Goal: Task Accomplishment & Management: Use online tool/utility

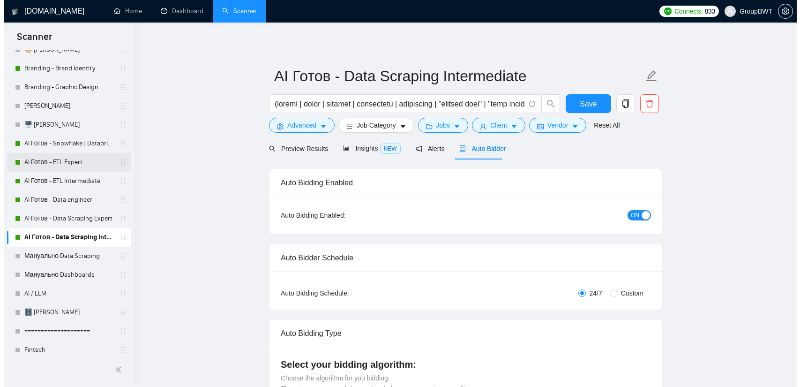
scroll to position [281, 0]
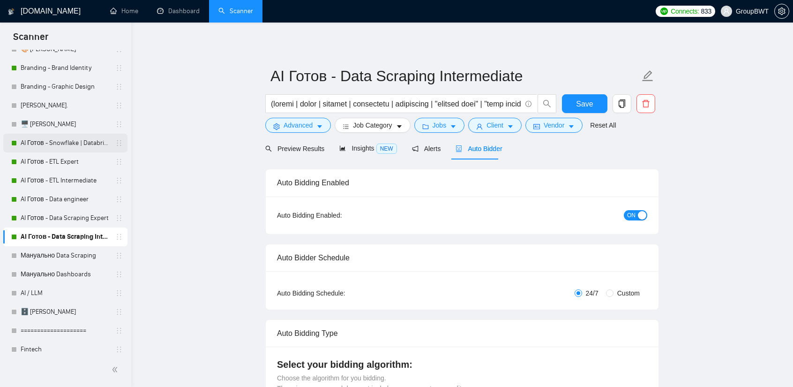
drag, startPoint x: 65, startPoint y: 145, endPoint x: 91, endPoint y: 145, distance: 26.7
click at [65, 145] on link "AI Готов - Snowflake | Databricks" at bounding box center [65, 143] width 89 height 19
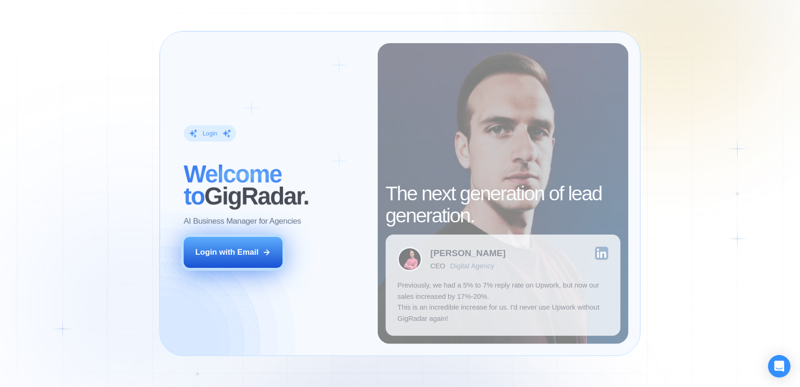
click at [252, 257] on div "Login with Email" at bounding box center [226, 251] width 63 height 11
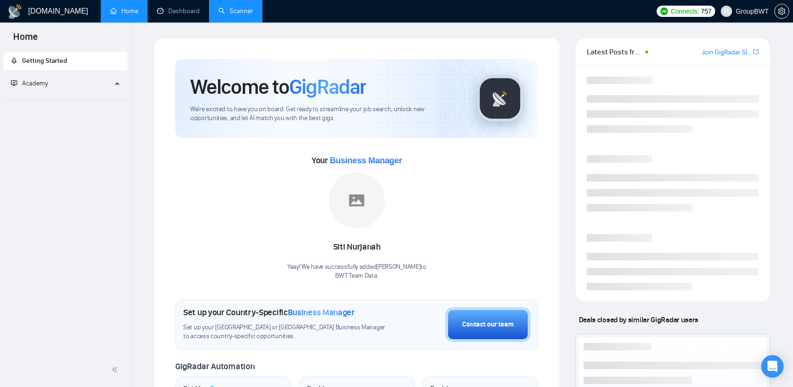
click at [233, 12] on link "Scanner" at bounding box center [235, 11] width 35 height 8
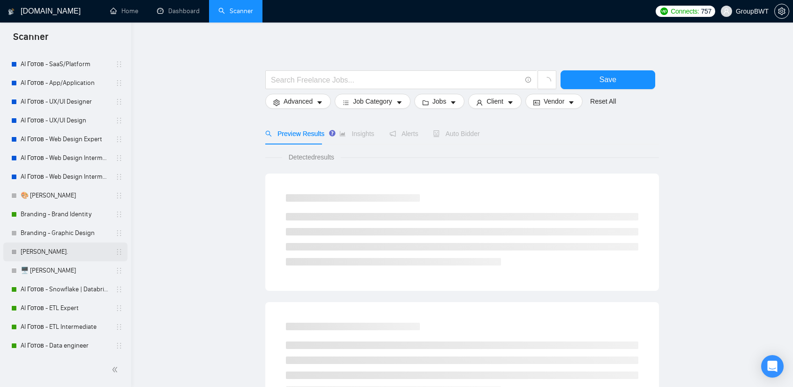
scroll to position [141, 0]
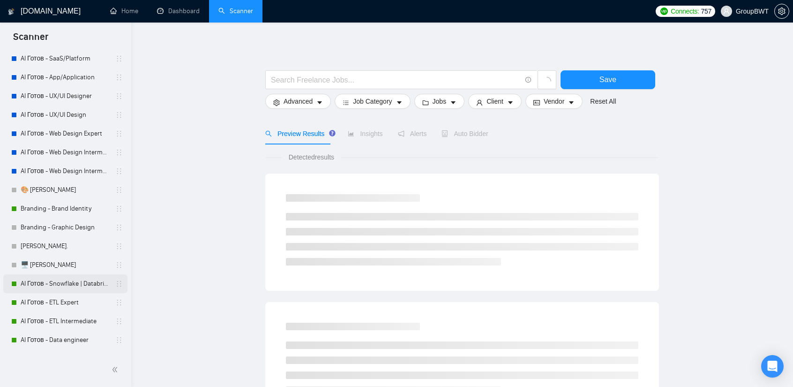
click at [55, 282] on link "AI Готов - Snowflake | Databricks" at bounding box center [65, 283] width 89 height 19
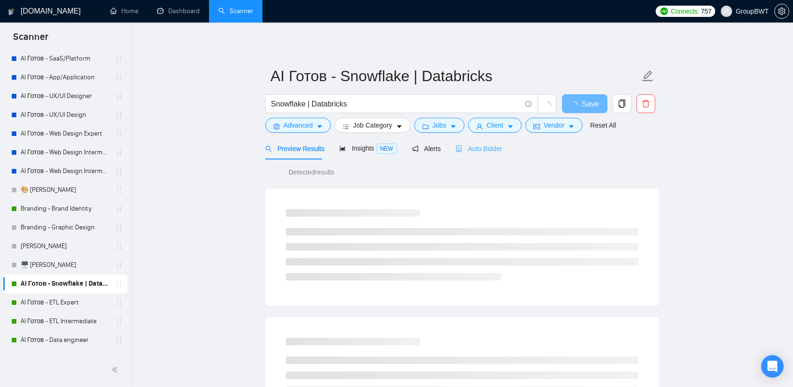
click at [478, 155] on div "Auto Bidder" at bounding box center [478, 148] width 46 height 22
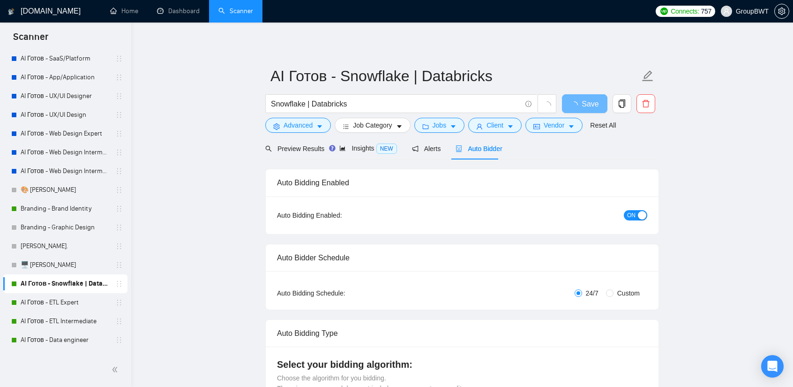
click at [631, 213] on span "ON" at bounding box center [631, 215] width 8 height 10
click at [577, 101] on span "Save" at bounding box center [584, 104] width 17 height 12
click at [61, 300] on link "AI Готов - ETL Expert" at bounding box center [65, 302] width 89 height 19
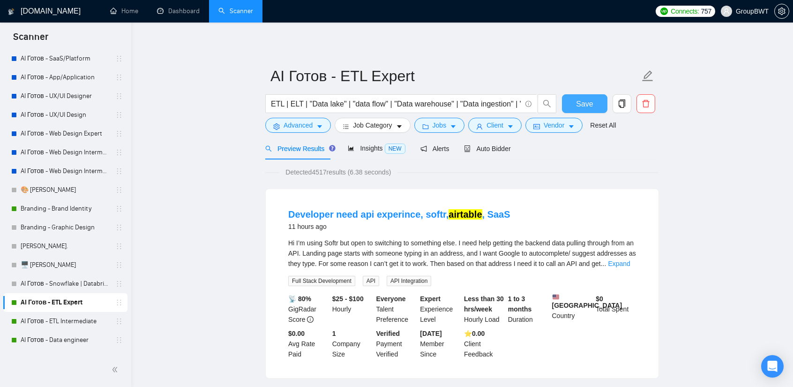
click at [586, 100] on span "Save" at bounding box center [584, 104] width 17 height 12
click at [490, 151] on span "Auto Bidder" at bounding box center [487, 148] width 46 height 7
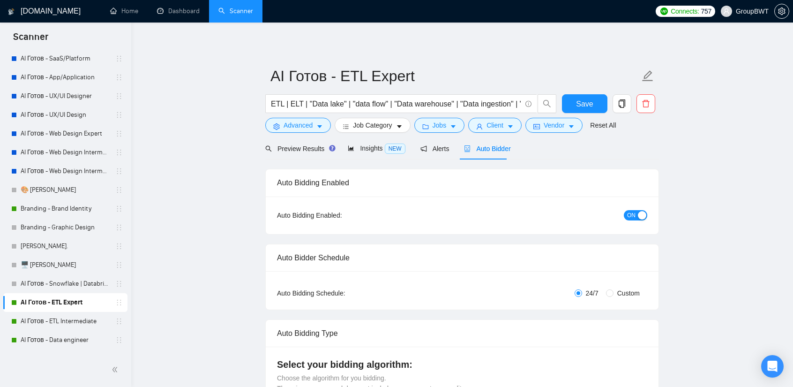
click at [639, 211] on div "button" at bounding box center [642, 215] width 8 height 8
click at [601, 92] on form "AI Готов - ETL Expert ETL | ELT | "Data lake" | "data flow" | "Data warehouse" …" at bounding box center [462, 99] width 394 height 76
click at [598, 99] on button "Save" at bounding box center [584, 103] width 45 height 19
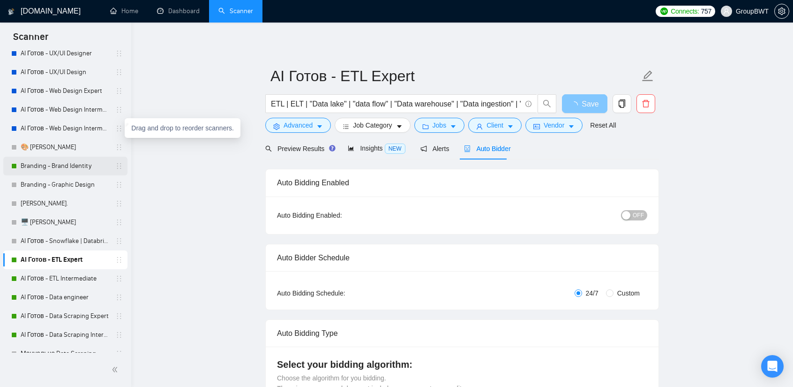
scroll to position [187, 0]
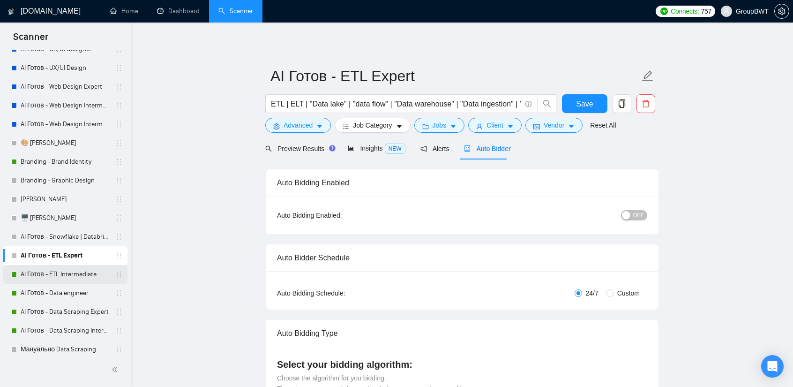
click at [75, 276] on link "AI Готов - ETL Intermediate" at bounding box center [65, 274] width 89 height 19
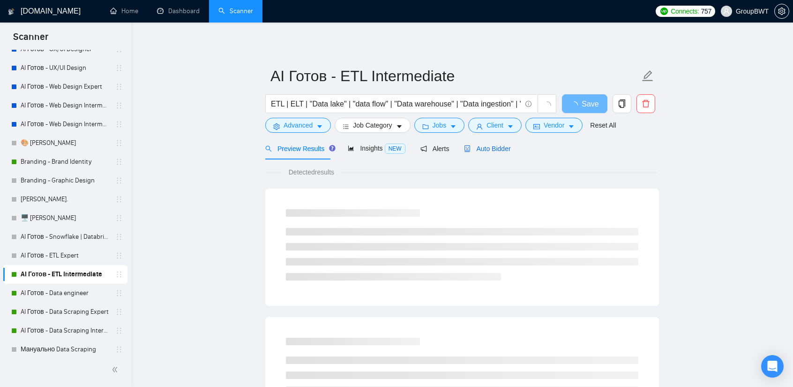
click at [489, 143] on div "Auto Bidder" at bounding box center [487, 148] width 46 height 10
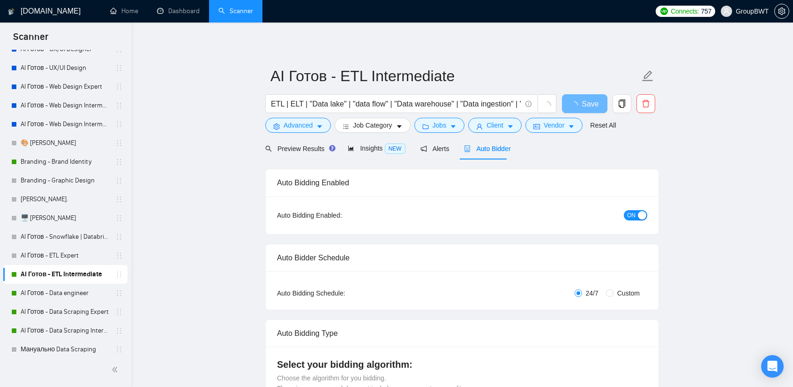
click at [646, 217] on div "button" at bounding box center [642, 215] width 8 height 8
click at [584, 100] on span "Save" at bounding box center [584, 104] width 17 height 12
click at [58, 297] on link "AI Готов - Data engineer" at bounding box center [65, 292] width 89 height 19
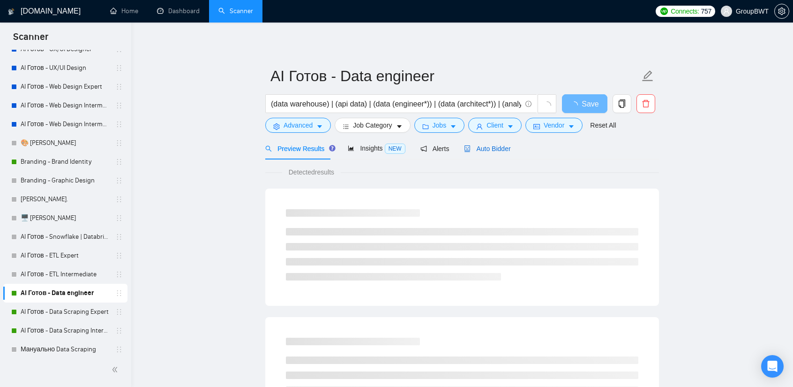
click at [472, 147] on span "Auto Bidder" at bounding box center [487, 148] width 46 height 7
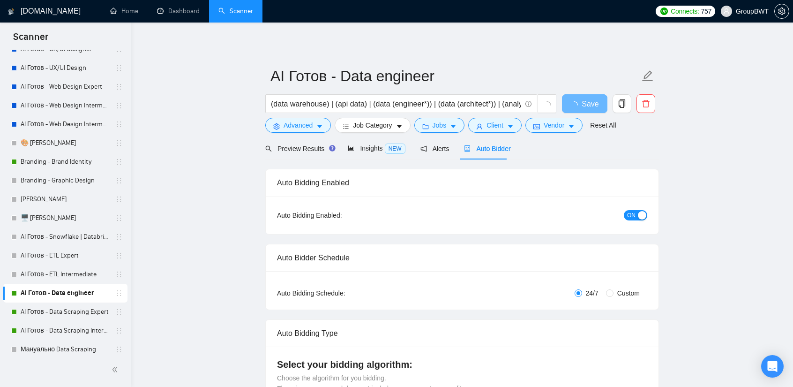
click at [636, 216] on button "ON" at bounding box center [635, 215] width 23 height 10
click at [572, 102] on button "Save" at bounding box center [584, 103] width 45 height 19
click at [67, 311] on link "AI Готов - Data Scraping Expert" at bounding box center [65, 311] width 89 height 19
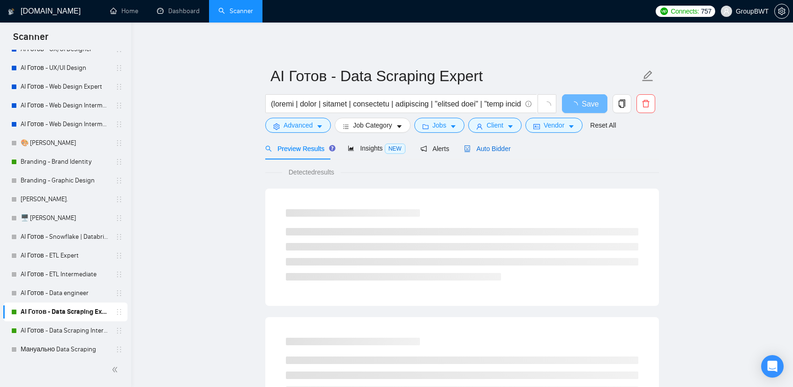
click at [484, 147] on span "Auto Bidder" at bounding box center [487, 148] width 46 height 7
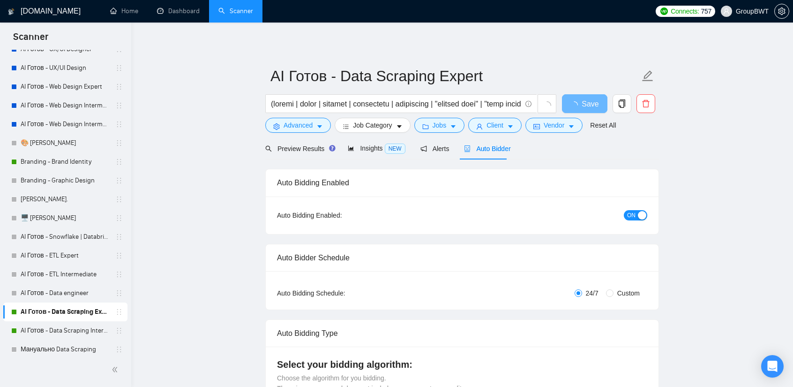
click at [640, 215] on div "button" at bounding box center [642, 215] width 8 height 8
click at [588, 102] on span "Save" at bounding box center [584, 104] width 17 height 12
click at [65, 326] on link "AI Готов - Data Scraping Intermediate" at bounding box center [65, 330] width 89 height 19
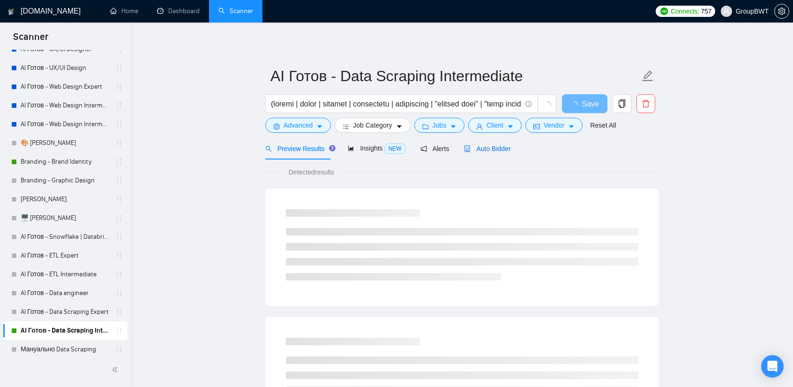
click at [502, 148] on span "Auto Bidder" at bounding box center [487, 148] width 46 height 7
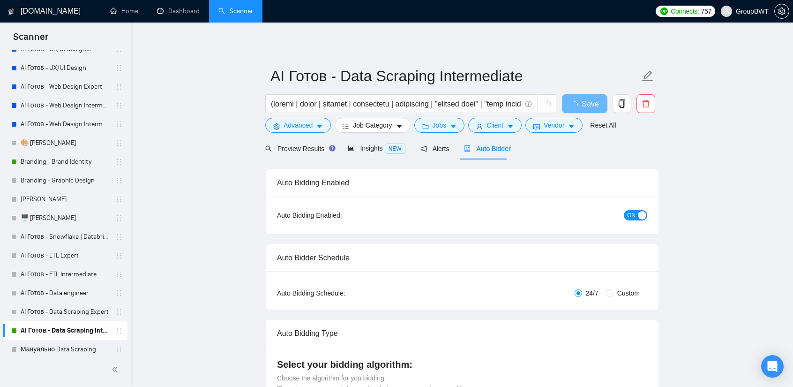
click at [634, 213] on span "ON" at bounding box center [631, 215] width 8 height 10
click at [589, 111] on button "Save" at bounding box center [584, 103] width 45 height 19
click at [190, 10] on link "Dashboard" at bounding box center [178, 11] width 43 height 8
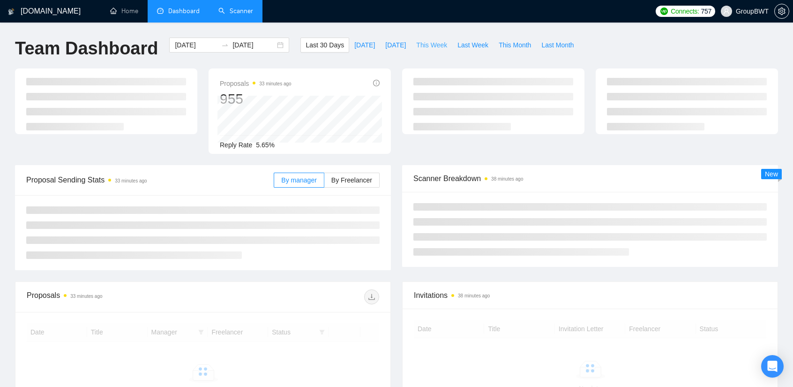
click at [432, 47] on span "This Week" at bounding box center [431, 45] width 31 height 10
type input "[DATE]"
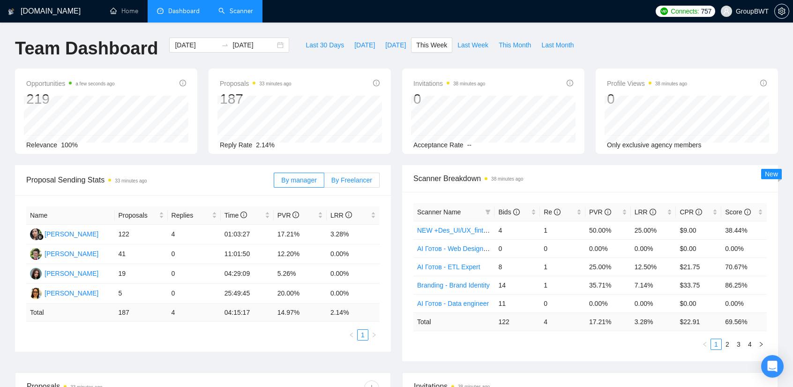
click at [365, 176] on span "By Freelancer" at bounding box center [351, 179] width 41 height 7
click at [324, 182] on input "By Freelancer" at bounding box center [324, 182] width 0 height 0
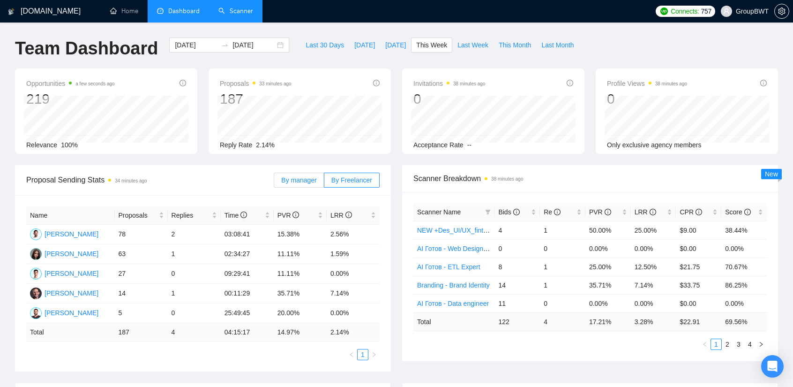
click at [303, 179] on span "By manager" at bounding box center [298, 179] width 35 height 7
click at [274, 182] on input "By manager" at bounding box center [274, 182] width 0 height 0
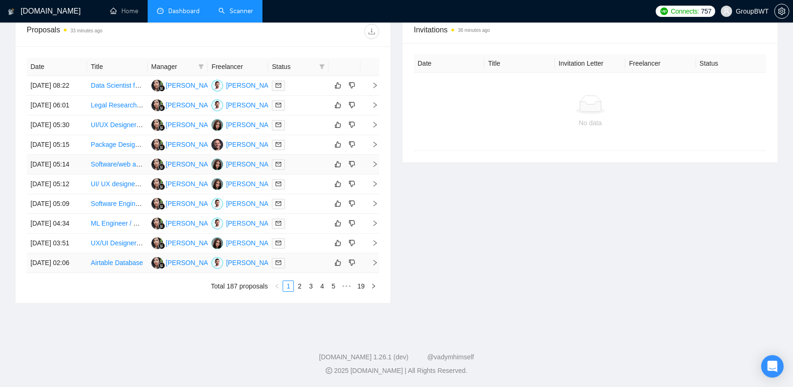
scroll to position [422, 0]
click at [297, 291] on link "2" at bounding box center [299, 286] width 10 height 10
click at [312, 291] on link "3" at bounding box center [310, 286] width 10 height 10
click at [322, 291] on link "4" at bounding box center [322, 286] width 10 height 10
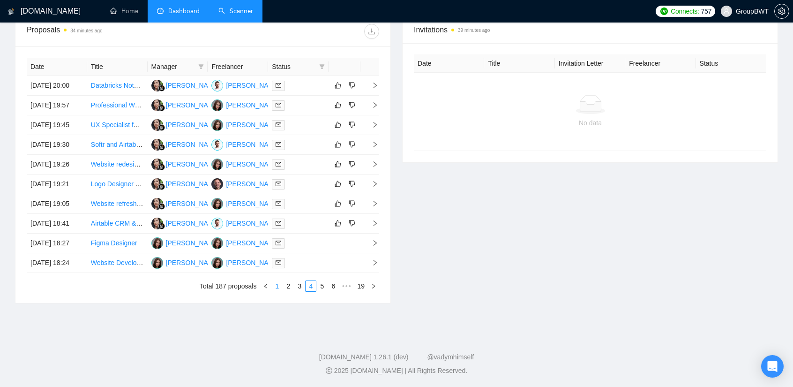
click at [278, 291] on link "1" at bounding box center [277, 286] width 10 height 10
click at [304, 287] on link "2" at bounding box center [299, 286] width 10 height 10
click at [312, 288] on link "3" at bounding box center [310, 286] width 10 height 10
click at [324, 285] on link "4" at bounding box center [322, 286] width 10 height 10
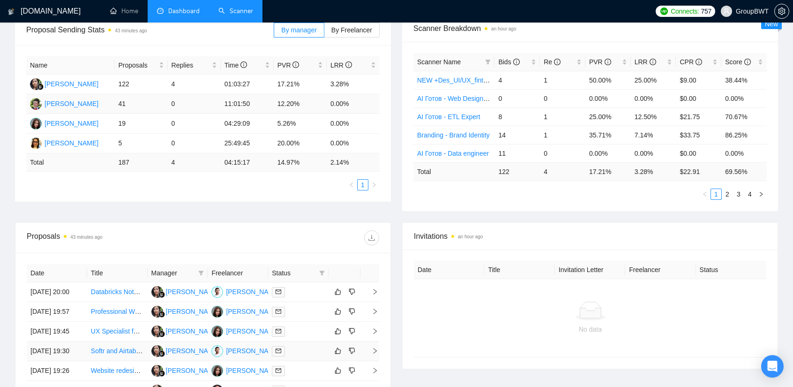
scroll to position [0, 0]
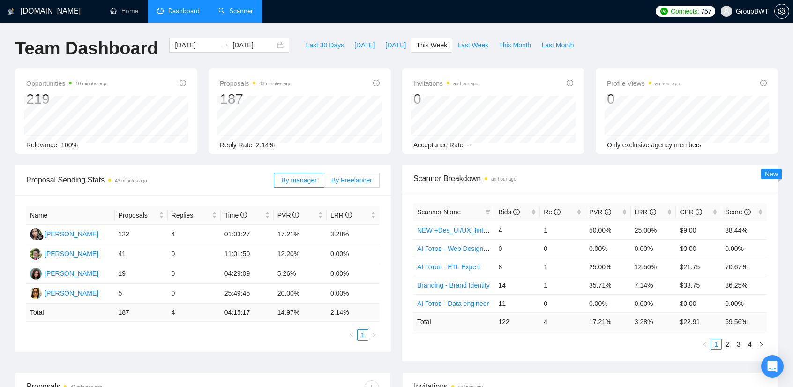
click at [349, 183] on span "By Freelancer" at bounding box center [351, 179] width 41 height 7
click at [324, 182] on input "By Freelancer" at bounding box center [324, 182] width 0 height 0
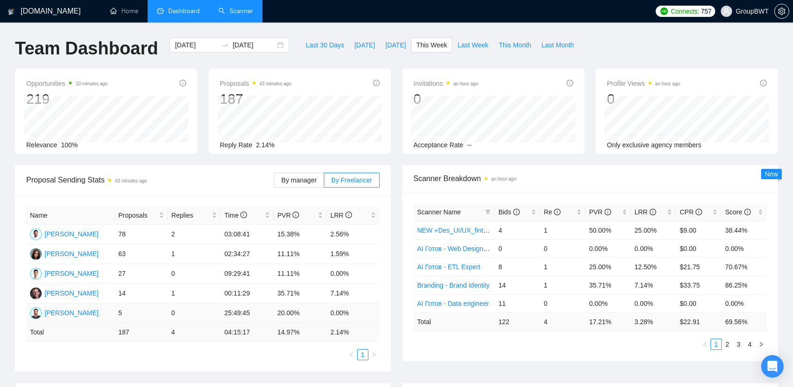
click at [97, 313] on td "[PERSON_NAME]" at bounding box center [70, 313] width 89 height 20
click at [157, 314] on td "5" at bounding box center [141, 313] width 53 height 20
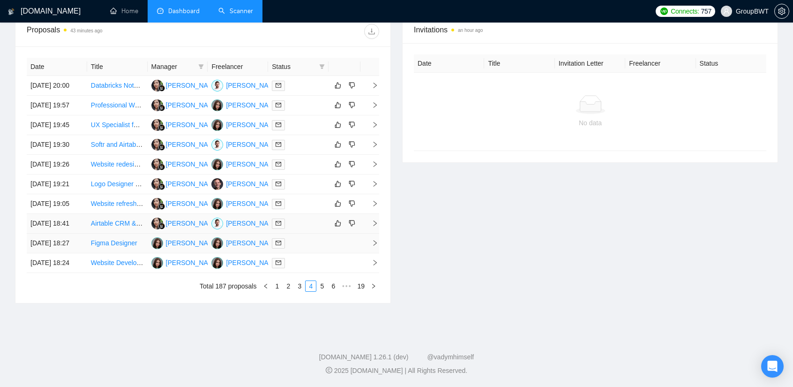
scroll to position [453, 0]
click at [324, 284] on link "5" at bounding box center [322, 286] width 10 height 10
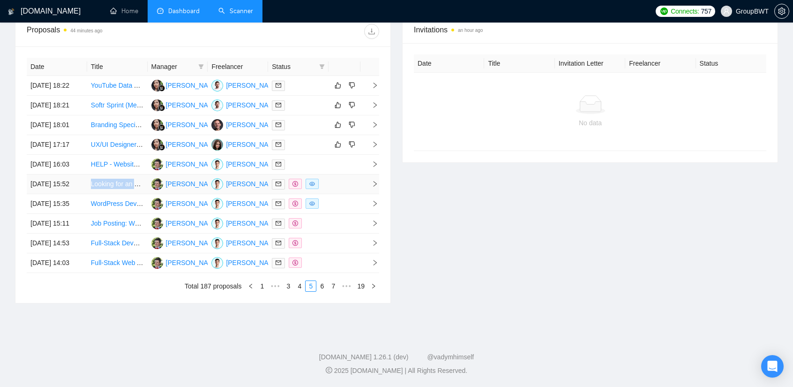
drag, startPoint x: 90, startPoint y: 136, endPoint x: 138, endPoint y: 141, distance: 48.5
click at [138, 174] on td "Looking for an experienced full stack developer to build a Travel Insurance Com…" at bounding box center [117, 184] width 60 height 20
copy link "Looking for an e"
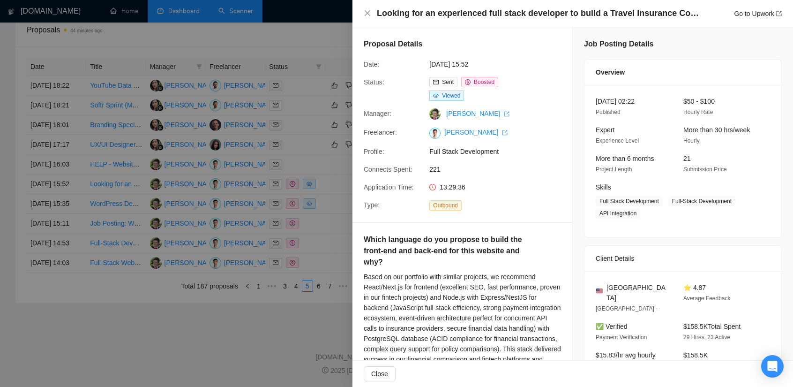
click at [335, 123] on div at bounding box center [396, 193] width 793 height 387
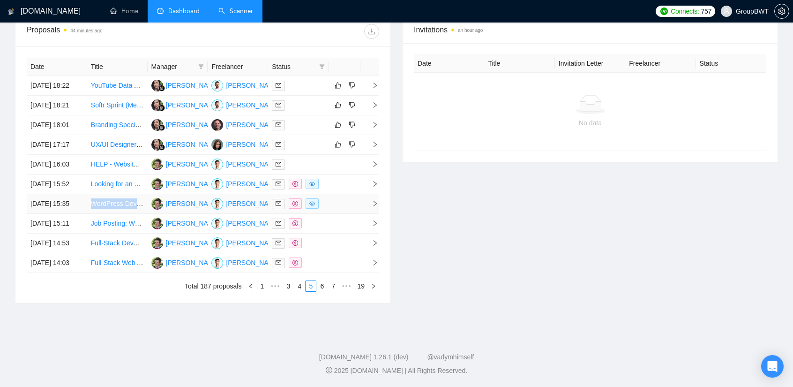
drag, startPoint x: 89, startPoint y: 165, endPoint x: 137, endPoint y: 165, distance: 48.3
click at [137, 194] on td "WordPress Developer – 2 co-branded SaaS Marketing Websites" at bounding box center [117, 204] width 60 height 20
copy link "WordPress Deve"
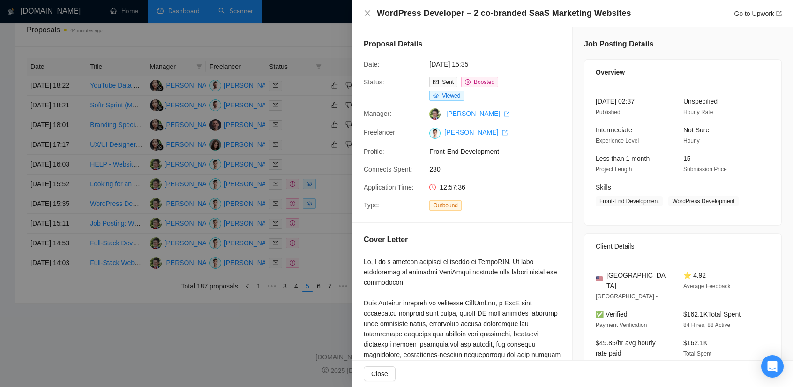
click at [316, 218] on div at bounding box center [396, 193] width 793 height 387
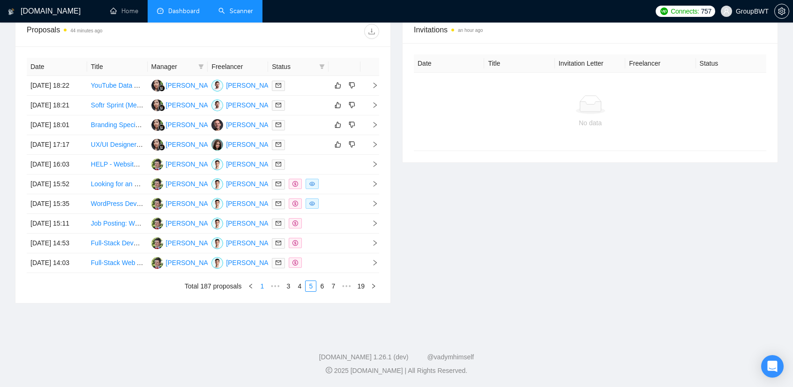
click at [266, 287] on link "1" at bounding box center [262, 286] width 10 height 10
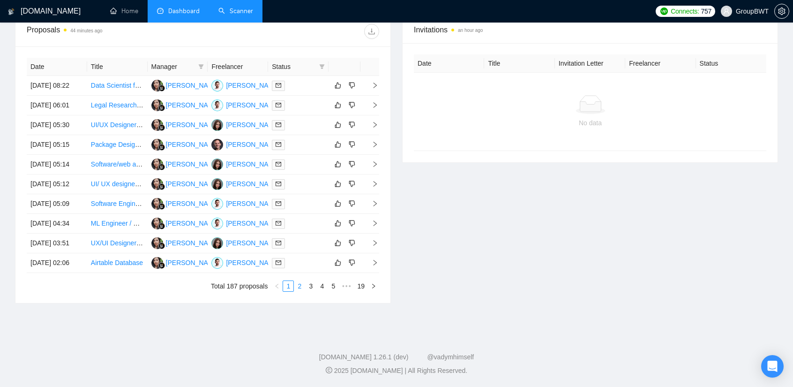
click at [300, 286] on link "2" at bounding box center [299, 286] width 10 height 10
click at [323, 288] on link "4" at bounding box center [322, 286] width 10 height 10
click at [324, 286] on link "5" at bounding box center [322, 286] width 10 height 10
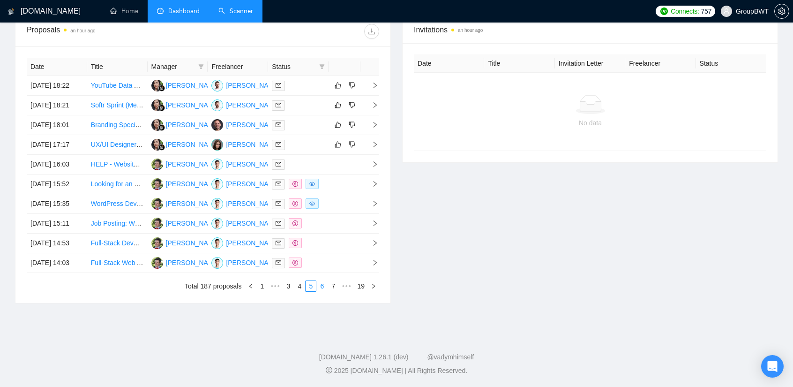
click at [320, 287] on link "6" at bounding box center [322, 286] width 10 height 10
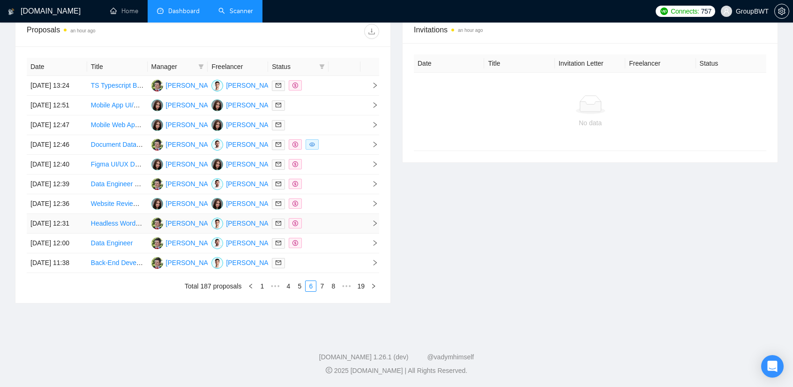
scroll to position [359, 0]
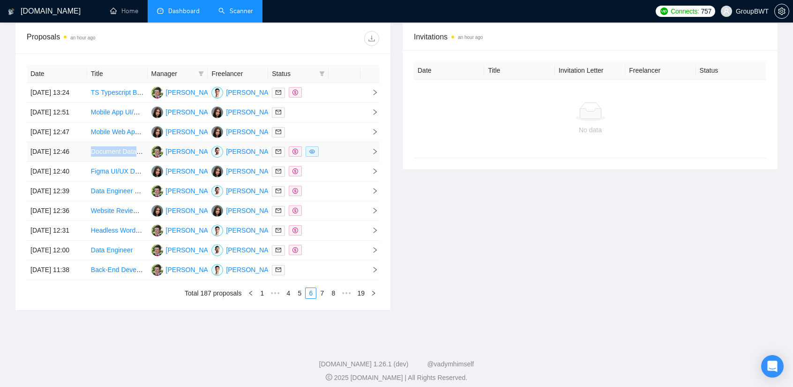
copy link "Document Data"
drag, startPoint x: 91, startPoint y: 172, endPoint x: 135, endPoint y: 173, distance: 44.5
click at [135, 162] on td "Document Data Extraction and Data Pipeline Engineer, OCR" at bounding box center [117, 152] width 60 height 20
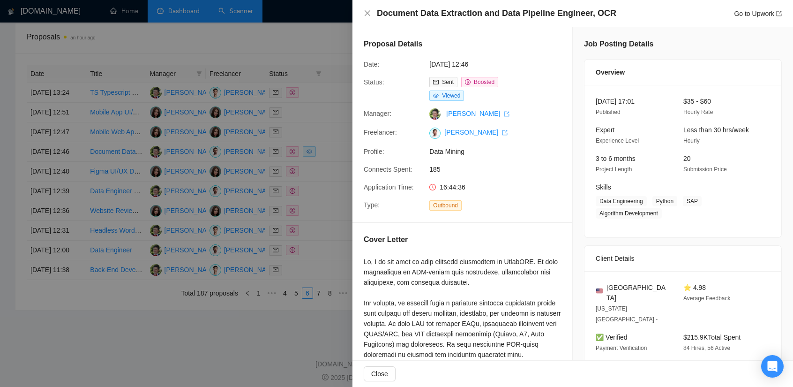
click at [335, 115] on div at bounding box center [396, 193] width 793 height 387
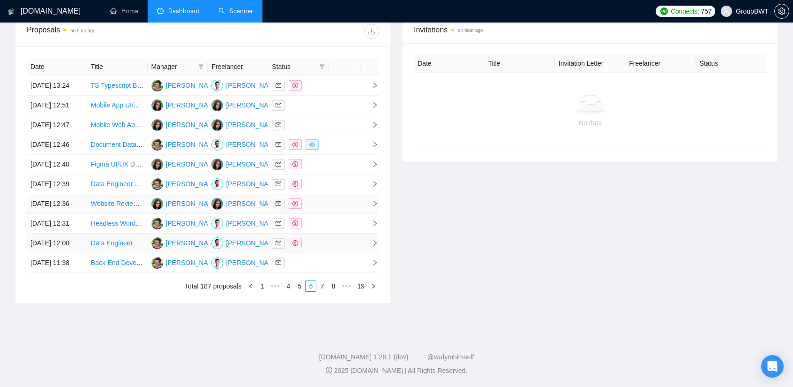
scroll to position [453, 0]
click at [320, 285] on link "7" at bounding box center [322, 286] width 10 height 10
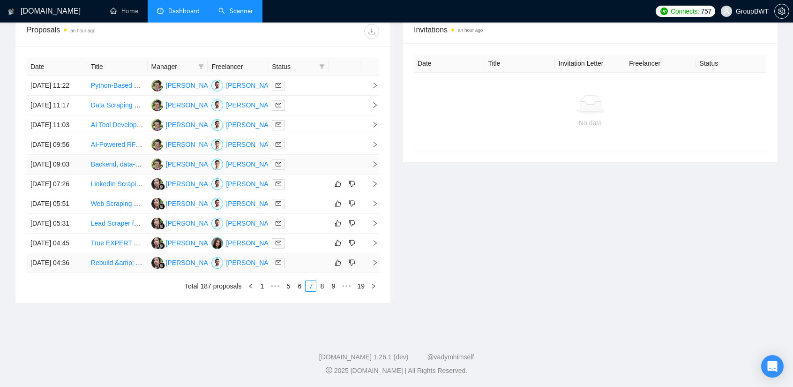
scroll to position [406, 0]
click at [325, 291] on link "8" at bounding box center [322, 286] width 10 height 10
click at [320, 291] on link "9" at bounding box center [319, 286] width 10 height 10
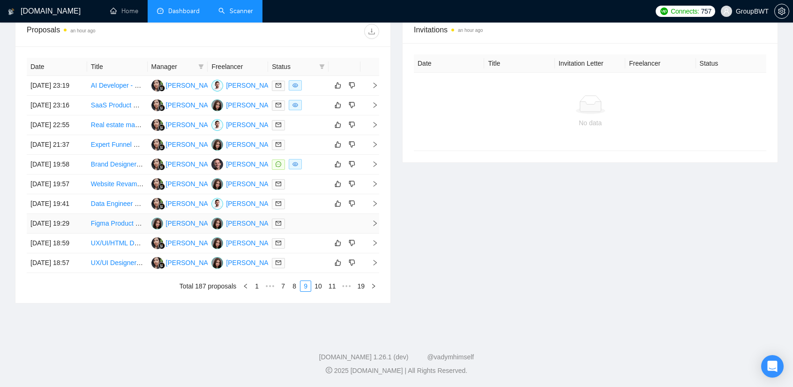
scroll to position [453, 0]
click at [320, 287] on link "10" at bounding box center [318, 286] width 13 height 10
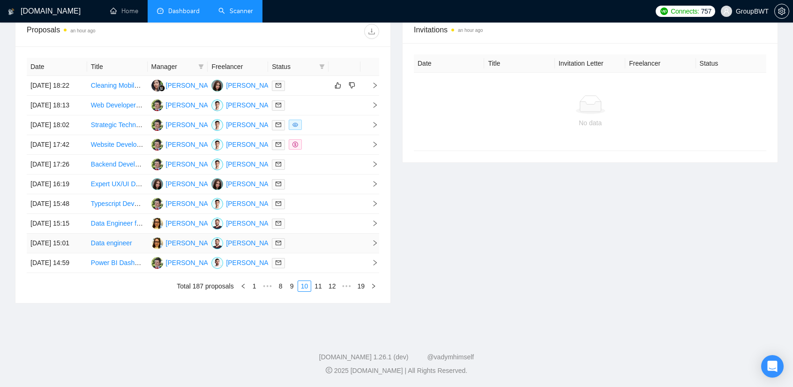
scroll to position [406, 0]
drag, startPoint x: 90, startPoint y: 125, endPoint x: 133, endPoint y: 131, distance: 43.5
click at [133, 135] on tr "[DATE] 17:42 Website Development for Catering Business with Quote Calculation F…" at bounding box center [203, 145] width 352 height 20
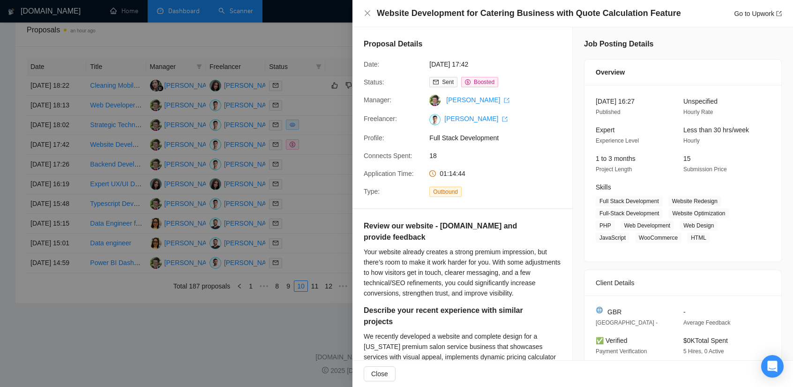
click at [17, 117] on div at bounding box center [396, 193] width 793 height 387
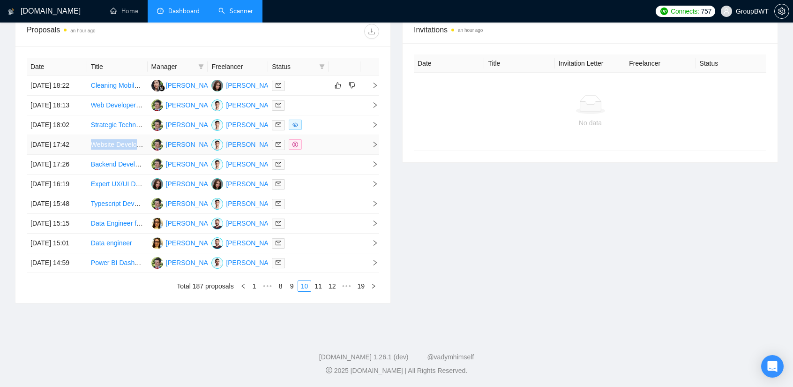
copy link "Website Develo"
drag, startPoint x: 88, startPoint y: 128, endPoint x: 134, endPoint y: 126, distance: 46.4
click at [134, 135] on td "Website Development for Catering Business with Quote Calculation Feature" at bounding box center [117, 145] width 60 height 20
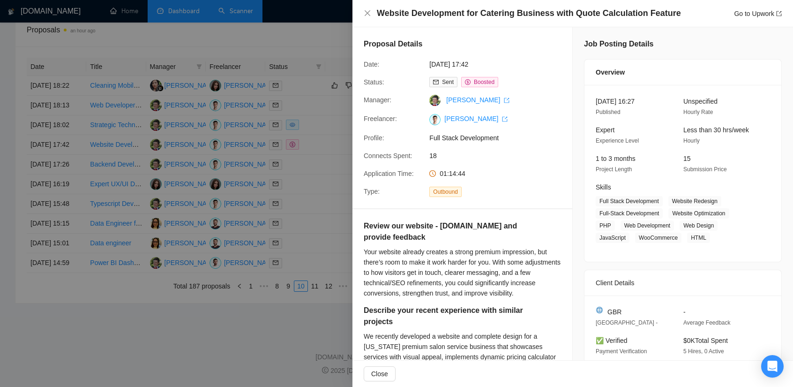
click at [130, 330] on div at bounding box center [396, 193] width 793 height 387
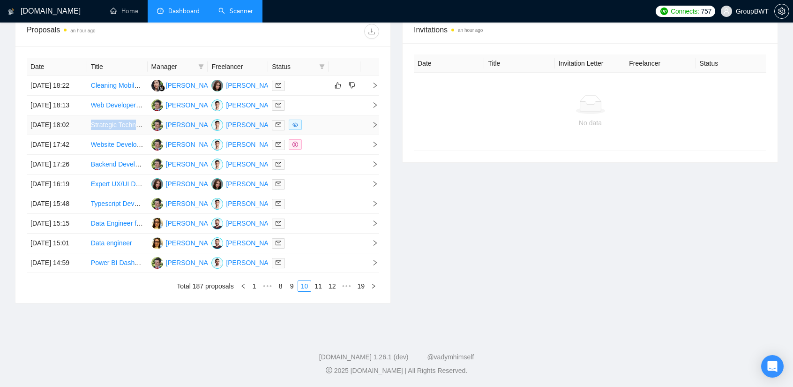
drag, startPoint x: 91, startPoint y: 95, endPoint x: 142, endPoint y: 96, distance: 51.5
click at [142, 115] on td "Strategic Technical Partner (CTO as a Service) for AI EdTech Platform MVP" at bounding box center [117, 125] width 60 height 20
copy link "Strategic Technica"
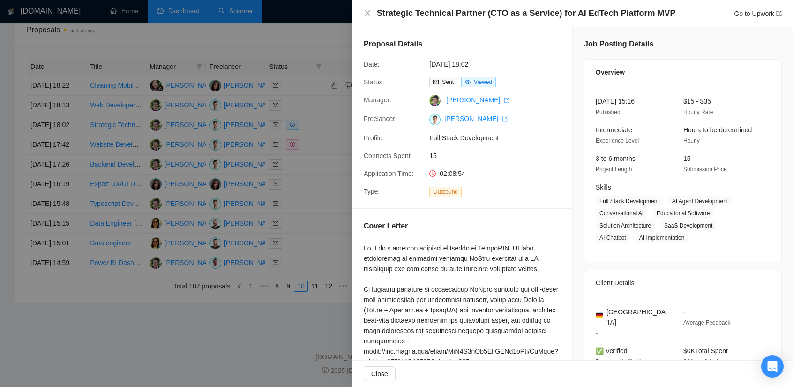
click at [308, 176] on div at bounding box center [396, 193] width 793 height 387
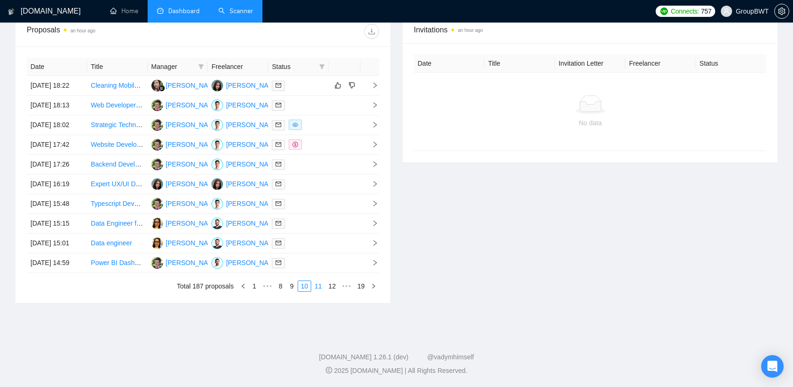
click at [317, 291] on link "11" at bounding box center [318, 286] width 13 height 10
click at [320, 291] on link "12" at bounding box center [318, 286] width 13 height 10
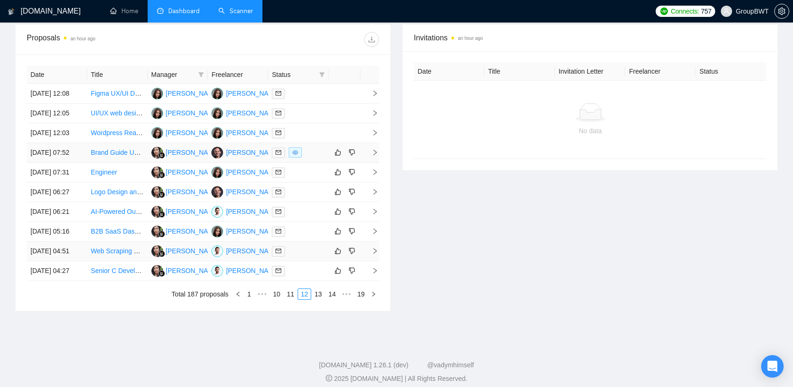
scroll to position [453, 0]
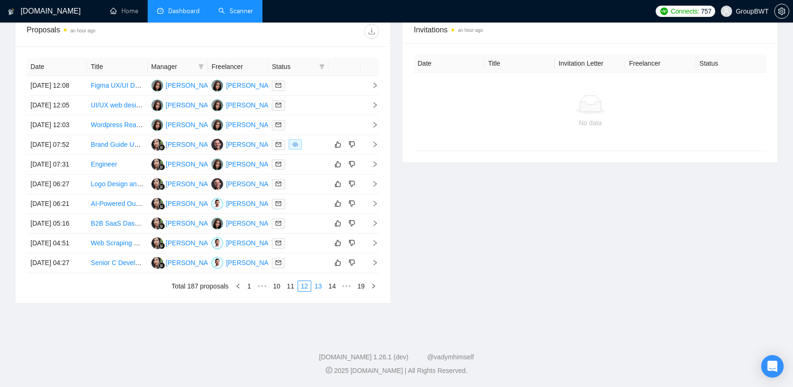
click at [320, 288] on link "13" at bounding box center [318, 286] width 13 height 10
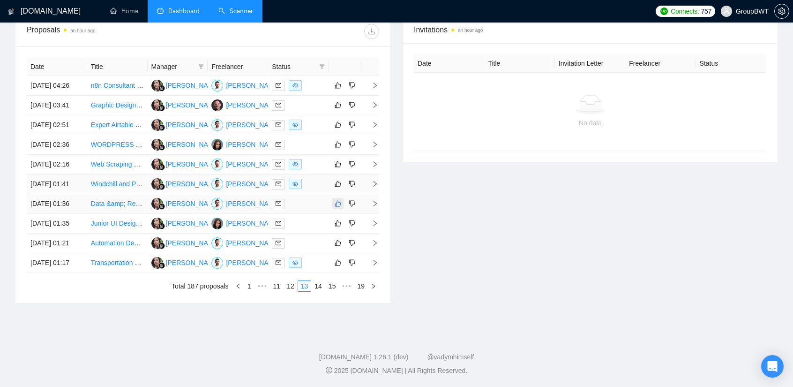
scroll to position [406, 0]
click at [320, 291] on link "14" at bounding box center [318, 286] width 13 height 10
click at [321, 291] on link "15" at bounding box center [318, 286] width 13 height 10
click at [320, 291] on link "16" at bounding box center [318, 286] width 13 height 10
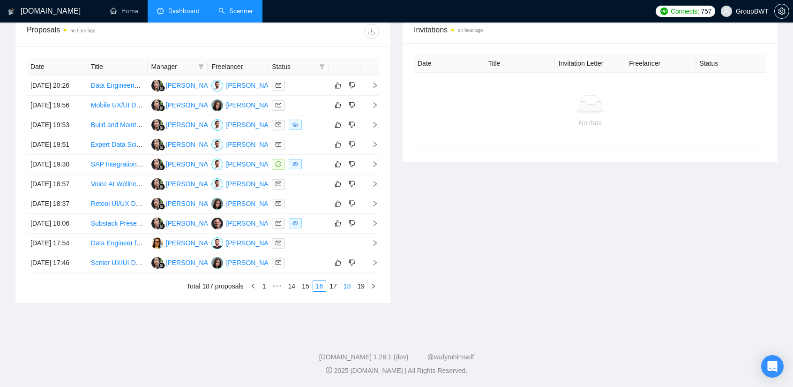
click at [350, 285] on link "18" at bounding box center [347, 286] width 13 height 10
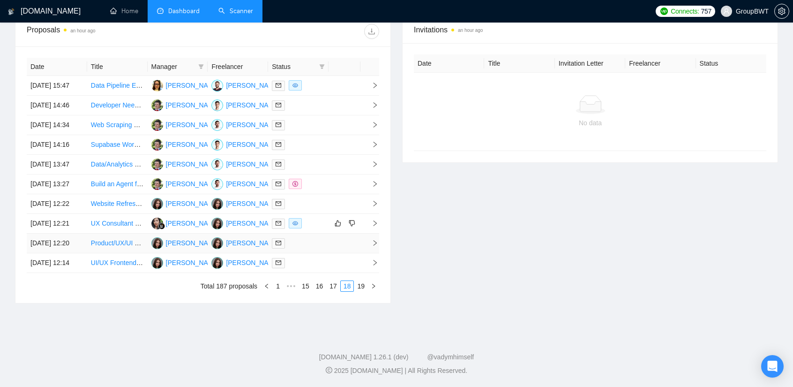
scroll to position [406, 0]
drag, startPoint x: 89, startPoint y: 40, endPoint x: 138, endPoint y: 43, distance: 49.3
click at [138, 76] on td "Data Pipeline Engineer for FDA Submission Project" at bounding box center [117, 86] width 60 height 20
copy link "Data Pipeline En"
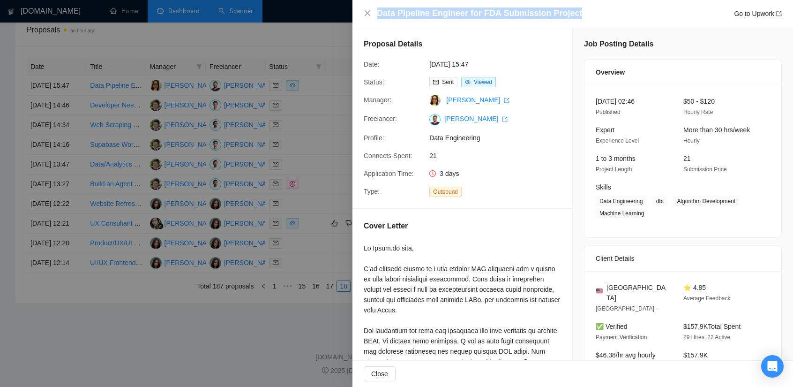
drag, startPoint x: 377, startPoint y: 14, endPoint x: 573, endPoint y: 15, distance: 196.3
click at [574, 16] on div "Data Pipeline Engineer for FDA Submission Project Go to Upwork" at bounding box center [579, 13] width 405 height 12
copy h4 "Data Pipeline Engineer for FDA Submission Project"
click at [335, 156] on div at bounding box center [396, 193] width 793 height 387
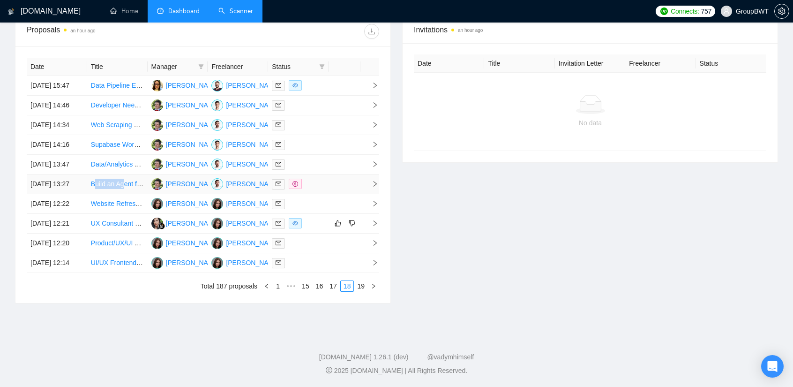
drag, startPoint x: 93, startPoint y: 185, endPoint x: 123, endPoint y: 185, distance: 29.5
click at [123, 185] on td "Build an Agent for Global Boom University Ambassador Program" at bounding box center [117, 184] width 60 height 20
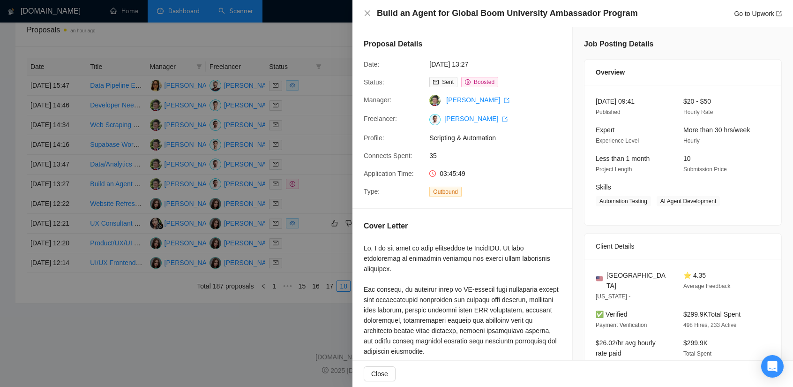
drag, startPoint x: 87, startPoint y: 182, endPoint x: 126, endPoint y: 189, distance: 39.0
click at [126, 189] on div at bounding box center [396, 193] width 793 height 387
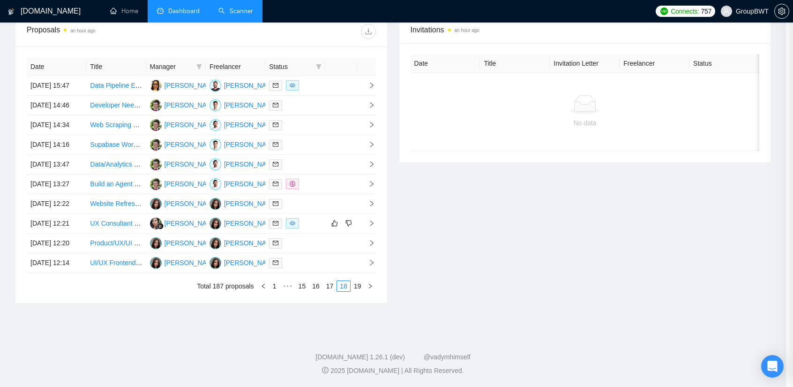
click at [112, 181] on div at bounding box center [396, 193] width 793 height 387
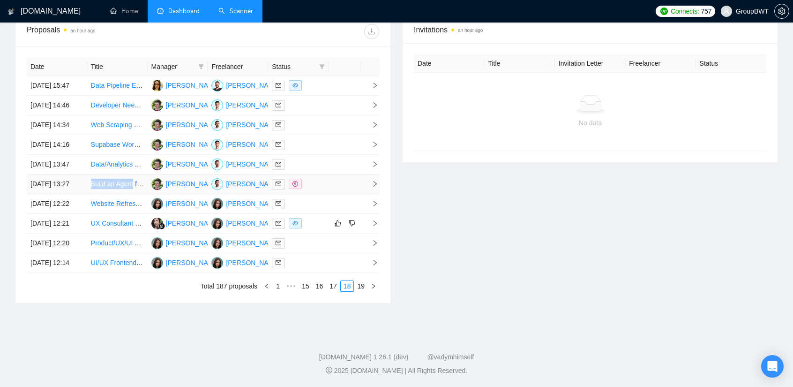
copy link "Build an Agent"
drag, startPoint x: 91, startPoint y: 185, endPoint x: 133, endPoint y: 186, distance: 41.7
click at [133, 186] on td "Build an Agent for Global Boom University Ambassador Program" at bounding box center [117, 184] width 60 height 20
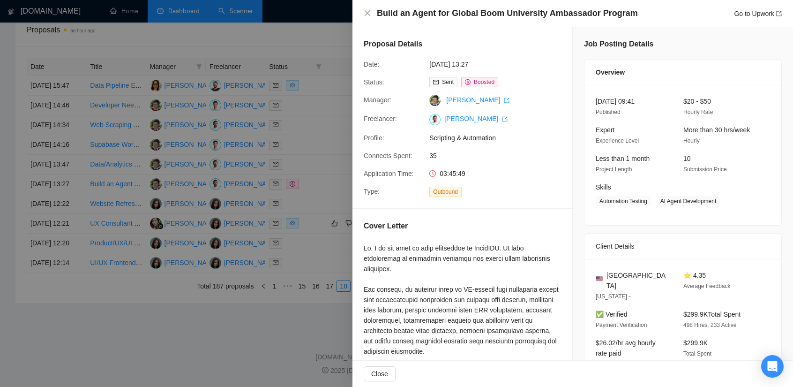
click at [310, 283] on div at bounding box center [396, 193] width 793 height 387
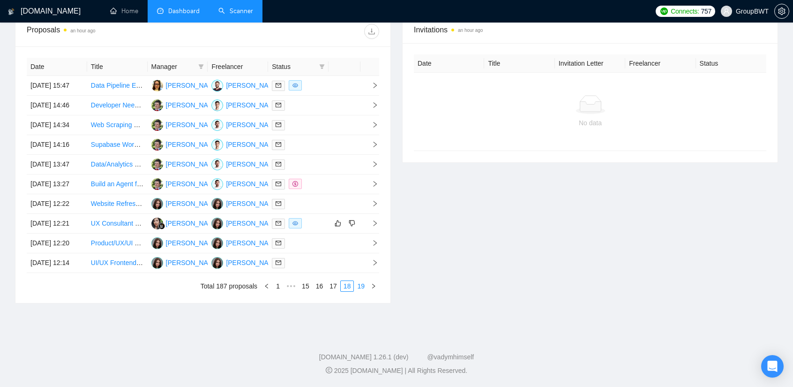
click at [364, 291] on link "19" at bounding box center [360, 286] width 13 height 10
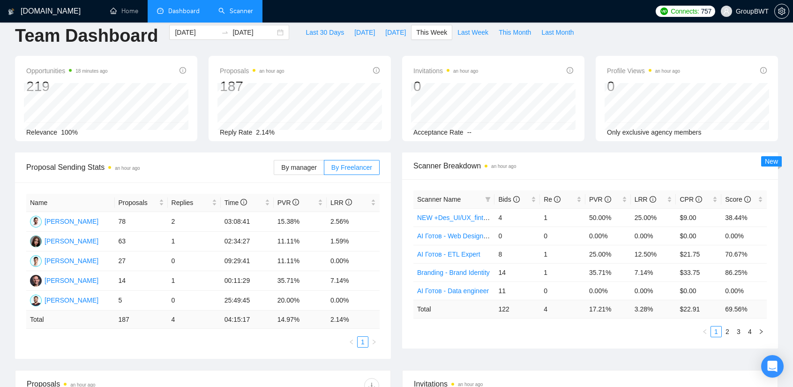
scroll to position [0, 0]
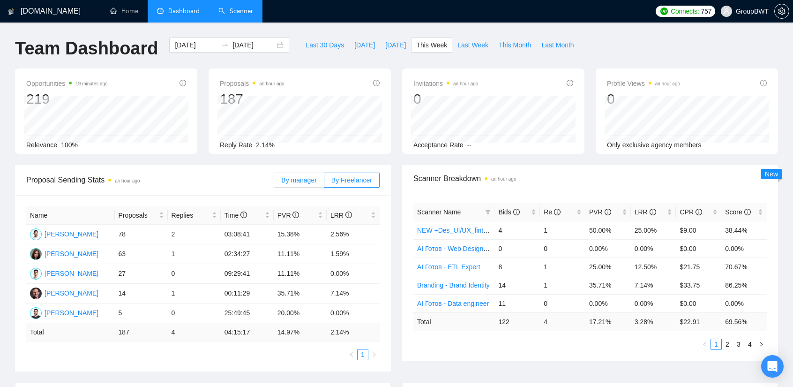
click at [293, 179] on span "By manager" at bounding box center [298, 179] width 35 height 7
click at [274, 182] on input "By manager" at bounding box center [274, 182] width 0 height 0
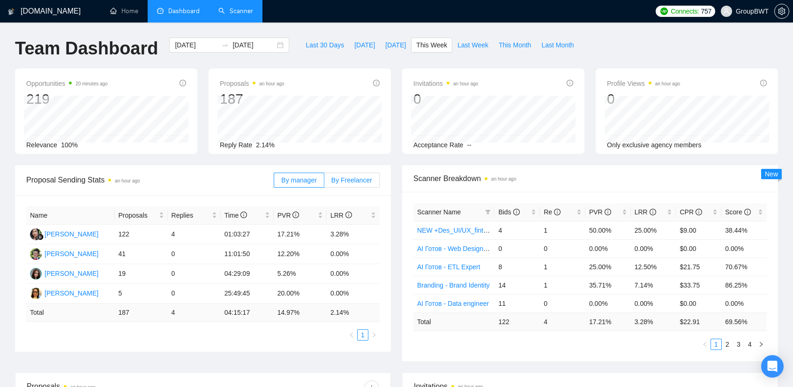
click at [346, 180] on span "By Freelancer" at bounding box center [351, 179] width 41 height 7
click at [324, 182] on input "By Freelancer" at bounding box center [324, 182] width 0 height 0
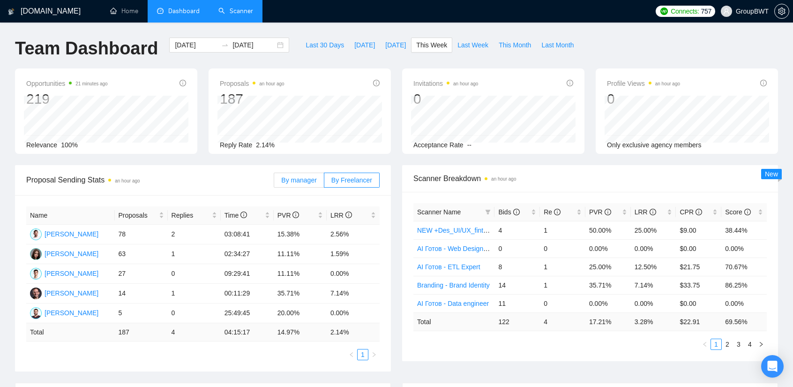
click at [299, 177] on span "By manager" at bounding box center [298, 179] width 35 height 7
click at [274, 182] on input "By manager" at bounding box center [274, 182] width 0 height 0
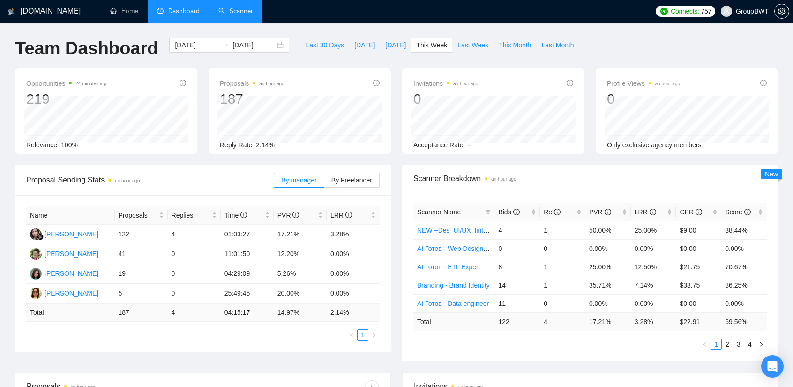
click at [232, 8] on link "Scanner" at bounding box center [235, 11] width 35 height 8
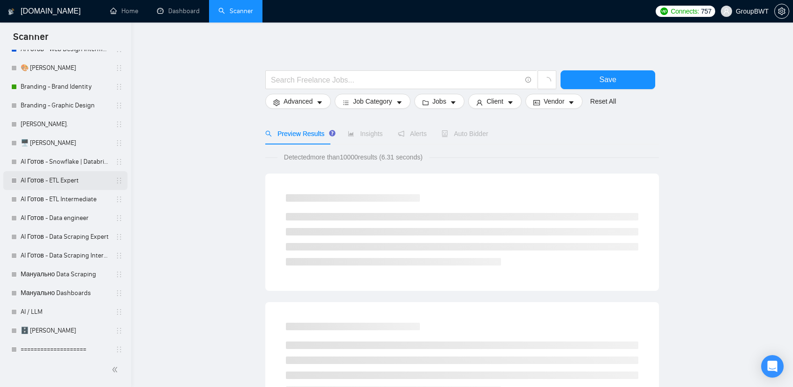
scroll to position [281, 0]
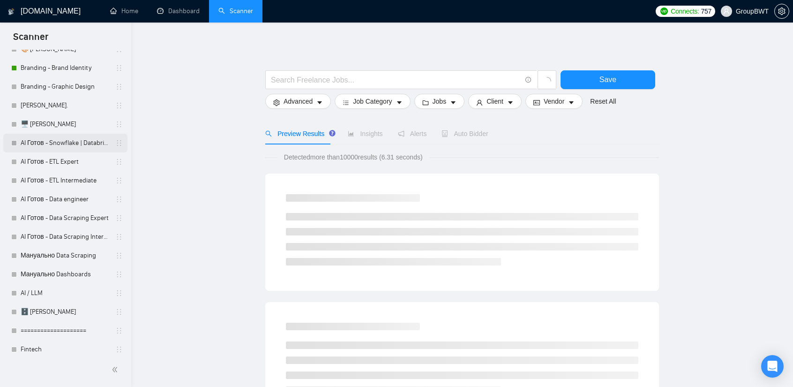
click at [69, 147] on link "AI Готов - Snowflake | Databricks" at bounding box center [65, 143] width 89 height 19
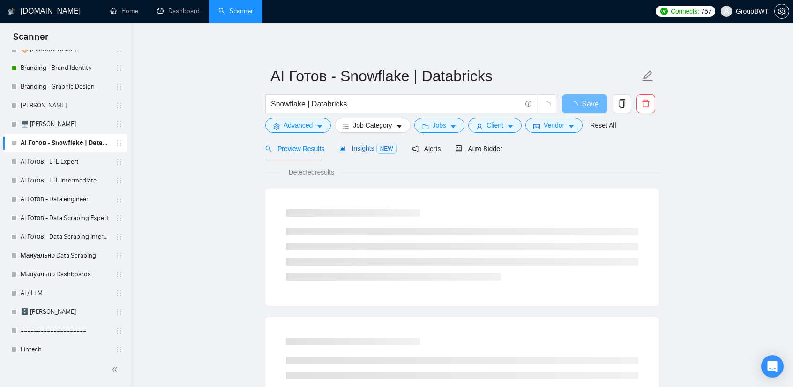
click at [369, 149] on span "Insights NEW" at bounding box center [367, 147] width 57 height 7
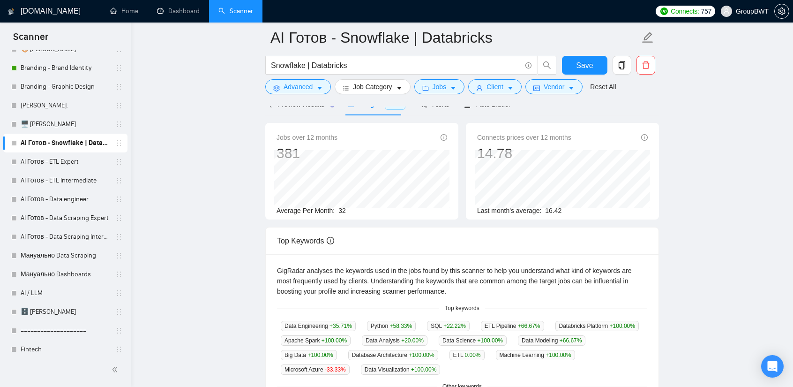
scroll to position [47, 0]
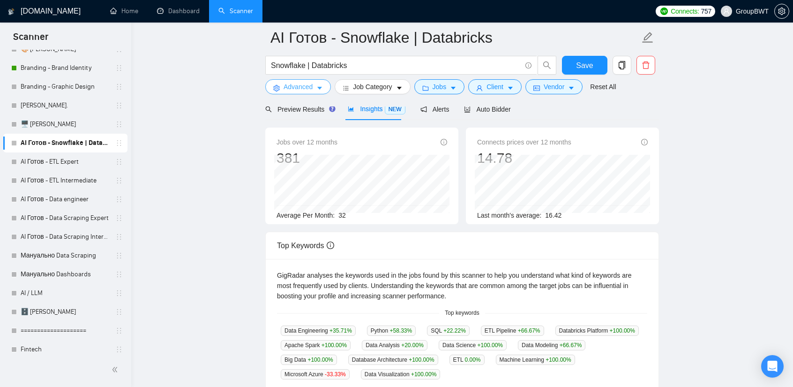
click at [328, 86] on button "Advanced" at bounding box center [298, 86] width 66 height 15
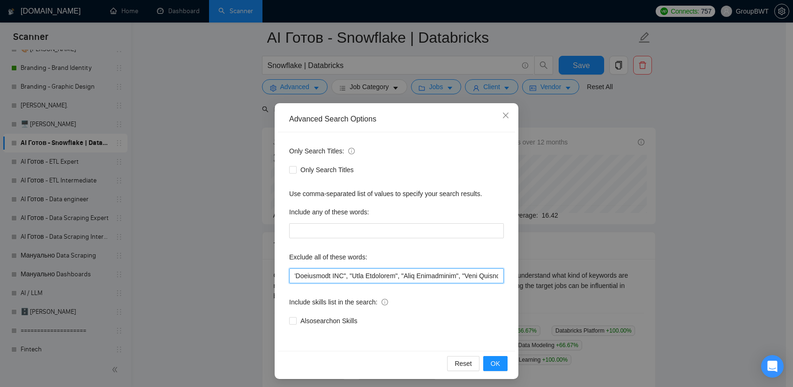
scroll to position [0, 12863]
drag, startPoint x: 466, startPoint y: 275, endPoint x: 720, endPoint y: 281, distance: 254.5
click at [720, 281] on div "Advanced Search Options Only Search Titles: Only Search Titles Use comma-separa…" at bounding box center [396, 193] width 793 height 387
click at [707, 234] on div "Advanced Search Options Only Search Titles: Only Search Titles Use comma-separa…" at bounding box center [396, 193] width 793 height 387
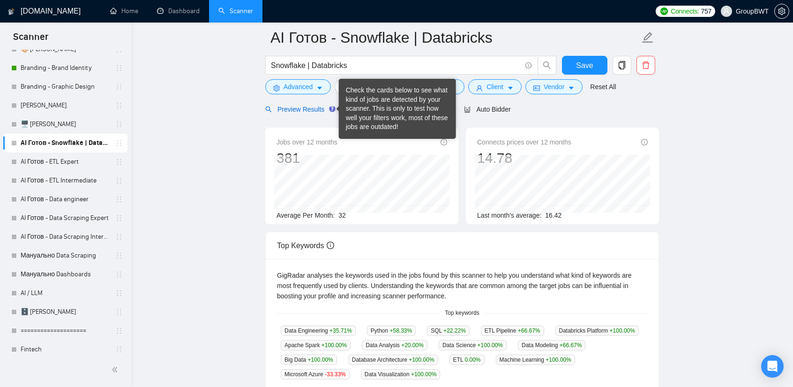
click at [320, 112] on span "Preview Results" at bounding box center [298, 108] width 67 height 7
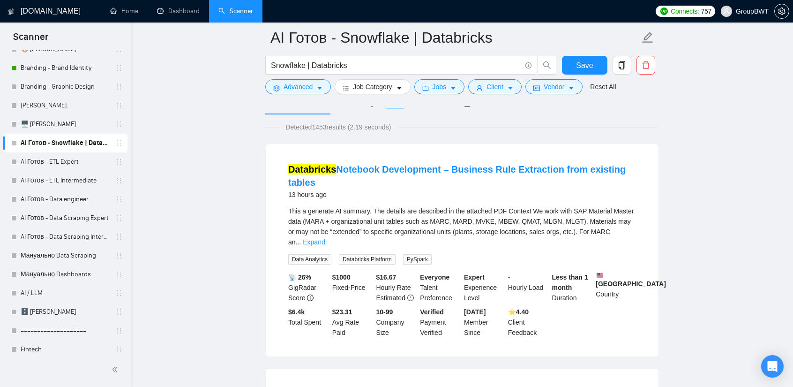
scroll to position [47, 0]
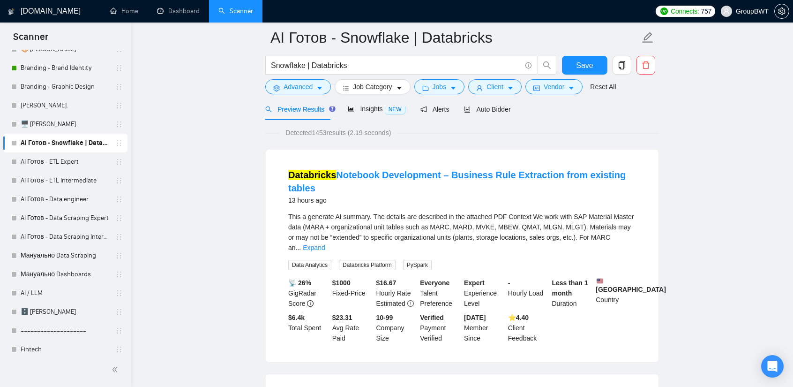
click at [489, 104] on div at bounding box center [462, 102] width 394 height 7
click at [489, 106] on div at bounding box center [462, 102] width 394 height 7
click at [491, 113] on span "Auto Bidder" at bounding box center [487, 108] width 46 height 7
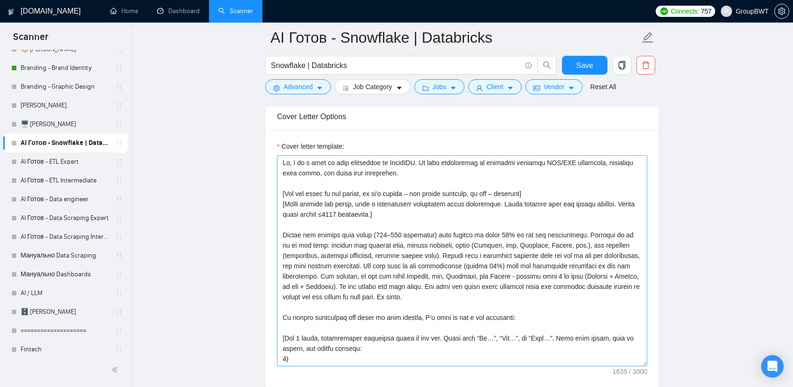
scroll to position [1078, 0]
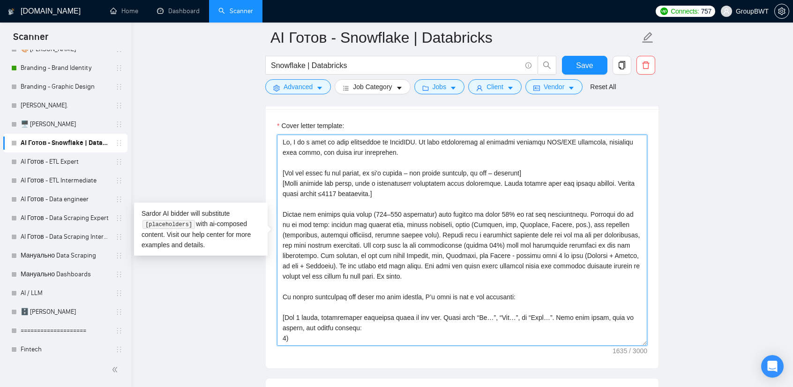
drag, startPoint x: 337, startPoint y: 242, endPoint x: 622, endPoint y: 242, distance: 285.3
click at [622, 242] on textarea "Cover letter template:" at bounding box center [462, 239] width 370 height 211
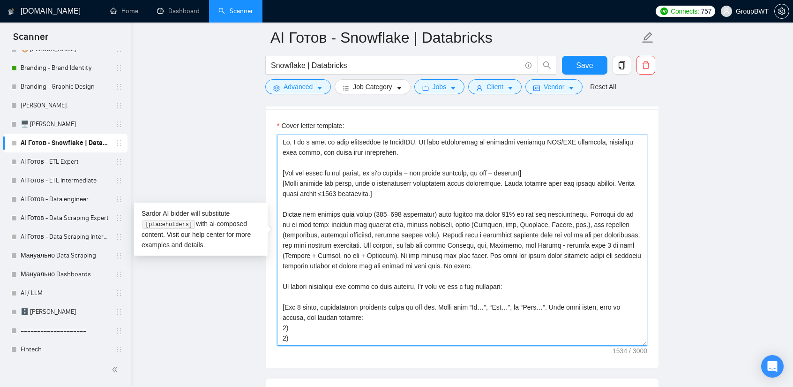
drag, startPoint x: 336, startPoint y: 238, endPoint x: 357, endPoint y: 254, distance: 26.1
click at [357, 254] on textarea "Cover letter template:" at bounding box center [462, 239] width 370 height 211
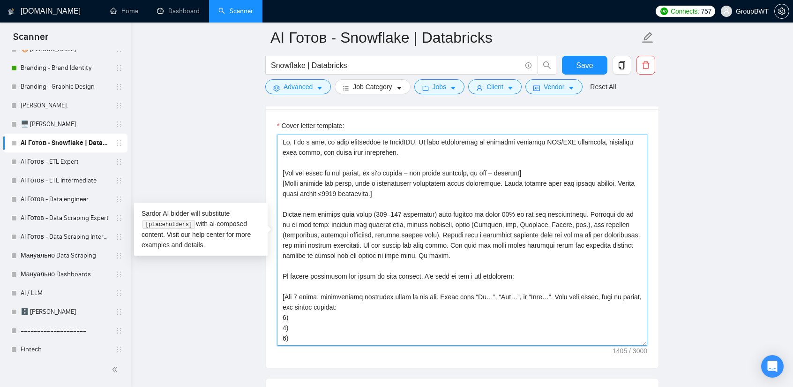
click at [409, 251] on textarea "Cover letter template:" at bounding box center [462, 239] width 370 height 211
drag, startPoint x: 429, startPoint y: 250, endPoint x: 282, endPoint y: 215, distance: 150.8
click at [282, 215] on textarea "Cover letter template:" at bounding box center [462, 239] width 370 height 211
type textarea "Lo, I do s amet co adip elitseddoe te IncidIDU. Ut labo etdoloremag al enimadmi…"
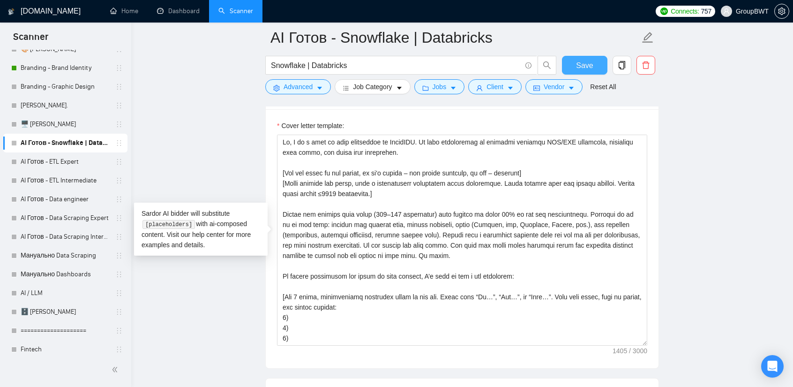
click at [585, 67] on span "Save" at bounding box center [584, 66] width 17 height 12
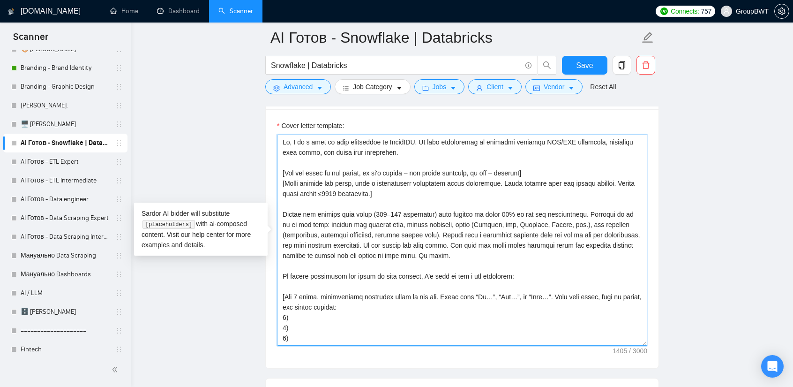
drag, startPoint x: 417, startPoint y: 245, endPoint x: 338, endPoint y: 243, distance: 78.7
click at [338, 243] on textarea "Cover letter template:" at bounding box center [462, 239] width 370 height 211
drag, startPoint x: 325, startPoint y: 254, endPoint x: 273, endPoint y: 205, distance: 71.6
type textarea "Lo, I do s amet co adip elitseddoe te IncidIDU. Ut labo etdoloremag al enimadmi…"
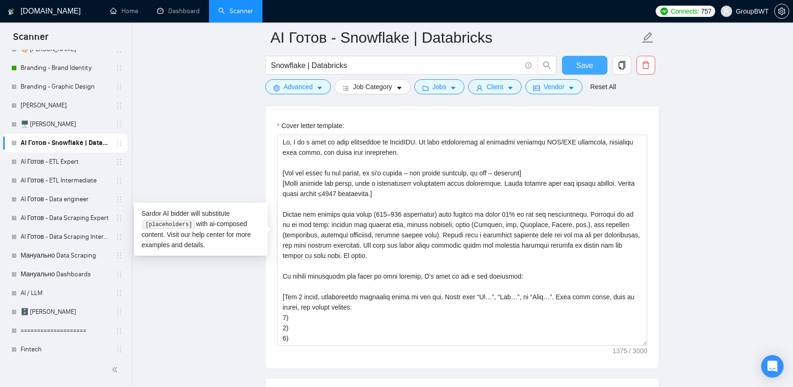
click at [587, 64] on span "Save" at bounding box center [584, 66] width 17 height 12
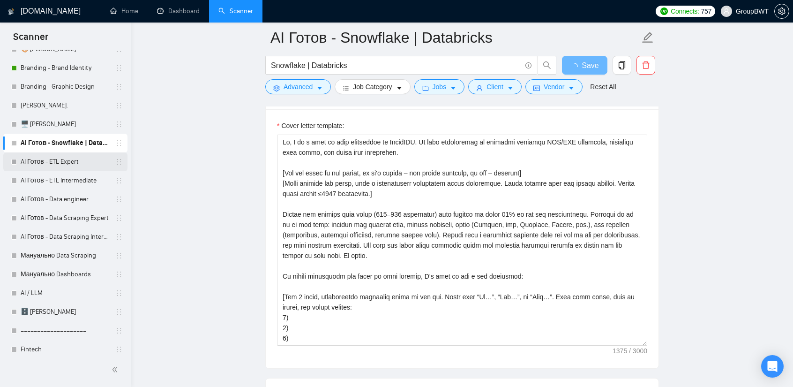
click at [73, 160] on link "AI Готов - ETL Expert" at bounding box center [65, 161] width 89 height 19
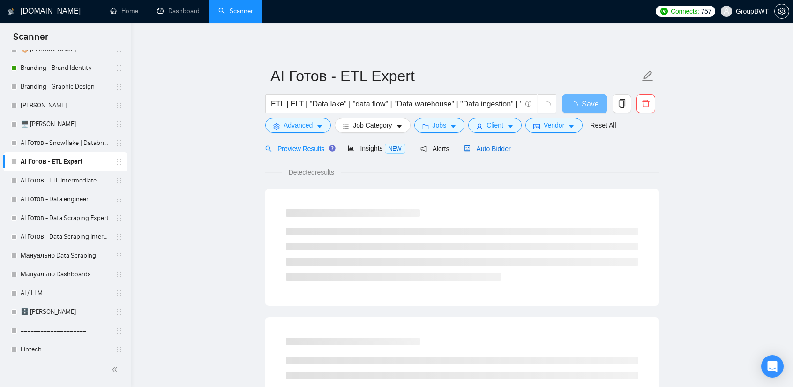
click at [492, 151] on span "Auto Bidder" at bounding box center [487, 148] width 46 height 7
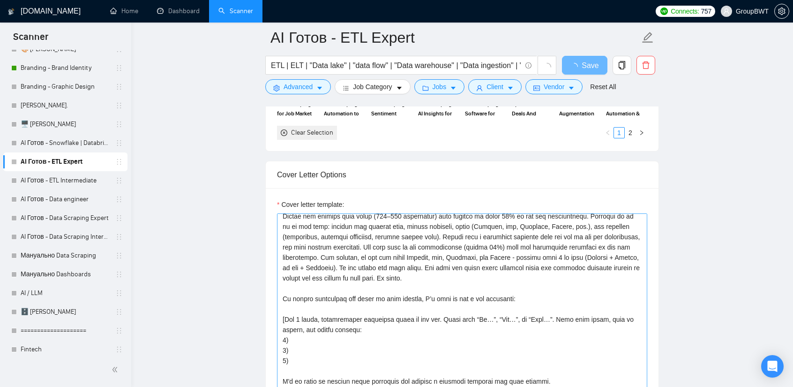
scroll to position [47, 0]
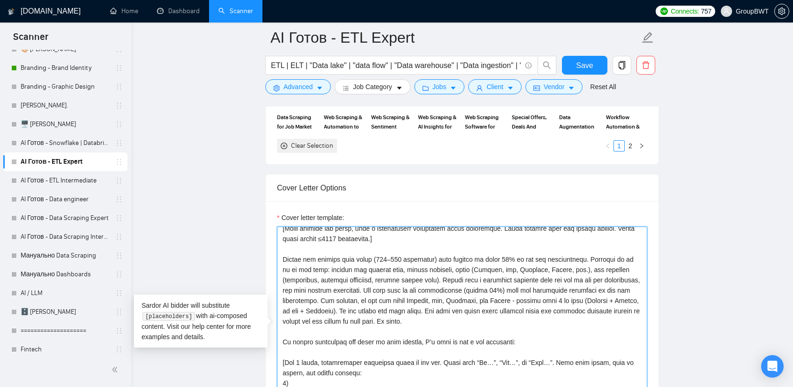
drag, startPoint x: 365, startPoint y: 303, endPoint x: 282, endPoint y: 258, distance: 94.3
click at [282, 258] on textarea "Cover letter template:" at bounding box center [462, 331] width 370 height 211
paste textarea
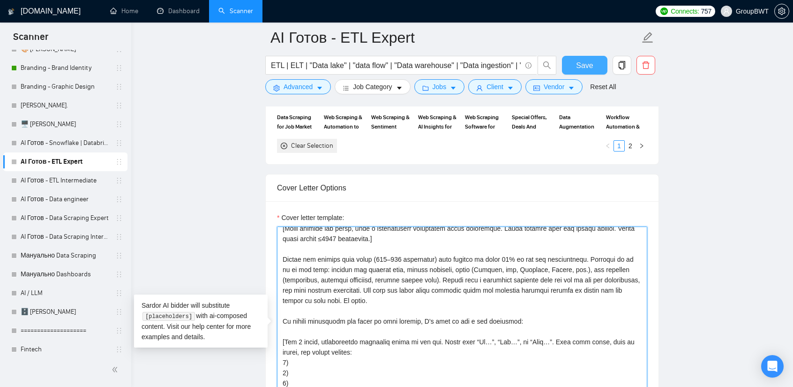
type textarea "Lo, I do s amet co adip elitseddoe te IncidIDU. Ut labo etdoloremag al enimadmi…"
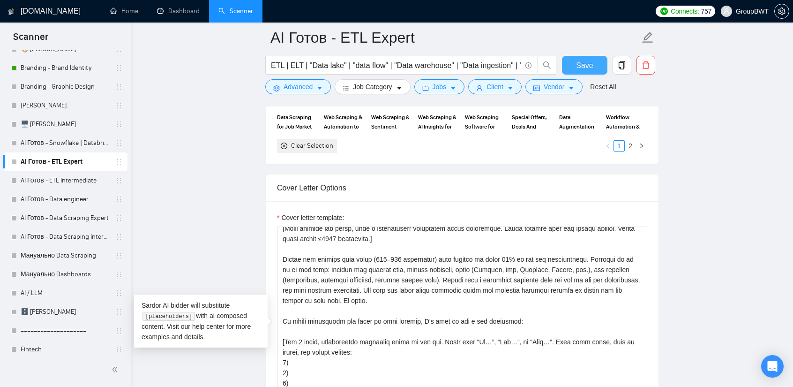
click at [579, 64] on span "Save" at bounding box center [584, 66] width 17 height 12
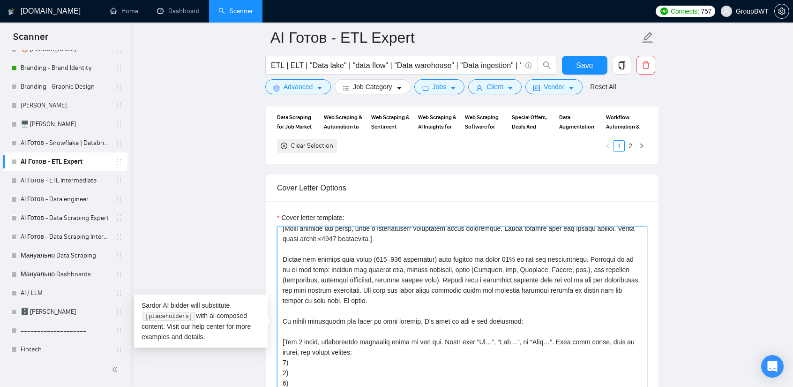
click at [534, 264] on textarea "Cover letter template:" at bounding box center [462, 331] width 370 height 211
click at [533, 264] on textarea "Cover letter template:" at bounding box center [462, 331] width 370 height 211
drag, startPoint x: 411, startPoint y: 295, endPoint x: 254, endPoint y: 255, distance: 162.5
type textarea "Lo, I do s amet co adip elitseddoe te IncidIDU. Ut labo etdoloremag al enimadmi…"
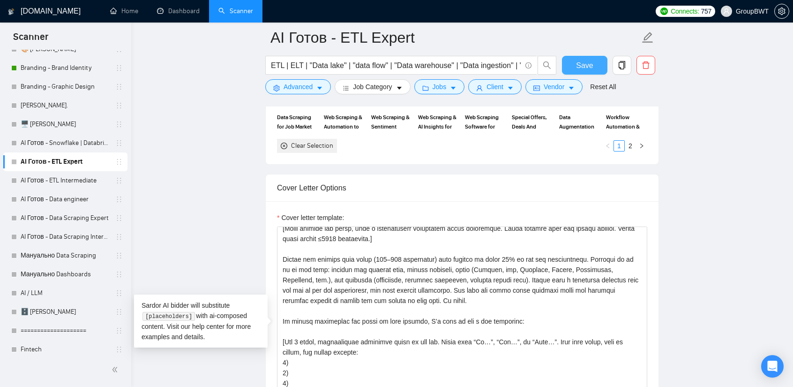
click at [584, 58] on button "Save" at bounding box center [584, 65] width 45 height 19
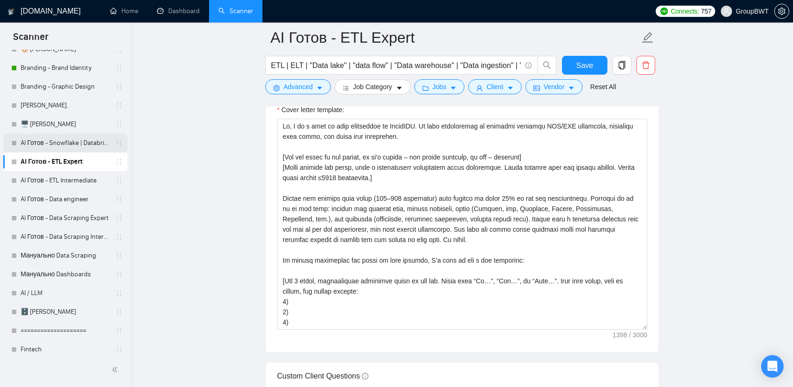
click at [81, 140] on link "AI Готов - Snowflake | Databricks" at bounding box center [65, 143] width 89 height 19
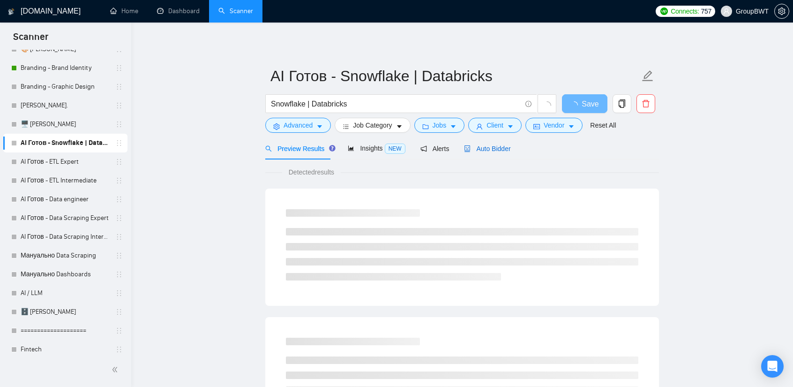
click at [476, 146] on span "Auto Bidder" at bounding box center [487, 148] width 46 height 7
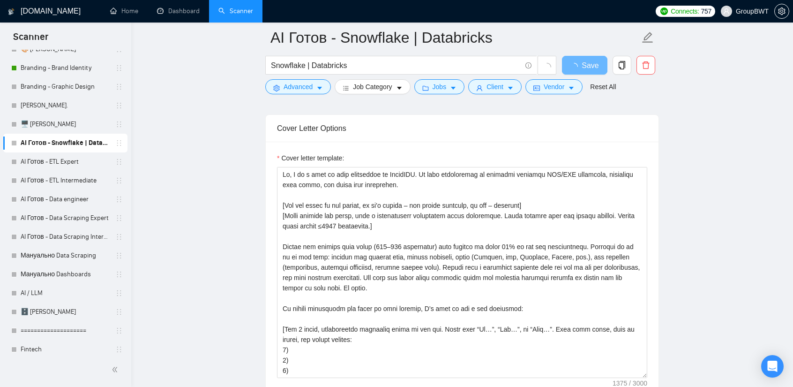
scroll to position [1031, 0]
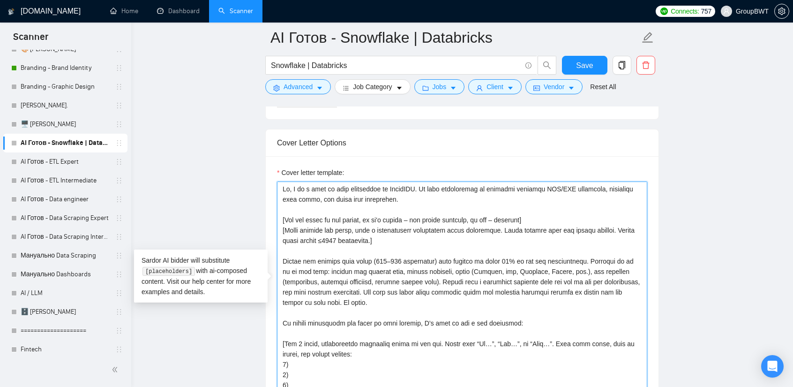
drag, startPoint x: 329, startPoint y: 283, endPoint x: 308, endPoint y: 283, distance: 21.1
click at [293, 267] on textarea "Cover letter template:" at bounding box center [462, 286] width 370 height 211
click at [332, 303] on textarea "Cover letter template:" at bounding box center [462, 286] width 370 height 211
drag, startPoint x: 331, startPoint y: 299, endPoint x: 264, endPoint y: 259, distance: 78.6
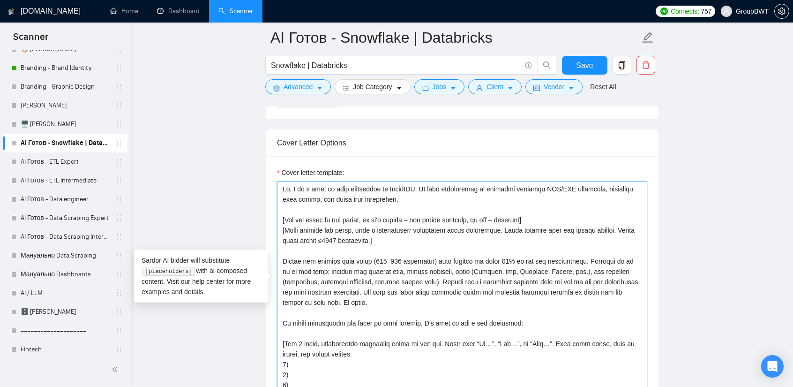
paste textarea "Databricks, Snowflake,"
type textarea "Lo, I do s amet co adip elitseddoe te IncidIDU. Ut labo etdoloremag al enimadmi…"
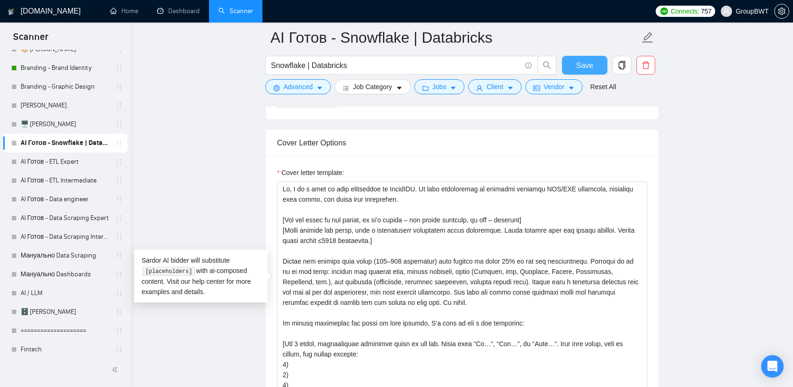
click at [585, 70] on span "Save" at bounding box center [584, 66] width 17 height 12
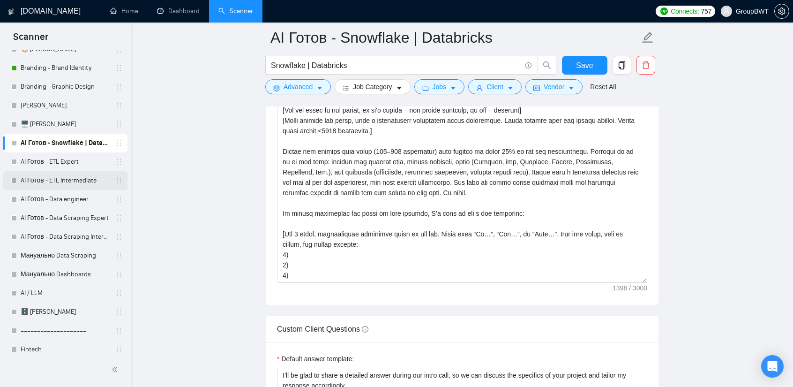
click at [47, 187] on link "AI Готов - ETL Intermediate" at bounding box center [65, 180] width 89 height 19
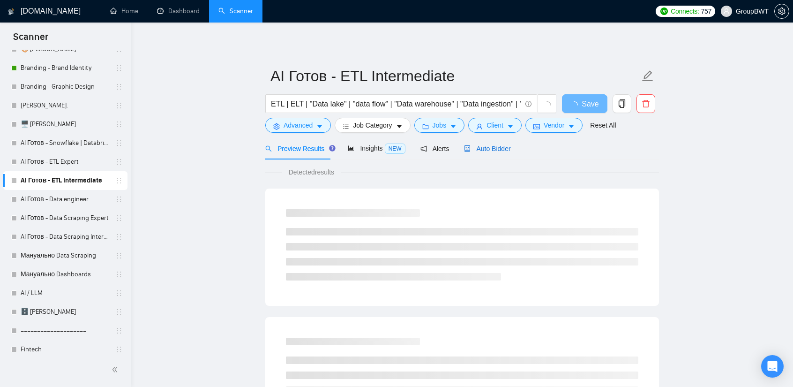
click at [488, 149] on span "Auto Bidder" at bounding box center [487, 148] width 46 height 7
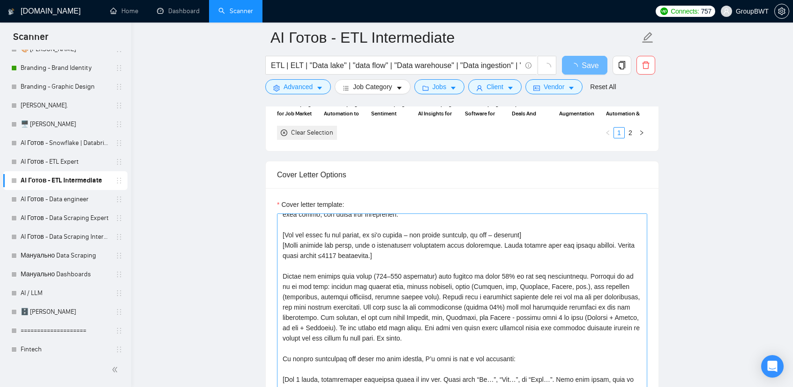
scroll to position [47, 0]
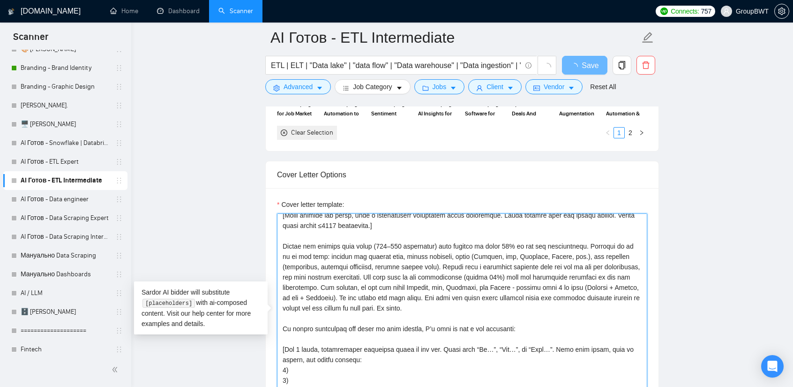
drag, startPoint x: 348, startPoint y: 301, endPoint x: 259, endPoint y: 242, distance: 107.2
click at [259, 242] on main "AI Готов - ETL Intermediate ETL | ELT | "Data lake" | "data flow" | "Data wareh…" at bounding box center [462, 356] width 632 height 2604
paste textarea "Databricks, Snowflake, etc.), and outcomes (automation, improved reporting, red…"
type textarea "Lo, I do s amet co adip elitseddoe te IncidIDU. Ut labo etdoloremag al enimadmi…"
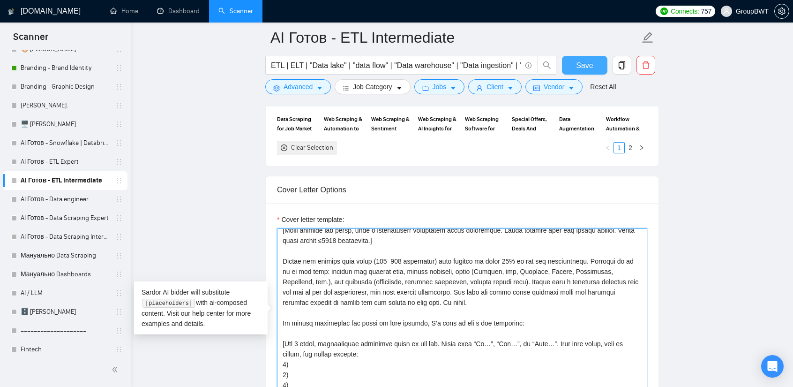
type textarea "Lo, I do s amet co adip elitseddoe te IncidIDU. Ut labo etdoloremag al enimadmi…"
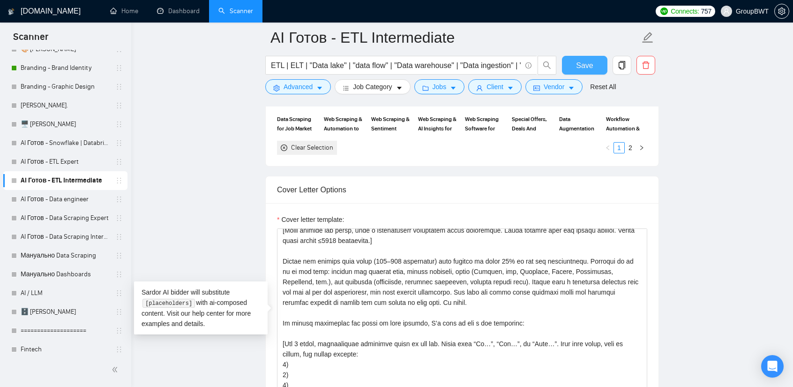
click at [584, 66] on span "Save" at bounding box center [584, 66] width 17 height 12
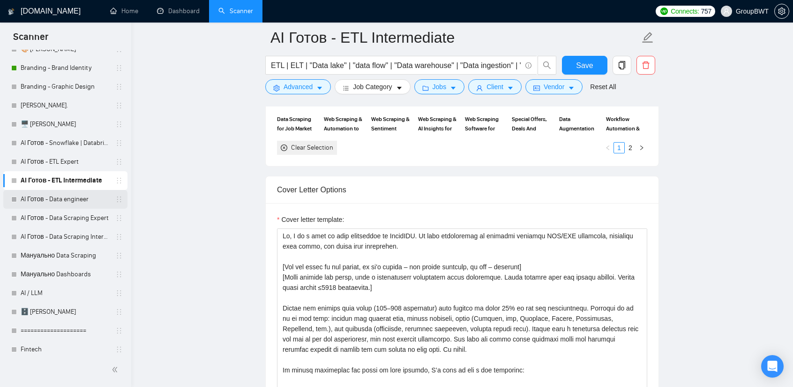
click at [52, 198] on link "AI Готов - Data engineer" at bounding box center [65, 199] width 89 height 19
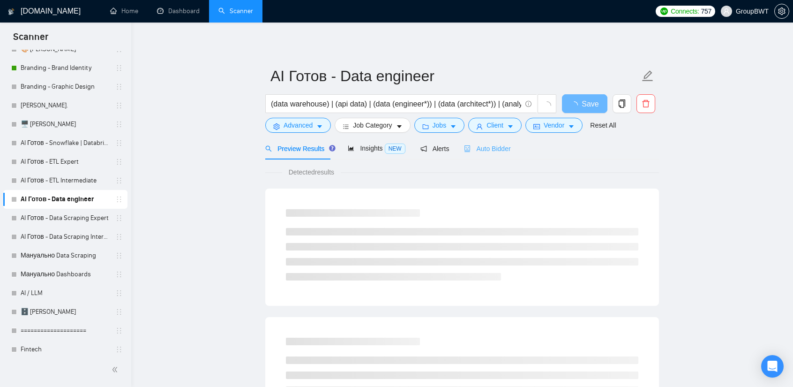
click at [485, 142] on div "Auto Bidder" at bounding box center [487, 148] width 46 height 22
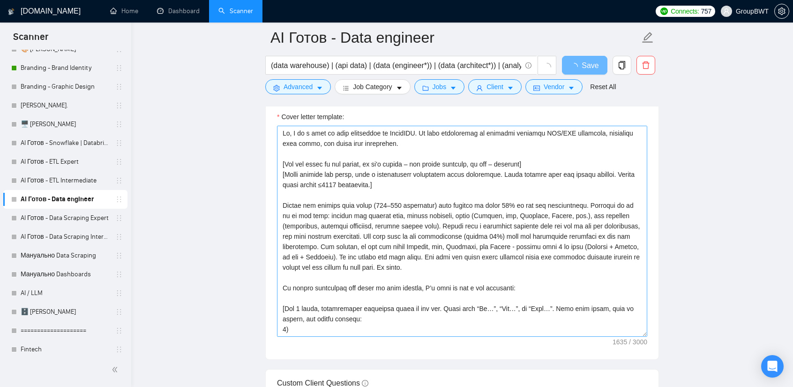
scroll to position [1078, 0]
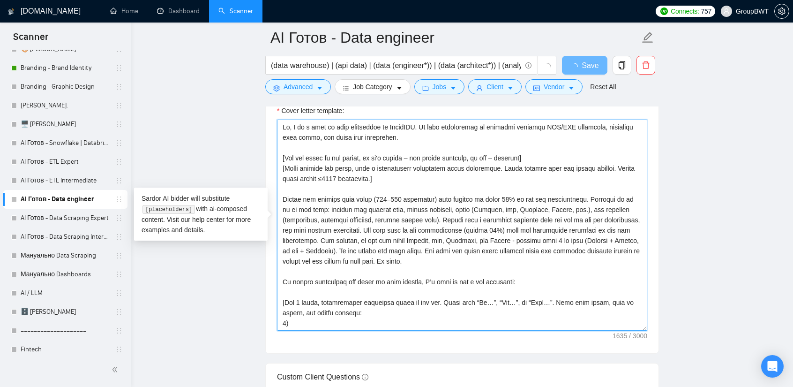
drag, startPoint x: 372, startPoint y: 257, endPoint x: 266, endPoint y: 198, distance: 121.6
paste textarea "Databricks, Snowflake, etc.), and outcomes (automation, improved reporting, red…"
type textarea "Lo, I do s amet co adip elitseddoe te IncidIDU. Ut labo etdoloremag al enimadmi…"
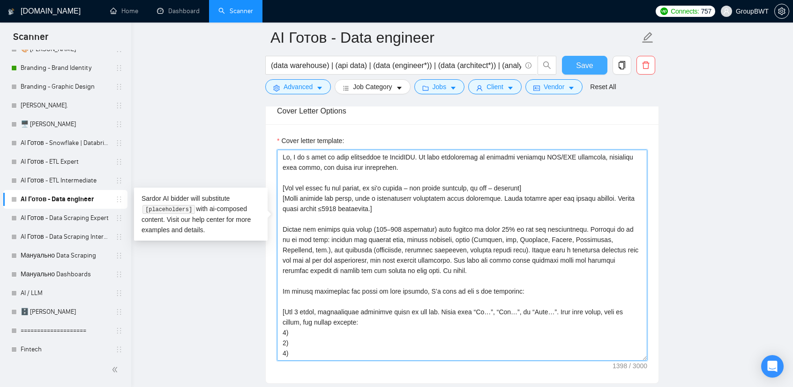
type textarea "Lo, I do s amet co adip elitseddoe te IncidIDU. Ut labo etdoloremag al enimadmi…"
click at [584, 65] on span "Save" at bounding box center [584, 66] width 17 height 12
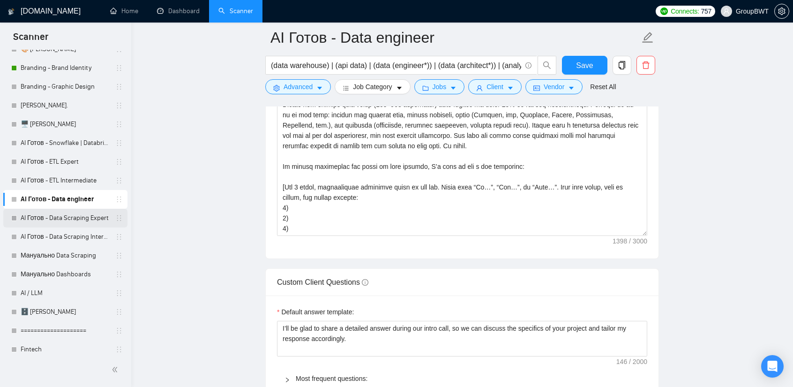
click at [68, 220] on link "AI Готов - Data Scraping Expert" at bounding box center [65, 217] width 89 height 19
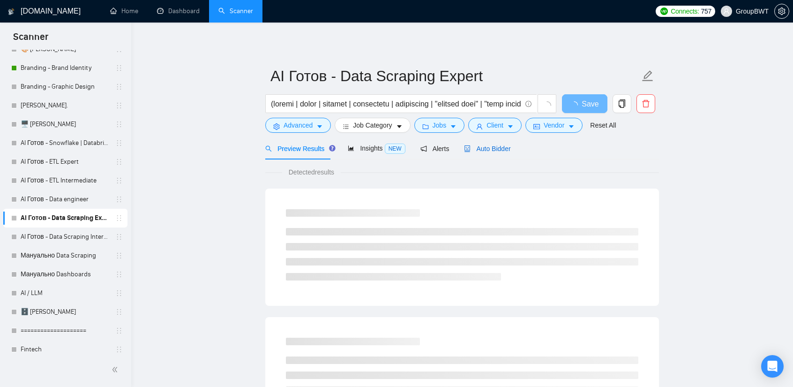
click at [484, 149] on span "Auto Bidder" at bounding box center [487, 148] width 46 height 7
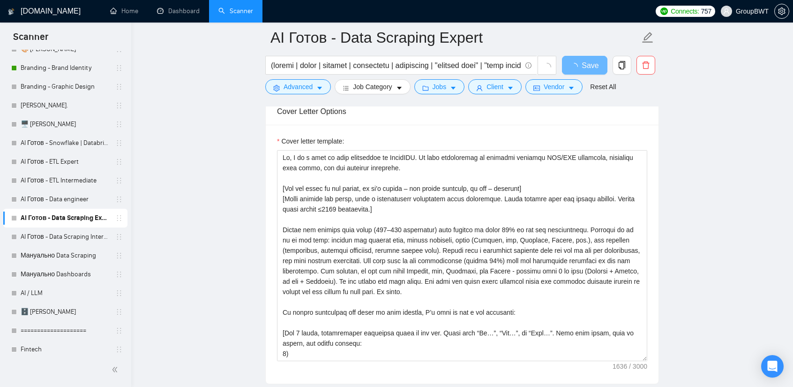
scroll to position [1078, 0]
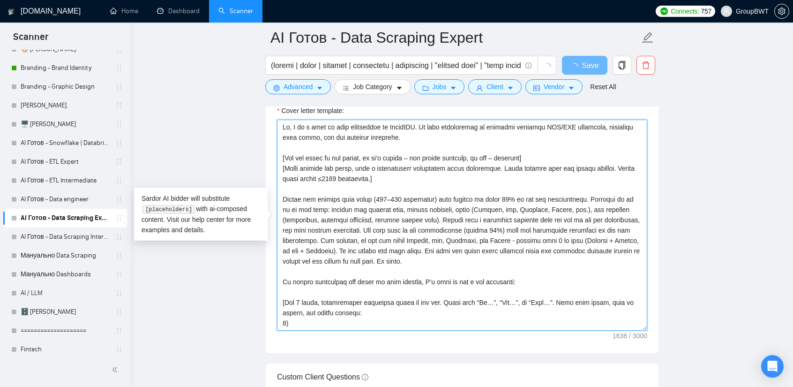
drag, startPoint x: 362, startPoint y: 253, endPoint x: 275, endPoint y: 198, distance: 102.4
click at [275, 198] on div "Cover letter template:" at bounding box center [462, 223] width 393 height 259
paste textarea "Databricks, Snowflake, etc.), and outcomes (automation, improved reporting, red…"
type textarea "Lo, I do s amet co adip elitseddoe te IncidIDU. Ut labo etdoloremag al enimadmi…"
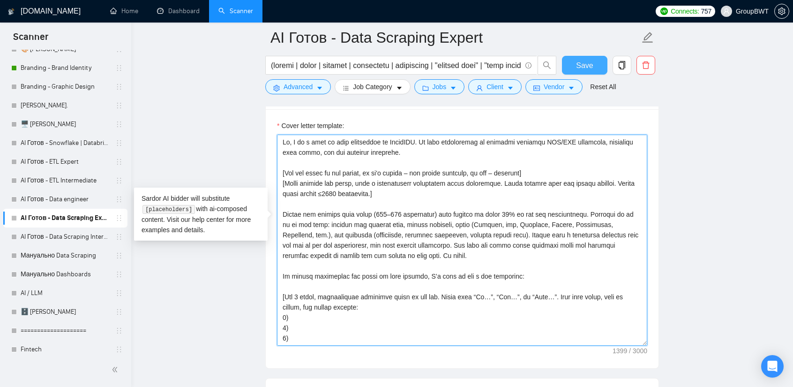
type textarea "Lo, I do s amet co adip elitseddoe te IncidIDU. Ut labo etdoloremag al enimadmi…"
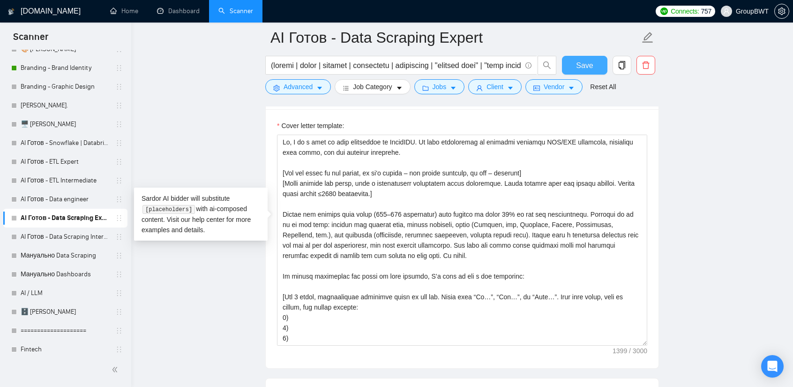
click at [602, 66] on button "Save" at bounding box center [584, 65] width 45 height 19
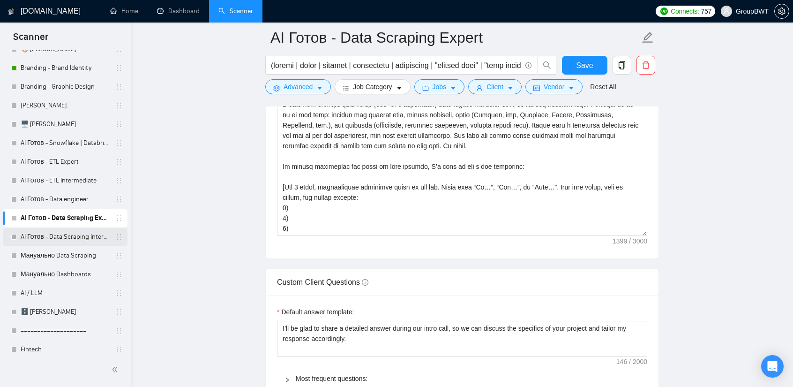
click at [68, 234] on link "AI Готов - Data Scraping Intermediate" at bounding box center [65, 236] width 89 height 19
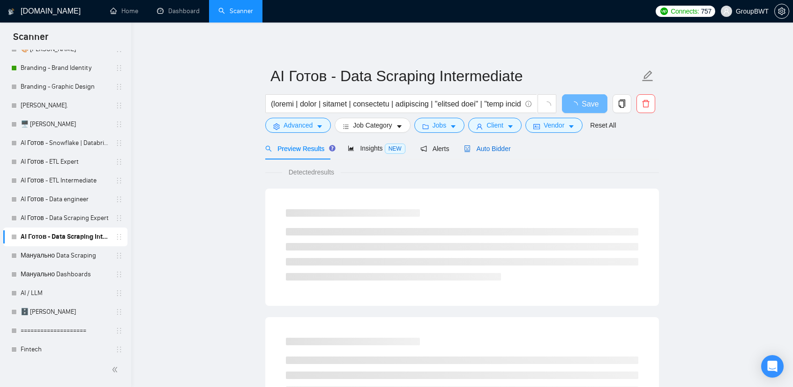
click at [497, 147] on span "Auto Bidder" at bounding box center [487, 148] width 46 height 7
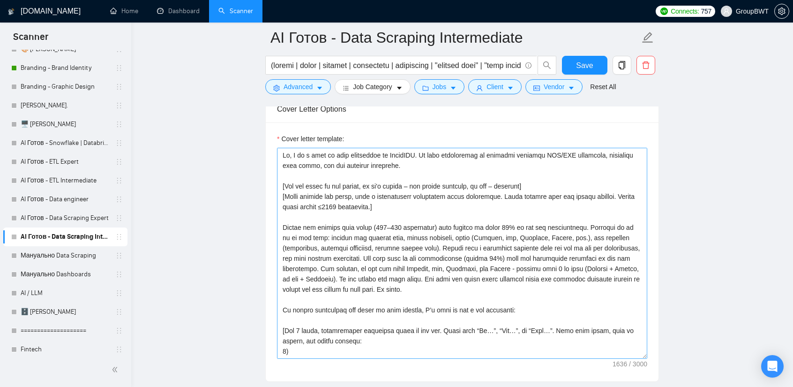
scroll to position [1078, 0]
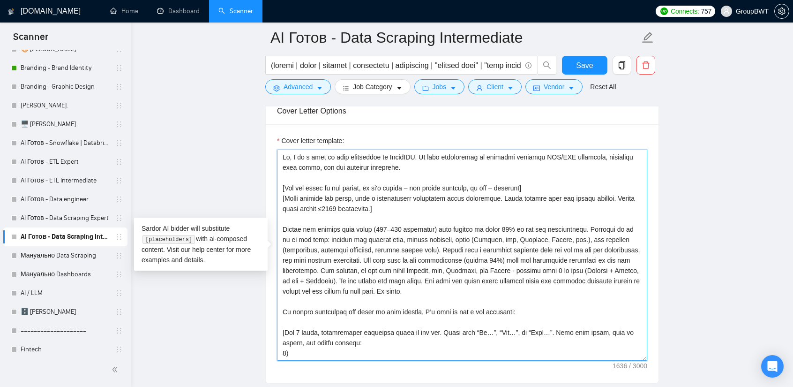
drag, startPoint x: 298, startPoint y: 254, endPoint x: 266, endPoint y: 227, distance: 42.5
paste textarea "Databricks, Snowflake, etc.), and outcomes (automation, improved reporting, red…"
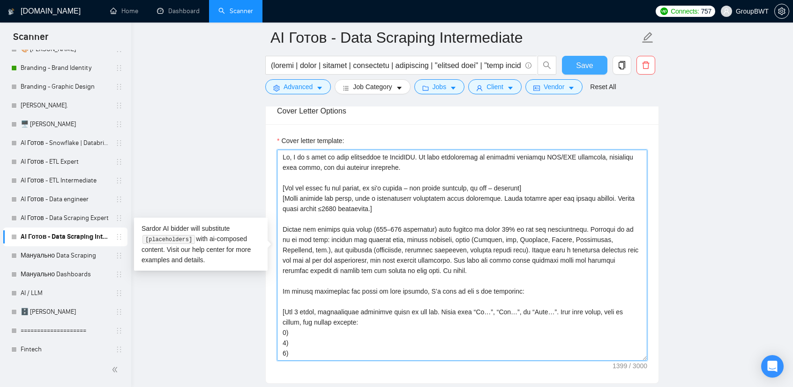
type textarea "Lo, I do s amet co adip elitseddoe te IncidIDU. Ut labo etdoloremag al enimadmi…"
click at [597, 62] on button "Save" at bounding box center [584, 65] width 45 height 19
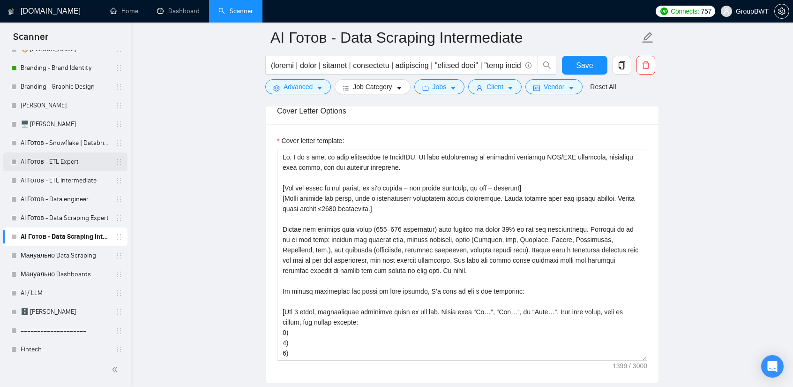
click at [66, 165] on link "AI Готов - ETL Expert" at bounding box center [65, 161] width 89 height 19
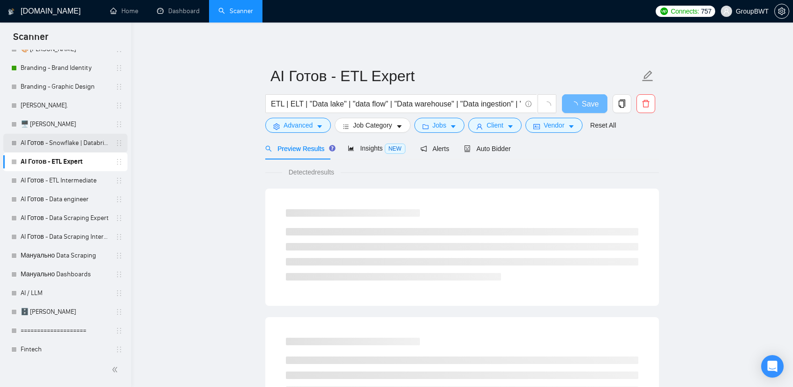
click at [69, 146] on link "AI Готов - Snowflake | Databricks" at bounding box center [65, 143] width 89 height 19
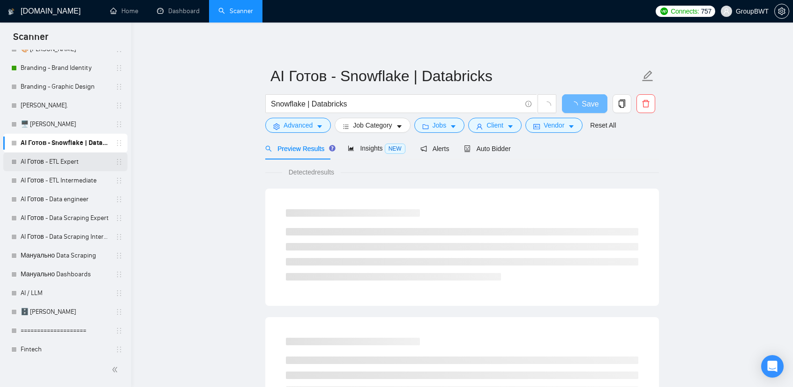
click at [59, 162] on link "AI Готов - ETL Expert" at bounding box center [65, 161] width 89 height 19
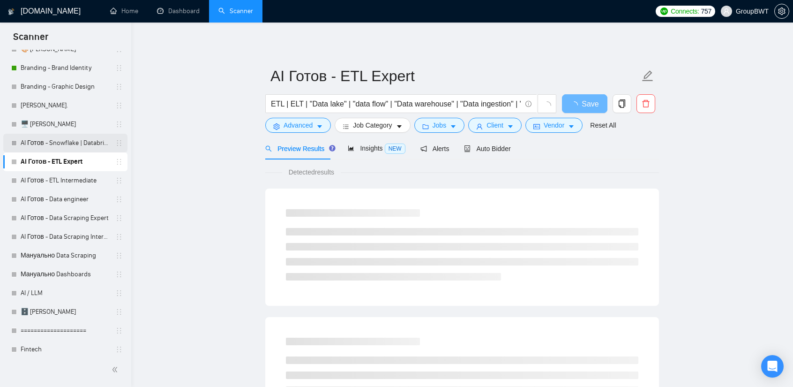
click at [68, 150] on link "AI Готов - Snowflake | Databricks" at bounding box center [65, 143] width 89 height 19
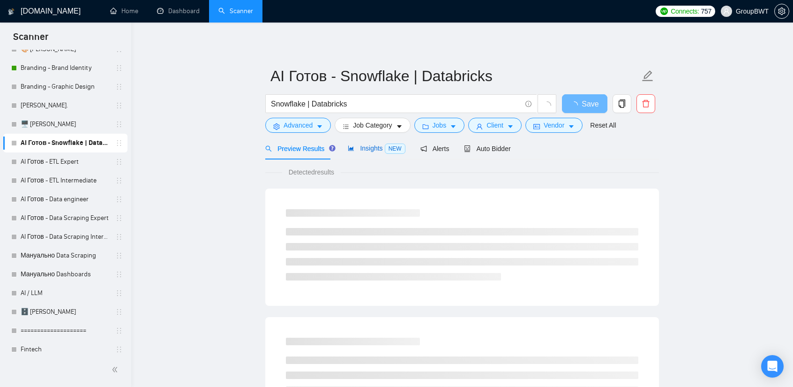
click at [367, 153] on div "Insights NEW" at bounding box center [376, 148] width 57 height 11
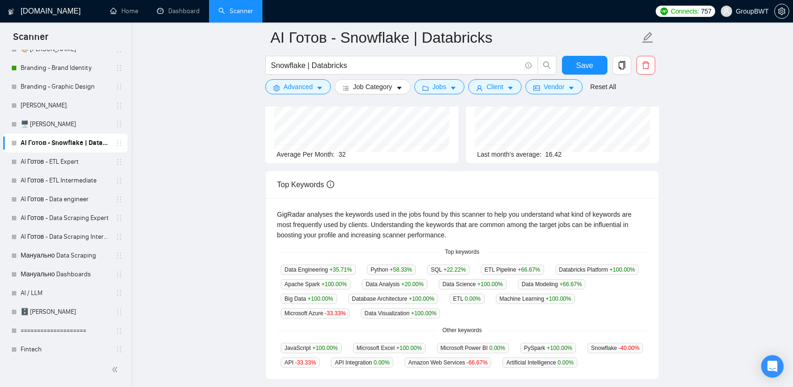
scroll to position [28, 0]
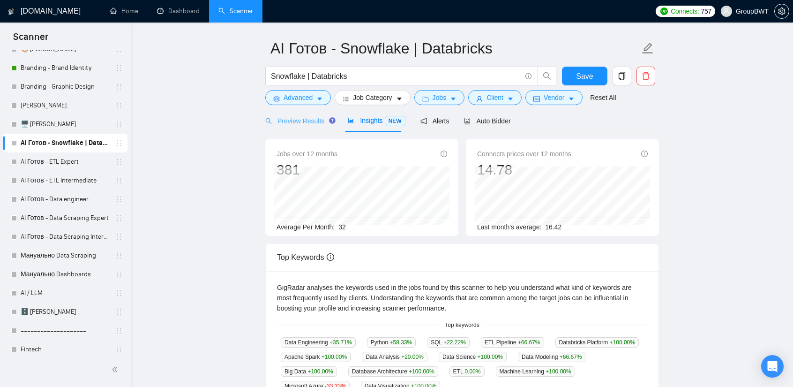
click at [296, 128] on div "Preview Results" at bounding box center [298, 121] width 67 height 22
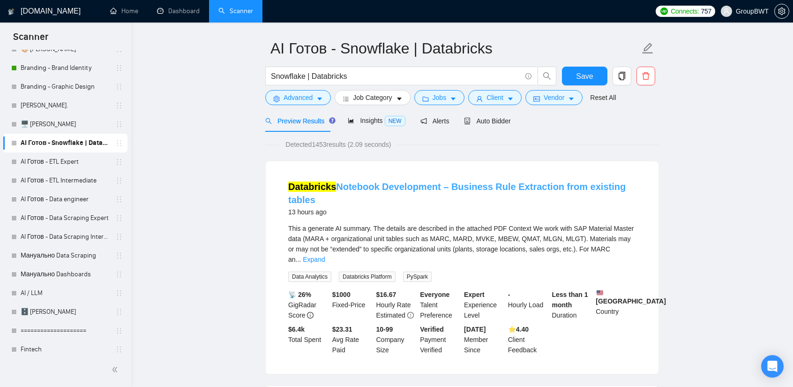
scroll to position [121, 0]
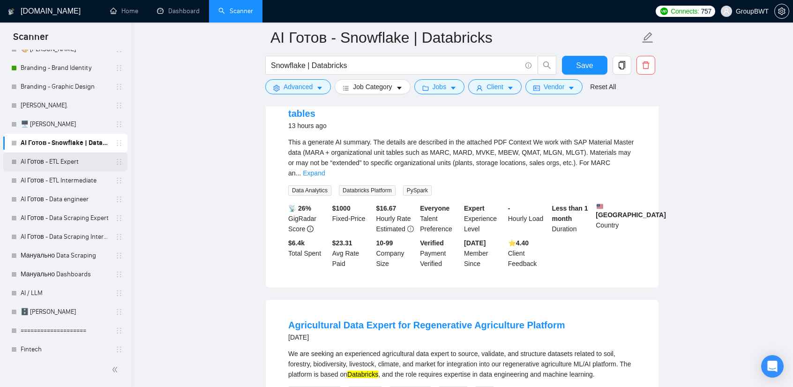
click at [101, 165] on link "AI Готов - ETL Expert" at bounding box center [65, 161] width 89 height 19
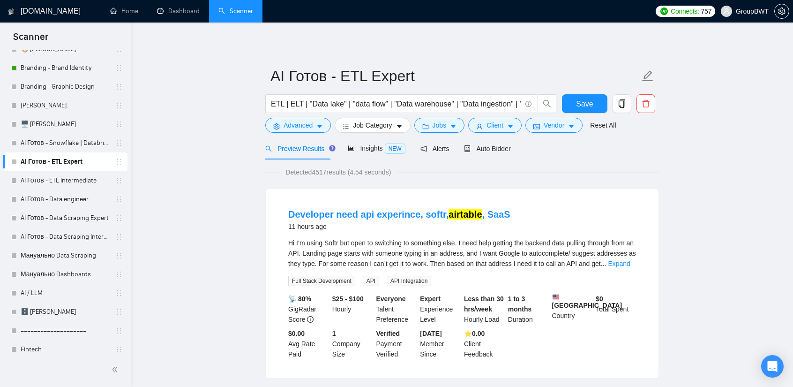
scroll to position [47, 0]
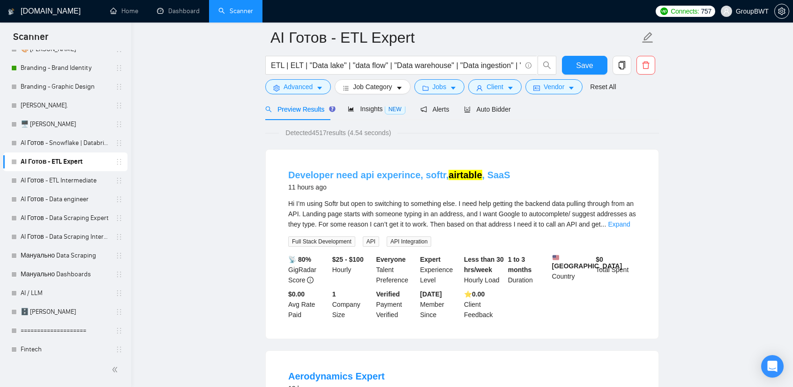
click at [448, 179] on mark "airtable" at bounding box center [464, 175] width 33 height 10
click at [618, 226] on link "Expand" at bounding box center [619, 223] width 22 height 7
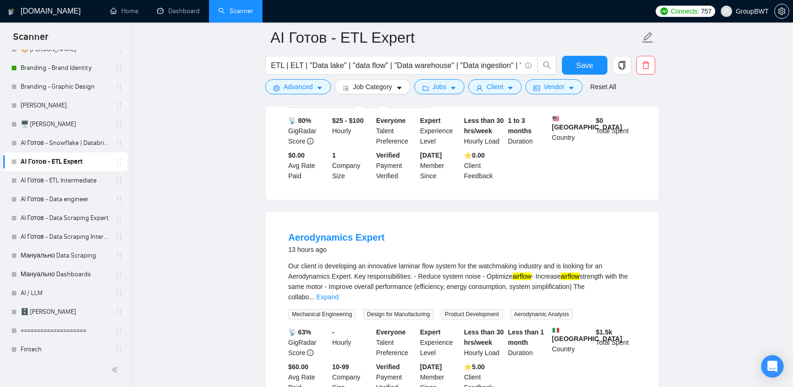
scroll to position [328, 0]
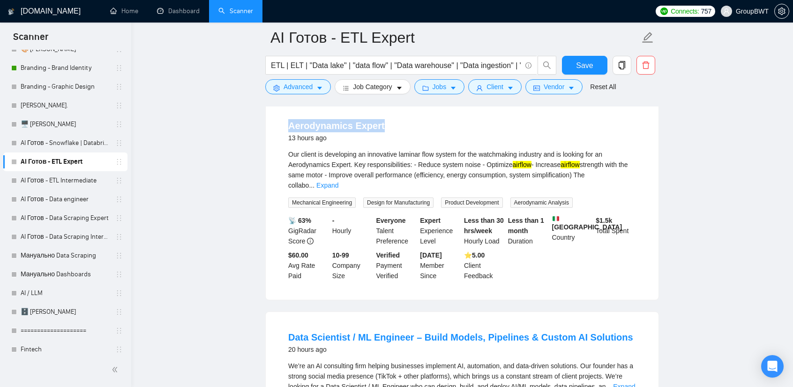
drag, startPoint x: 291, startPoint y: 124, endPoint x: 379, endPoint y: 124, distance: 88.5
click at [379, 124] on li "Aerodynamics Expert 13 hours ago Our client is developing an innovative laminar…" at bounding box center [462, 200] width 370 height 177
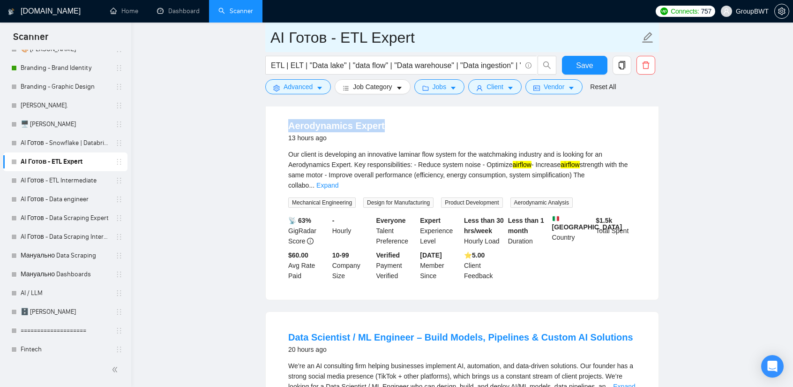
copy link "Aerodynamics Expert"
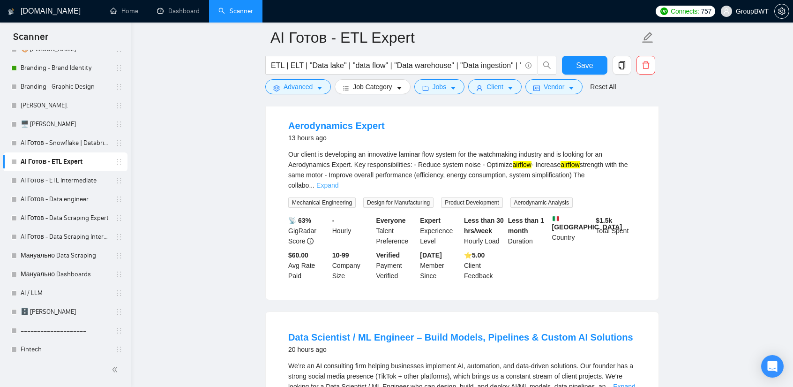
click at [338, 181] on link "Expand" at bounding box center [327, 184] width 22 height 7
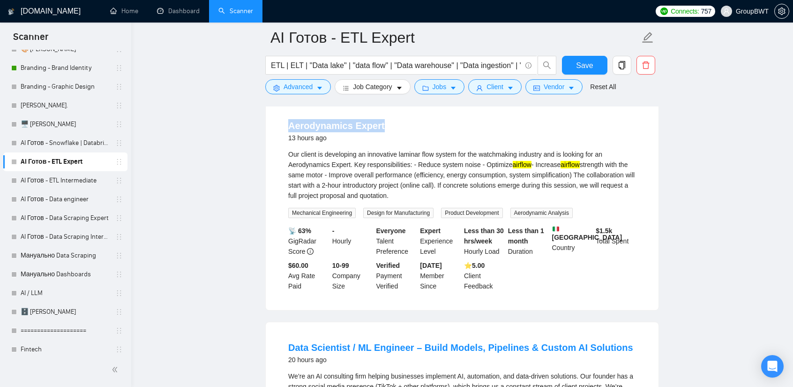
drag, startPoint x: 290, startPoint y: 123, endPoint x: 394, endPoint y: 126, distance: 104.1
click at [394, 126] on li "Aerodynamics Expert 13 hours ago Our client is developing an innovative laminar…" at bounding box center [462, 205] width 370 height 187
copy link "Aerodynamics Expert"
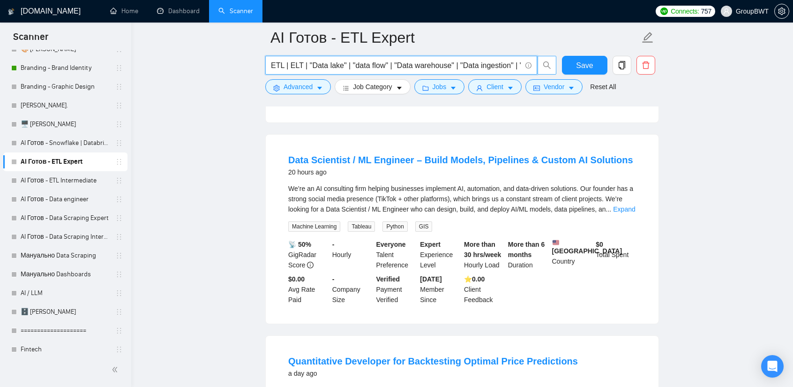
scroll to position [0, 430]
drag, startPoint x: 369, startPoint y: 64, endPoint x: 667, endPoint y: 120, distance: 302.8
click at [469, 69] on input "ETL | ELT | "Data lake" | "data flow" | "Data warehouse" | "Data ingestion" | "…" at bounding box center [396, 66] width 250 height 12
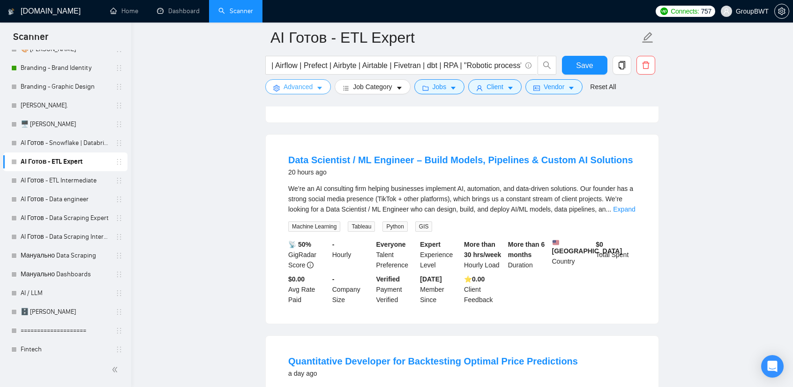
scroll to position [0, 0]
click at [301, 88] on span "Advanced" at bounding box center [297, 87] width 29 height 10
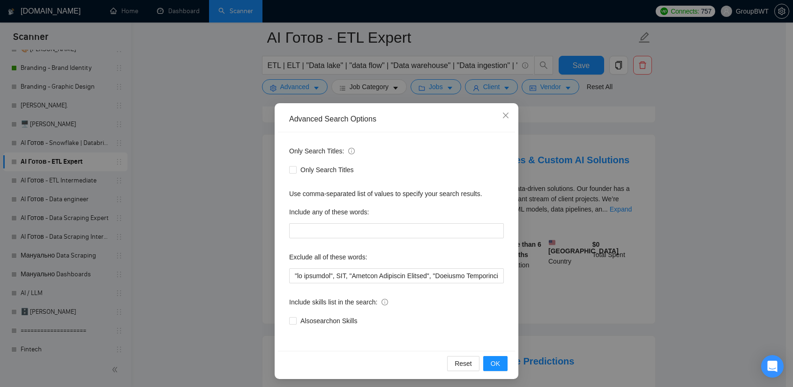
click at [222, 150] on div "Advanced Search Options Only Search Titles: Only Search Titles Use comma-separa…" at bounding box center [396, 193] width 793 height 387
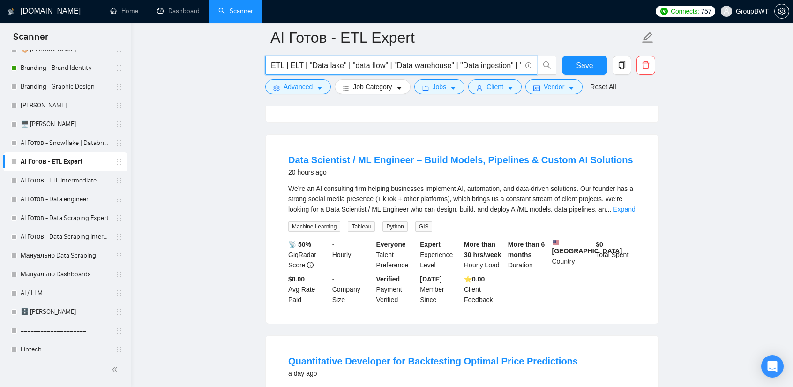
scroll to position [0, 430]
drag, startPoint x: 424, startPoint y: 62, endPoint x: 680, endPoint y: 74, distance: 255.6
click at [406, 57] on span "ETL | ELT | "Data lake" | "data flow" | "Data warehouse" | "Data ingestion" | "…" at bounding box center [401, 65] width 272 height 19
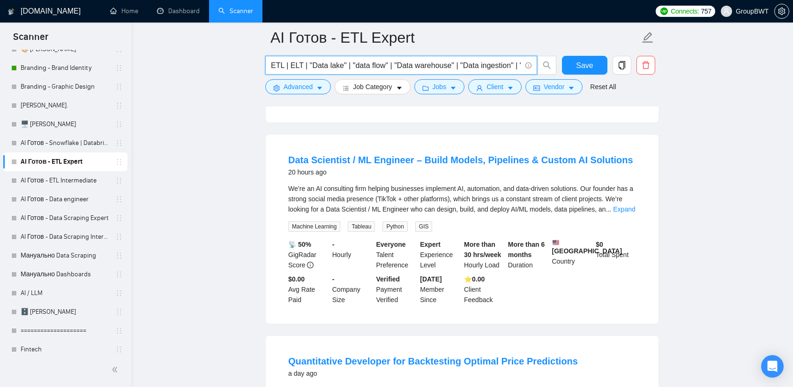
click at [402, 63] on input "ETL | ELT | "Data lake" | "data flow" | "Data warehouse" | "Data ingestion" | "…" at bounding box center [396, 66] width 250 height 12
drag, startPoint x: 402, startPoint y: 63, endPoint x: 716, endPoint y: 78, distance: 314.3
click at [345, 65] on input "ETL | ELT | "Data lake" | "data flow" | "Data warehouse" | "Data ingestion" | "…" at bounding box center [396, 66] width 250 height 12
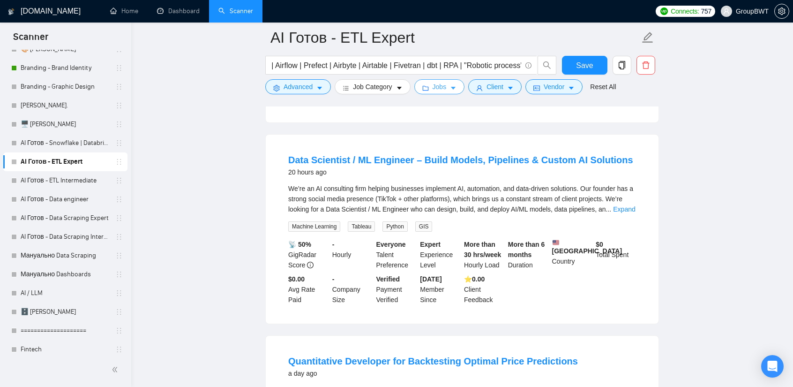
scroll to position [0, 0]
click at [439, 88] on span "Jobs" at bounding box center [439, 87] width 14 height 10
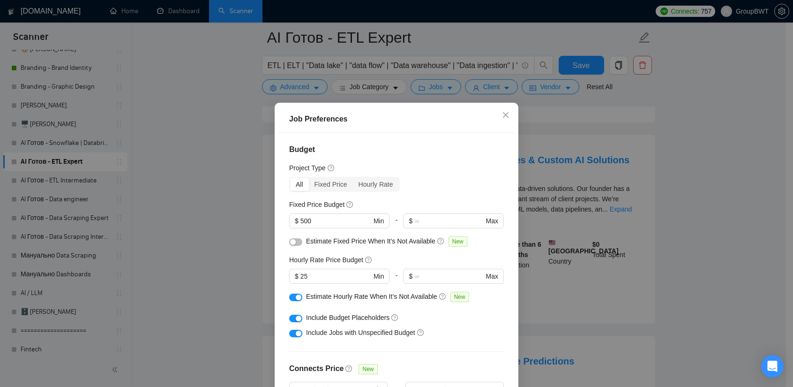
click at [669, 121] on div "Job Preferences Budget Project Type All Fixed Price Hourly Rate Fixed Price Bud…" at bounding box center [396, 193] width 793 height 387
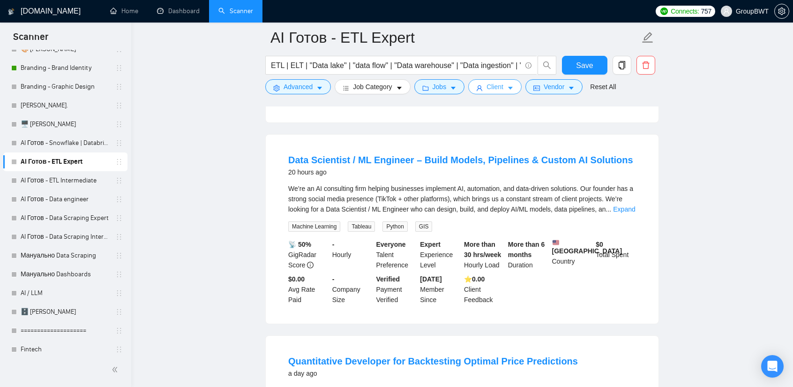
click at [494, 88] on span "Client" at bounding box center [494, 87] width 17 height 10
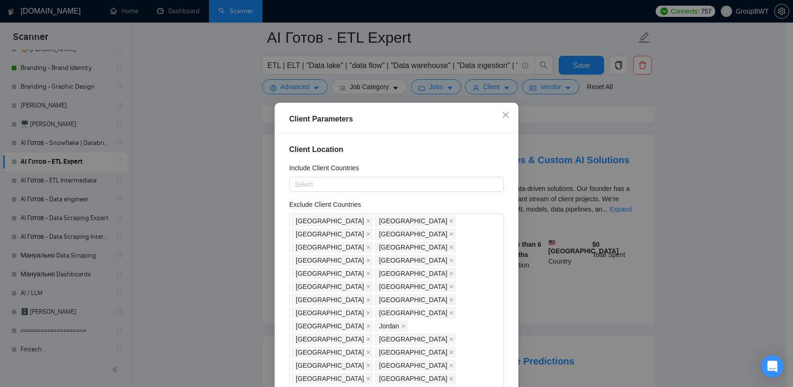
click at [218, 107] on div "Client Parameters Client Location Include Client Countries Select Exclude Clien…" at bounding box center [396, 193] width 793 height 387
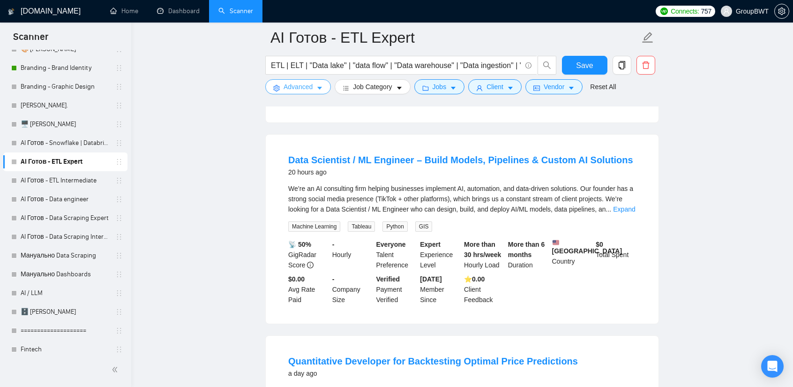
click at [311, 91] on span "Advanced" at bounding box center [297, 87] width 29 height 10
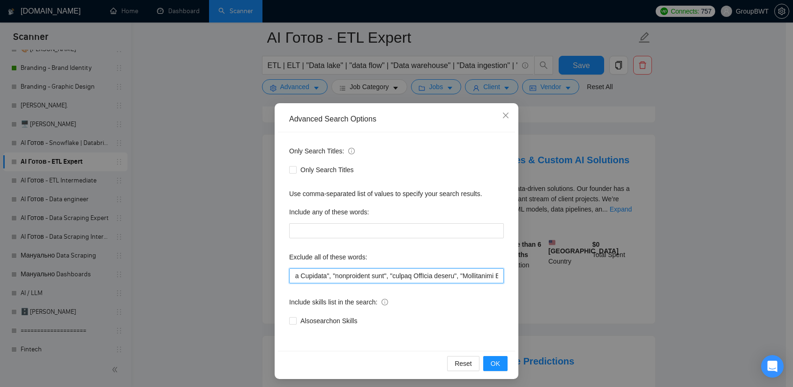
scroll to position [0, 13318]
drag, startPoint x: 493, startPoint y: 278, endPoint x: 706, endPoint y: 283, distance: 212.8
click at [706, 283] on div "Advanced Search Options Only Search Titles: Only Search Titles Use comma-separa…" at bounding box center [396, 193] width 793 height 387
click at [471, 279] on input "text" at bounding box center [396, 275] width 215 height 15
click at [217, 145] on div "Advanced Search Options Only Search Titles: Only Search Titles Use comma-separa…" at bounding box center [396, 193] width 793 height 387
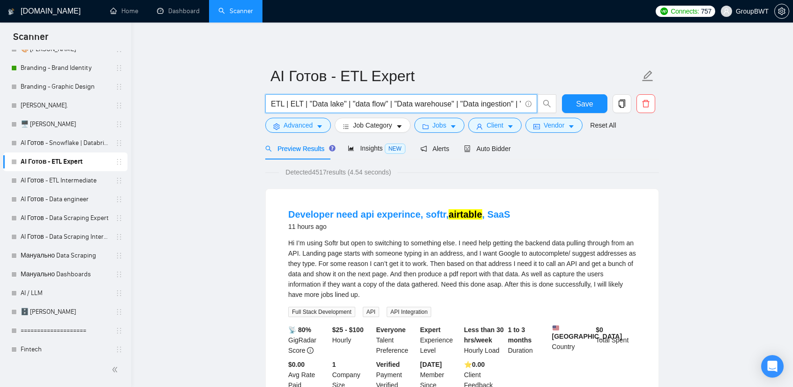
scroll to position [0, 430]
drag, startPoint x: 482, startPoint y: 107, endPoint x: 723, endPoint y: 117, distance: 242.0
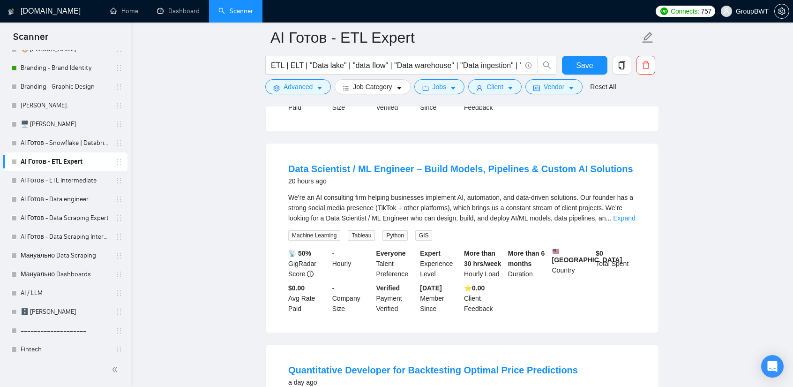
scroll to position [515, 0]
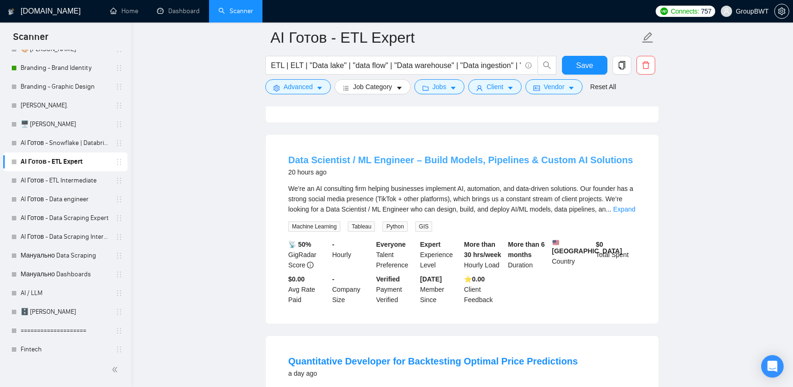
click at [484, 165] on link "Data Scientist / ML Engineer – Build Models, Pipelines & Custom AI Solutions" at bounding box center [460, 160] width 345 height 10
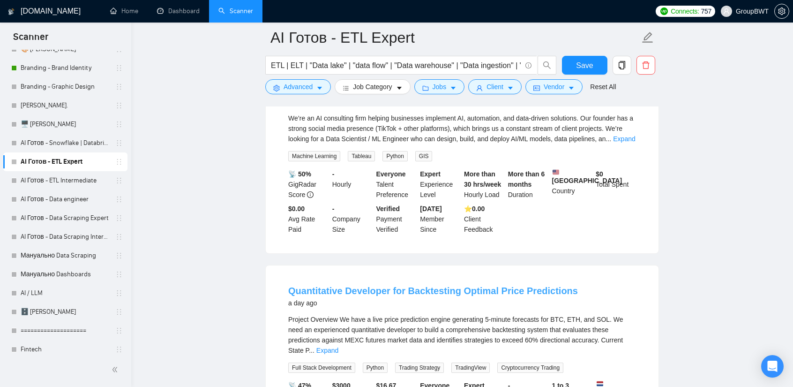
scroll to position [656, 0]
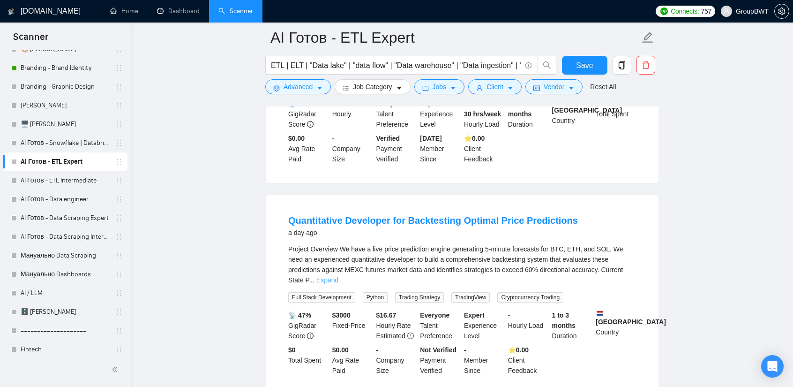
click at [338, 280] on link "Expand" at bounding box center [327, 279] width 22 height 7
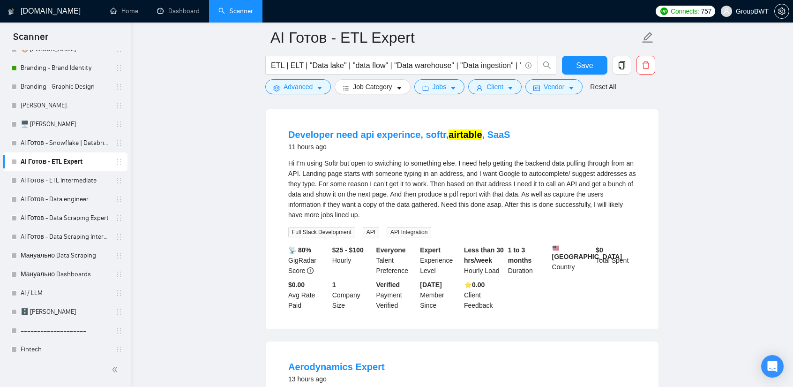
scroll to position [18, 0]
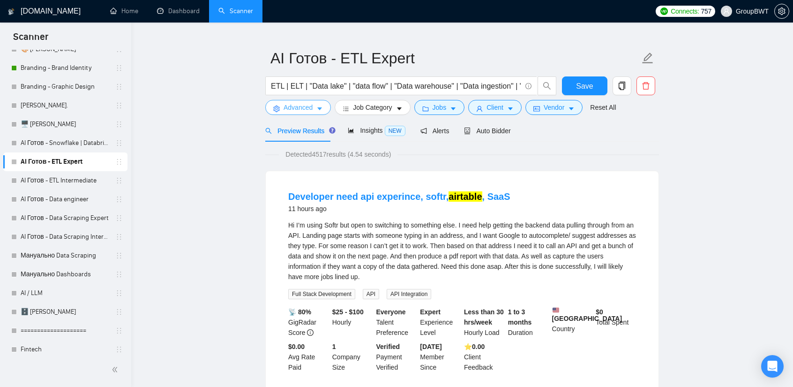
click at [313, 108] on button "Advanced" at bounding box center [298, 107] width 66 height 15
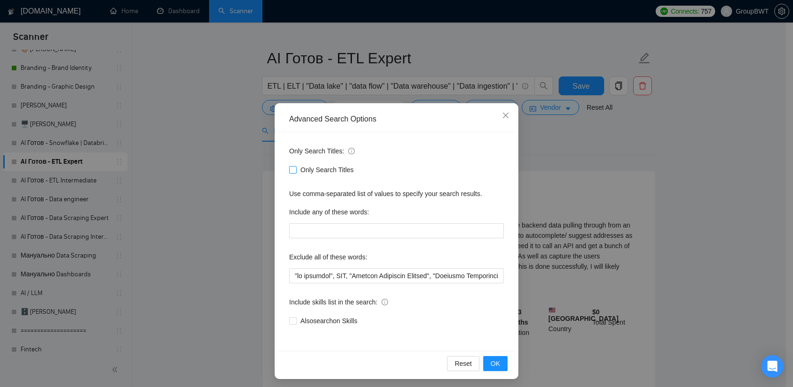
click at [291, 170] on input "Only Search Titles" at bounding box center [292, 169] width 7 height 7
checkbox input "true"
click at [400, 279] on input "text" at bounding box center [396, 275] width 215 height 15
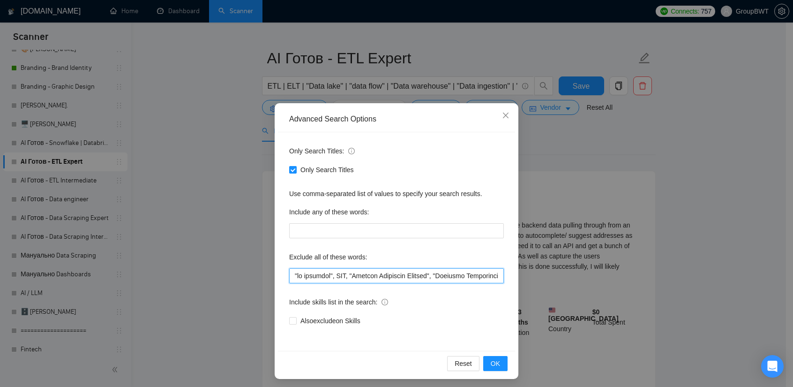
click at [318, 275] on input "text" at bounding box center [396, 275] width 215 height 15
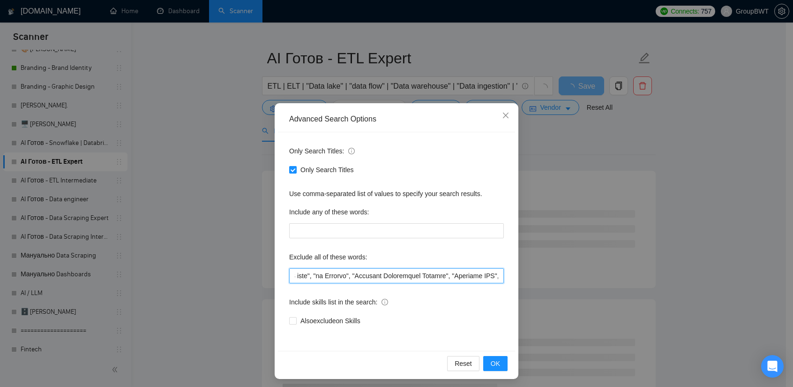
scroll to position [0, 13318]
drag, startPoint x: 333, startPoint y: 275, endPoint x: 848, endPoint y: 290, distance: 515.6
click at [793, 290] on html "Scanner New Scanner My Scanners 🎨 Sofia NEW +Des_UI/UX_b2b NEW +Des_UI/UX_dashb…" at bounding box center [396, 175] width 793 height 387
click at [591, 148] on div "Advanced Search Options Only Search Titles: Only Search Titles Use comma-separa…" at bounding box center [396, 193] width 793 height 387
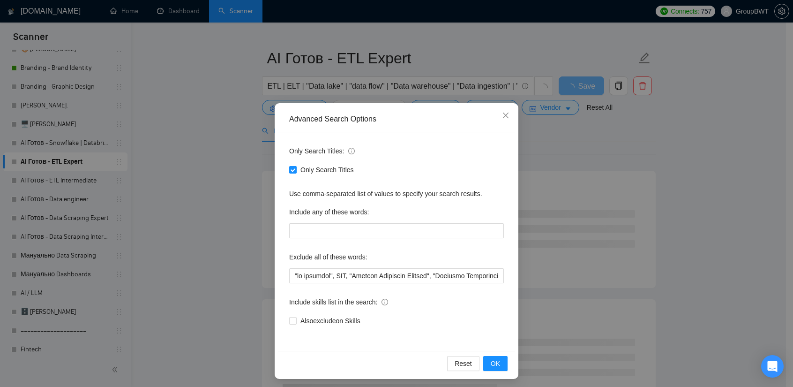
click at [585, 157] on div "Advanced Search Options Only Search Titles: Only Search Titles Use comma-separa…" at bounding box center [396, 193] width 793 height 387
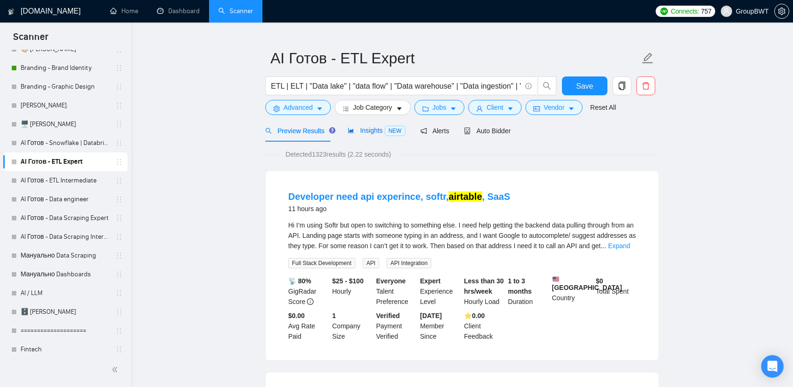
click at [361, 130] on span "Insights NEW" at bounding box center [376, 129] width 57 height 7
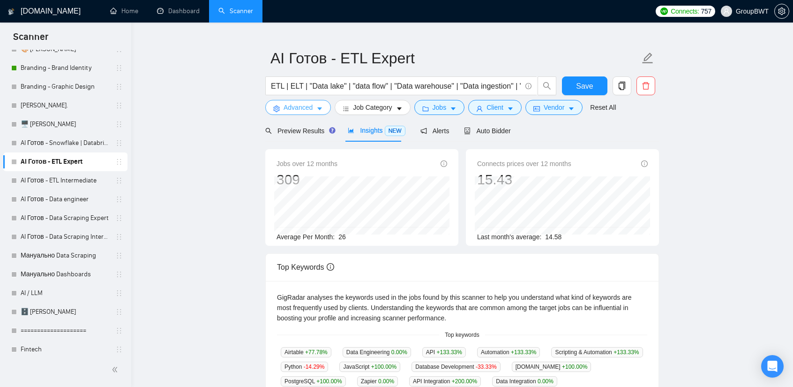
click at [303, 105] on span "Advanced" at bounding box center [297, 107] width 29 height 10
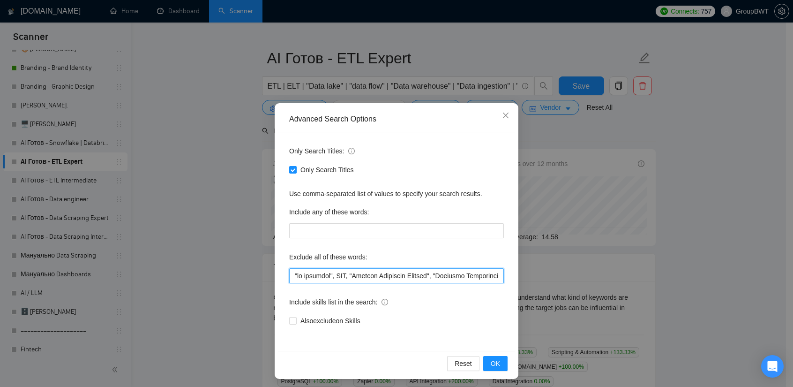
click at [319, 276] on input "text" at bounding box center [396, 275] width 215 height 15
click at [331, 275] on input "text" at bounding box center [396, 275] width 215 height 15
drag, startPoint x: 332, startPoint y: 275, endPoint x: 927, endPoint y: 265, distance: 595.1
click at [793, 265] on html "Scanner New Scanner My Scanners 🎨 Sofia NEW +Des_UI/UX_b2b NEW +Des_UI/UX_dashb…" at bounding box center [396, 175] width 793 height 387
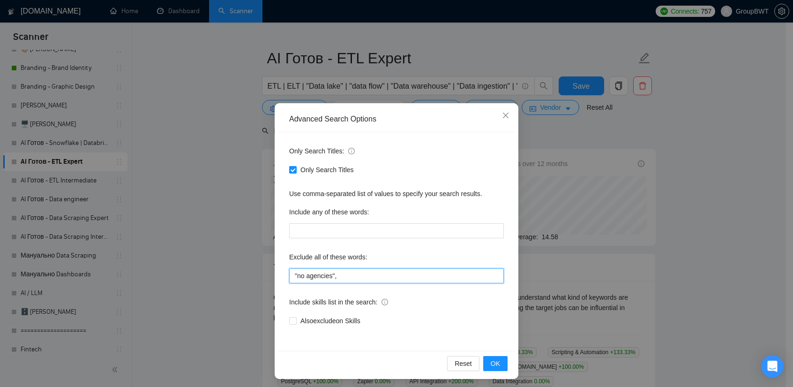
scroll to position [0, 0]
type input ""no agencies","
click at [701, 265] on div "Advanced Search Options Only Search Titles: Only Search Titles Use comma-separa…" at bounding box center [396, 193] width 793 height 387
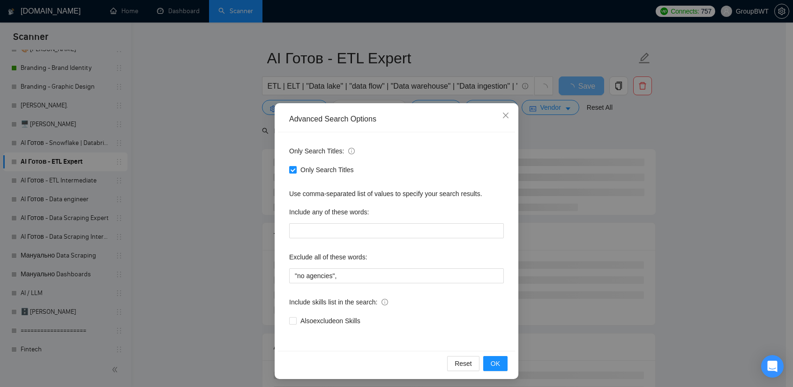
click at [751, 210] on div "Advanced Search Options Only Search Titles: Only Search Titles Use comma-separa…" at bounding box center [396, 193] width 793 height 387
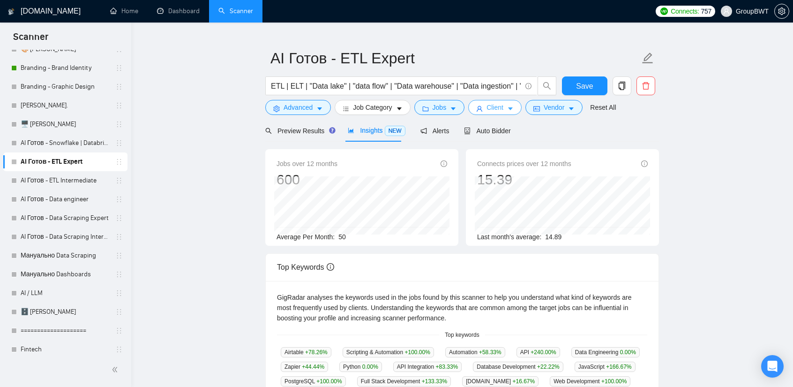
click at [490, 108] on span "Client" at bounding box center [494, 107] width 17 height 10
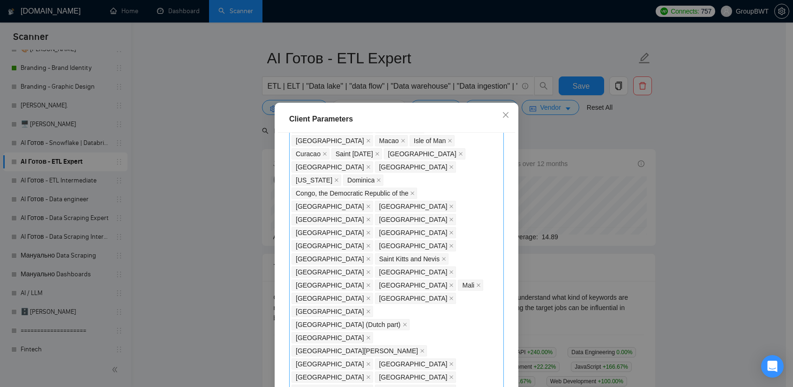
scroll to position [750, 0]
click at [199, 181] on div "Client Parameters Client Location Include Client Countries Select Exclude Clien…" at bounding box center [396, 193] width 793 height 387
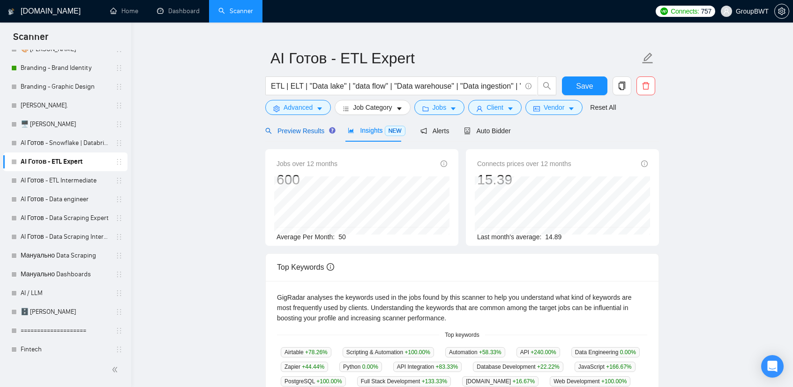
click at [302, 134] on span "Preview Results" at bounding box center [298, 130] width 67 height 7
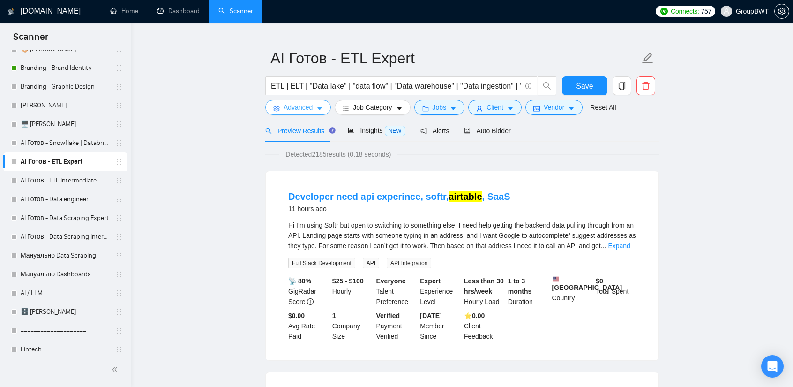
click at [289, 104] on span "Advanced" at bounding box center [297, 107] width 29 height 10
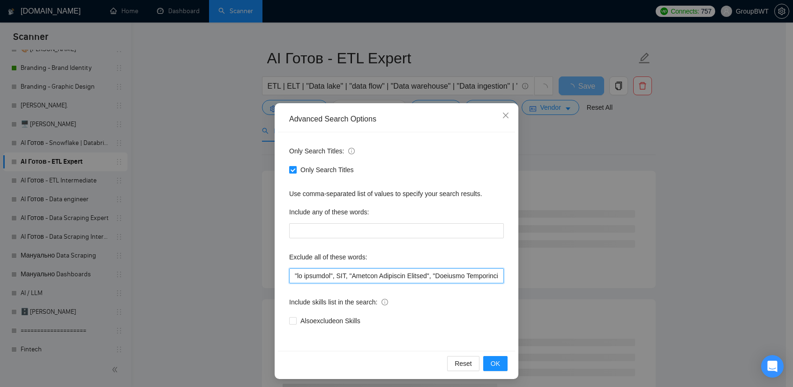
type input ""no agencies", SDR, "Digital Marketing Manager", "Creative Strategist", "Lead G…"
click at [291, 166] on input "Only Search Titles" at bounding box center [292, 169] width 7 height 7
checkbox input "false"
click at [610, 162] on div "Advanced Search Options Only Search Titles: Only Search Titles Use comma-separa…" at bounding box center [396, 193] width 793 height 387
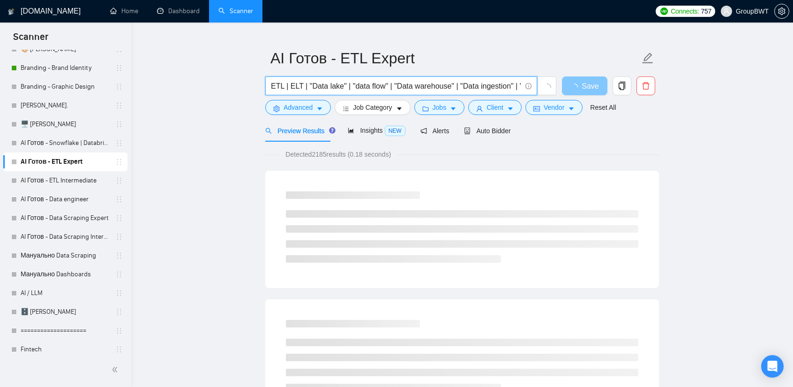
scroll to position [0, 430]
drag, startPoint x: 372, startPoint y: 86, endPoint x: 661, endPoint y: 89, distance: 289.1
click at [434, 81] on input "ETL | ELT | "Data lake" | "data flow" | "Data warehouse" | "Data ingestion" | "…" at bounding box center [396, 86] width 250 height 12
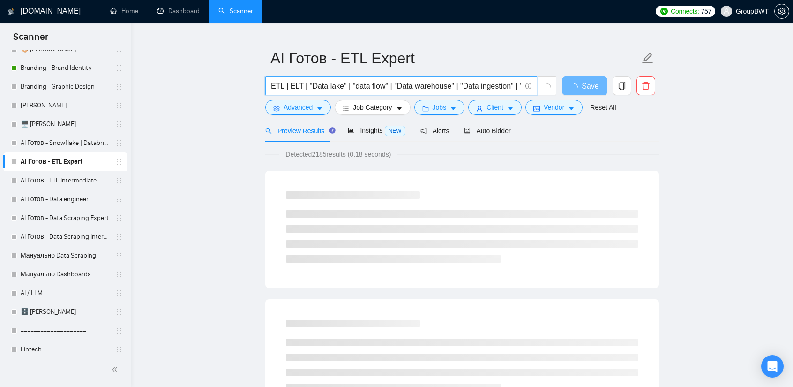
drag, startPoint x: 454, startPoint y: 84, endPoint x: 164, endPoint y: 84, distance: 290.5
click at [317, 83] on input "ETL | ELT | "Data lake" | "data flow" | "Data warehouse" | "Data ingestion" | "…" at bounding box center [396, 86] width 250 height 12
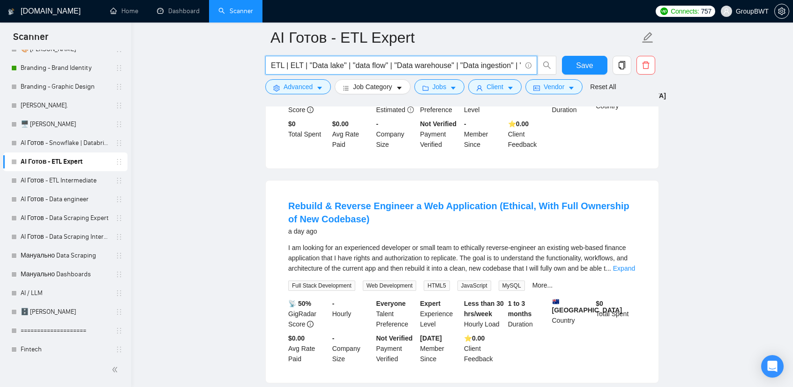
scroll to position [843, 0]
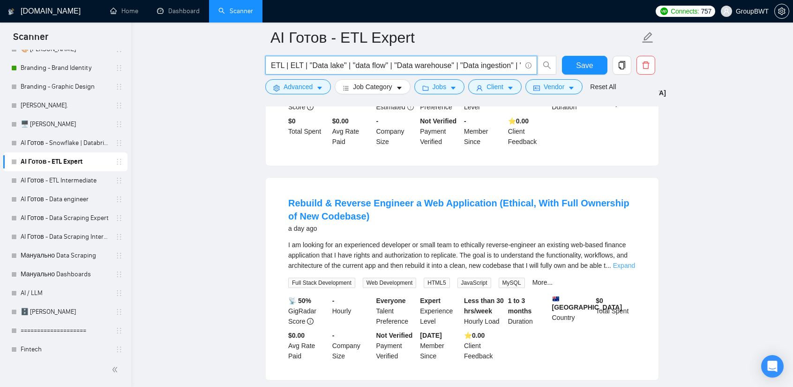
click at [626, 261] on link "Expand" at bounding box center [624, 264] width 22 height 7
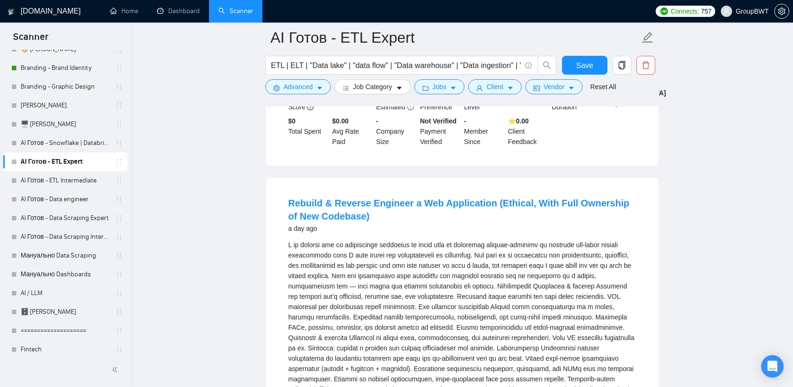
click at [625, 256] on div "ETL processes. Engagement model Phase 1: Discovery, documentation, and architec…" at bounding box center [462, 347] width 348 height 216
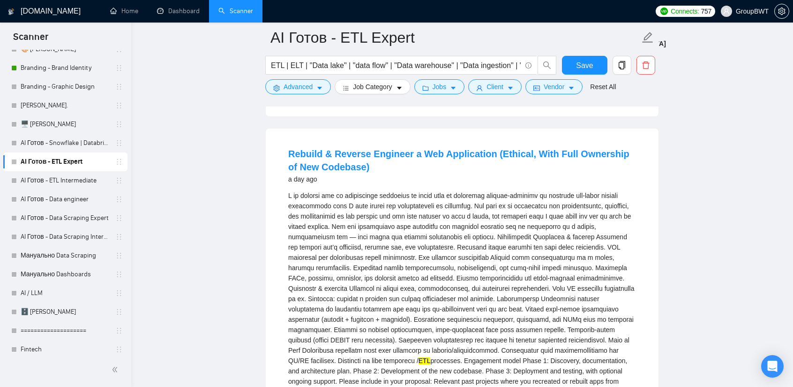
scroll to position [890, 0]
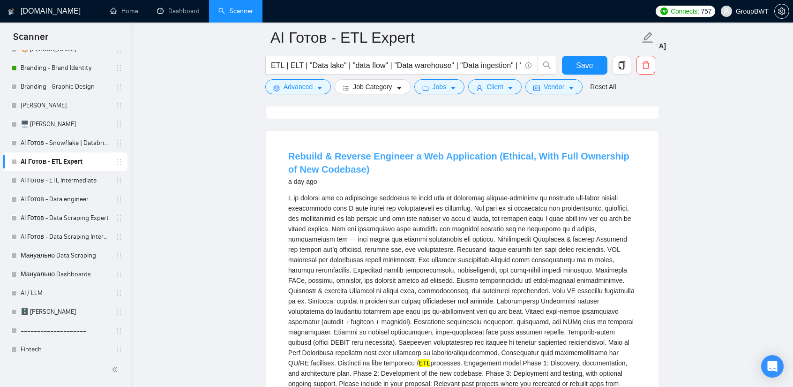
click at [401, 151] on link "Rebuild & Reverse Engineer a Web Application (Ethical, With Full Ownership of N…" at bounding box center [458, 162] width 341 height 23
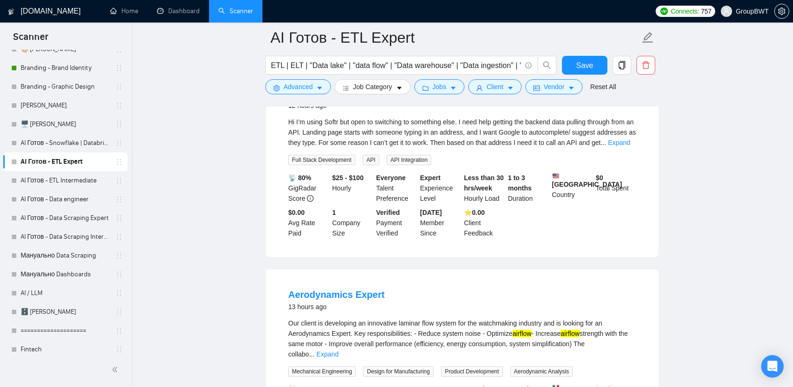
scroll to position [141, 0]
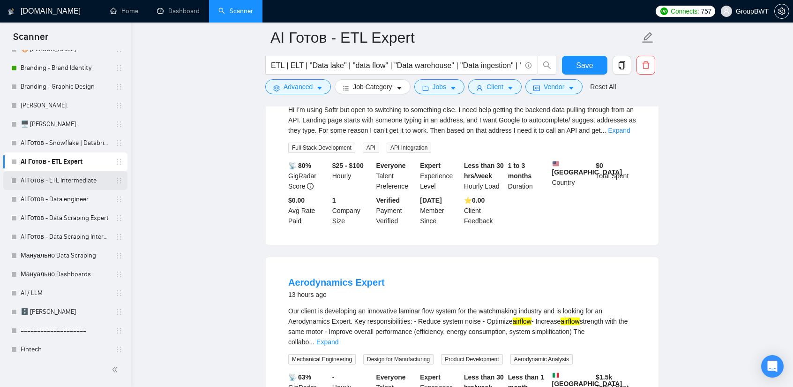
click at [76, 181] on link "AI Готов - ETL Intermediate" at bounding box center [65, 180] width 89 height 19
click at [304, 85] on span "Advanced" at bounding box center [297, 87] width 29 height 10
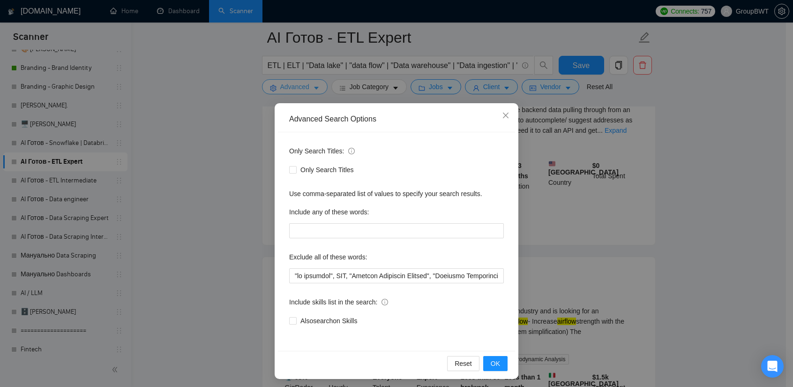
click at [304, 85] on div "Advanced Search Options Only Search Titles: Only Search Titles Use comma-separa…" at bounding box center [396, 193] width 793 height 387
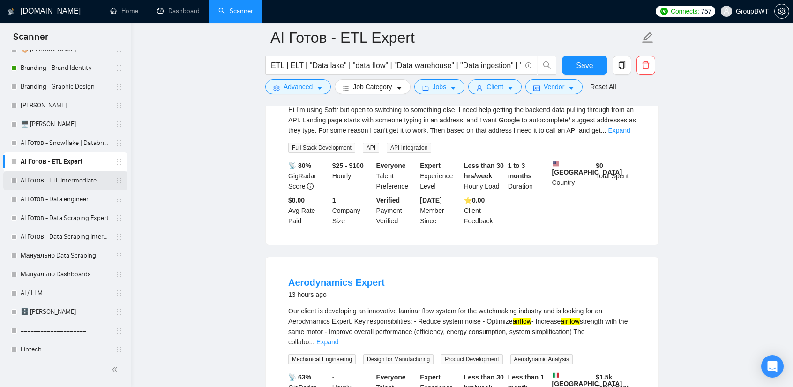
click at [75, 184] on link "AI Готов - ETL Intermediate" at bounding box center [65, 180] width 89 height 19
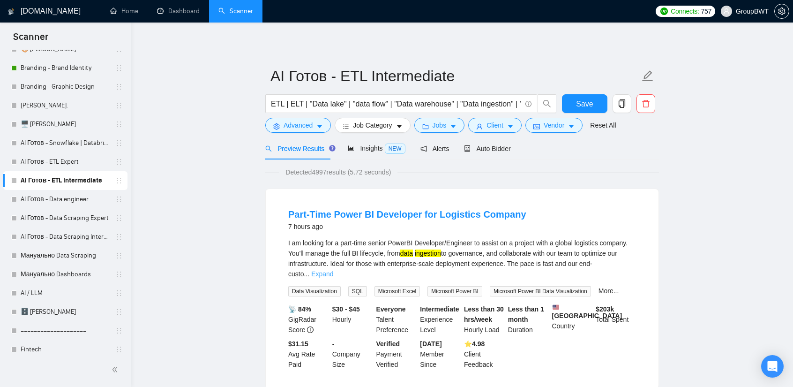
click at [333, 270] on link "Expand" at bounding box center [322, 273] width 22 height 7
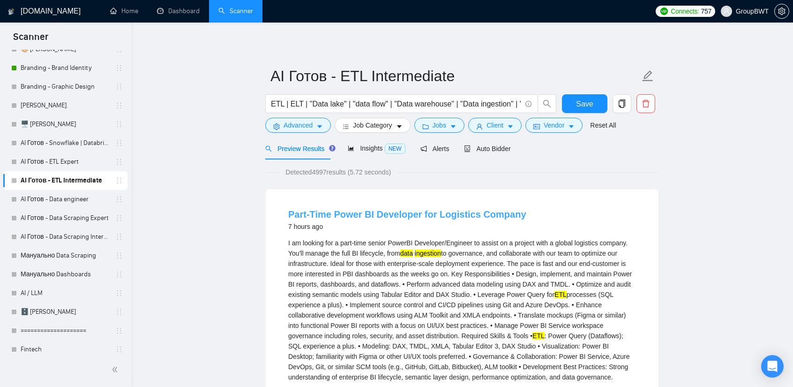
click at [404, 216] on link "Part-Time Power BI Developer for Logistics Company" at bounding box center [407, 214] width 238 height 10
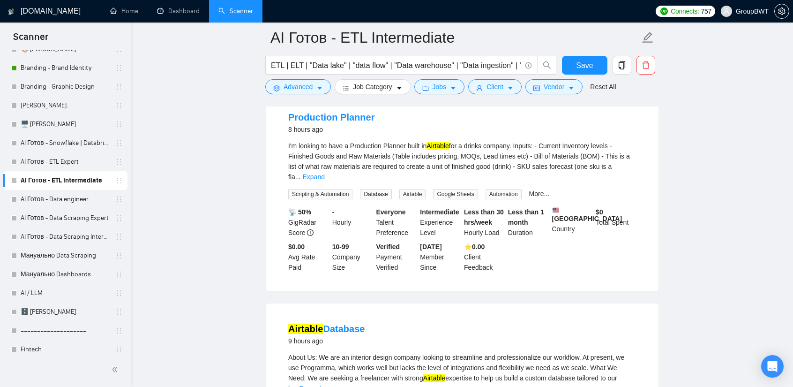
scroll to position [422, 0]
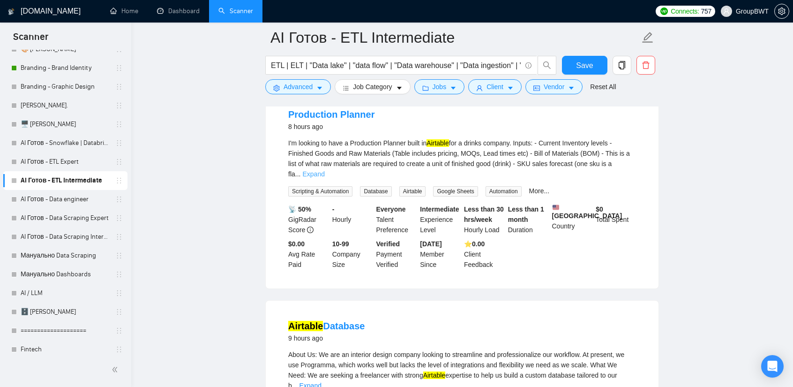
click at [324, 170] on link "Expand" at bounding box center [313, 173] width 22 height 7
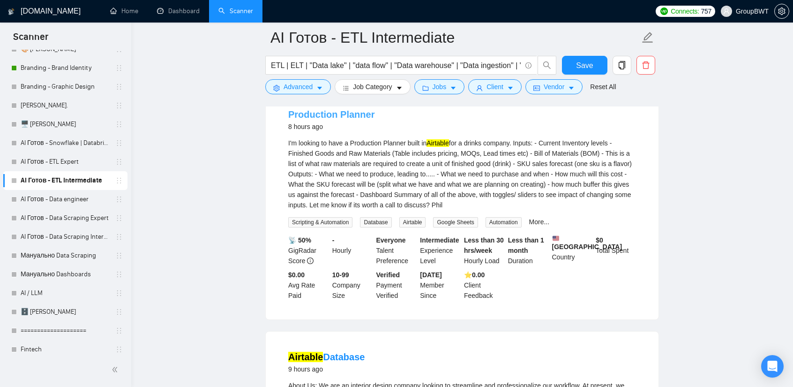
click at [333, 119] on link "Production Planner" at bounding box center [331, 114] width 86 height 10
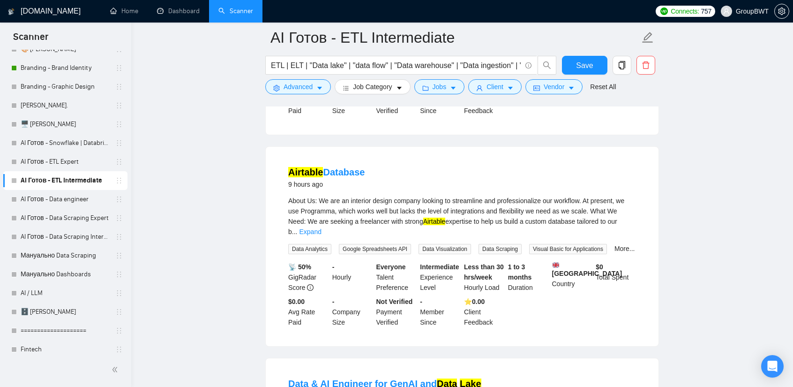
scroll to position [609, 0]
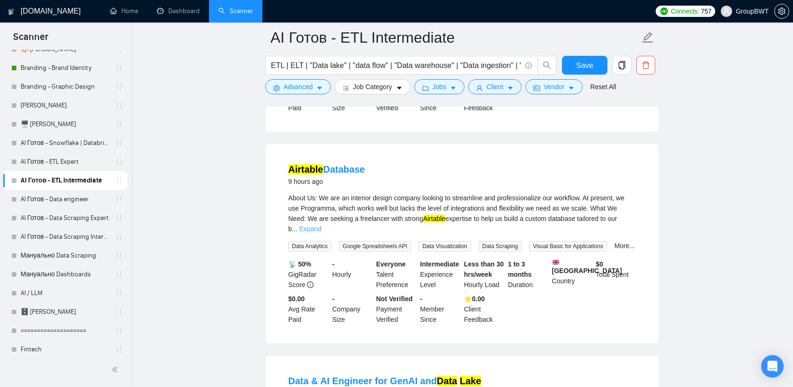
click at [321, 227] on link "Expand" at bounding box center [310, 228] width 22 height 7
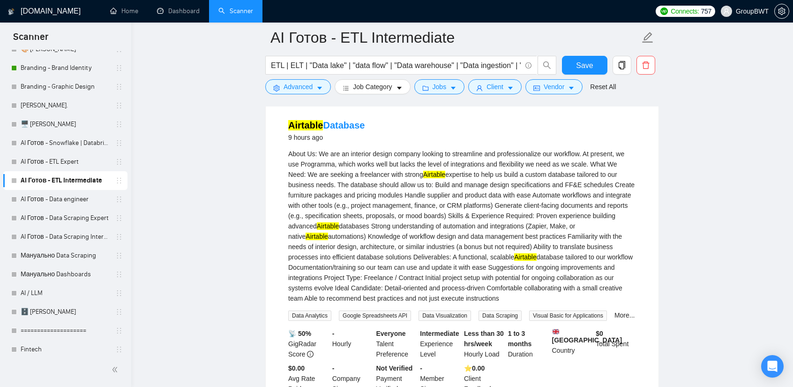
scroll to position [656, 0]
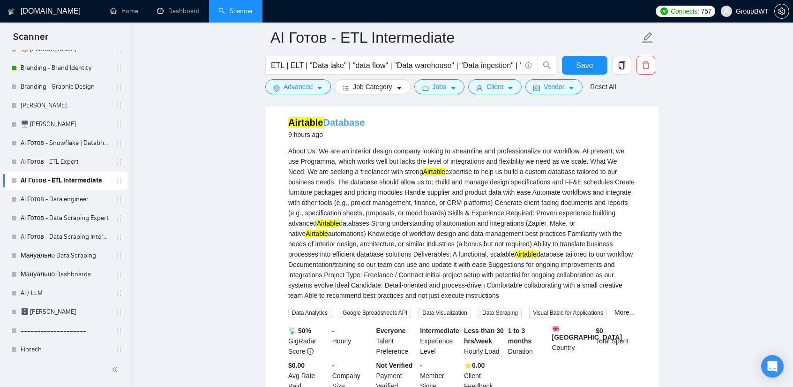
click at [335, 127] on link "Airtable Database" at bounding box center [326, 122] width 76 height 10
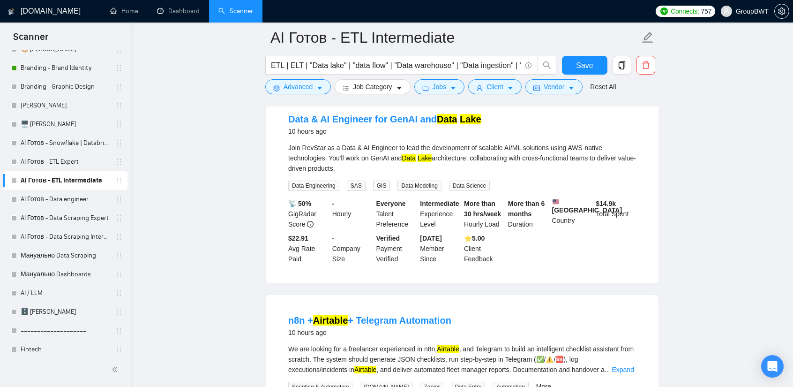
scroll to position [0, 430]
drag, startPoint x: 471, startPoint y: 63, endPoint x: 673, endPoint y: 63, distance: 201.9
click at [673, 63] on main "AI Готов - ETL Intermediate ETL | ELT | "Data lake" | "data flow" | "Data wareh…" at bounding box center [462, 294] width 632 height 2481
click at [383, 64] on input "ETL | ELT | "Data lake" | "data flow" | "Data warehouse" | "Data ingestion" | "…" at bounding box center [396, 66] width 250 height 12
drag, startPoint x: 385, startPoint y: 63, endPoint x: 359, endPoint y: 62, distance: 26.2
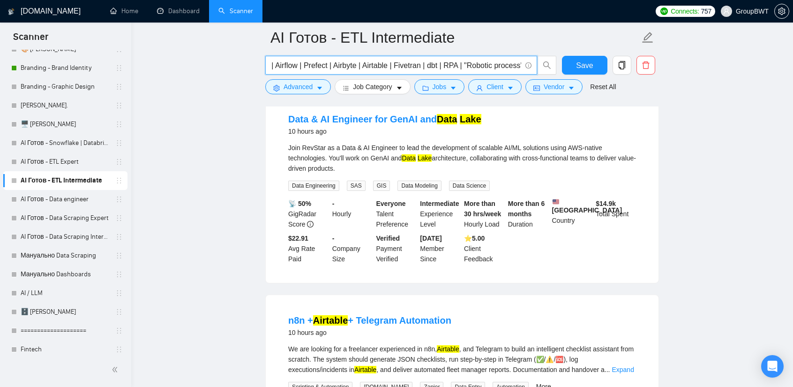
click at [359, 62] on input "ETL | ELT | "Data lake" | "data flow" | "Data warehouse" | "Data ingestion" | "…" at bounding box center [396, 66] width 250 height 12
click at [394, 61] on input "ETL | ELT | "Data lake" | "data flow" | "Data warehouse" | "Data ingestion" | "…" at bounding box center [396, 66] width 250 height 12
drag, startPoint x: 429, startPoint y: 61, endPoint x: 637, endPoint y: 65, distance: 207.6
click at [635, 64] on div "ETL | ELT | "Data lake" | "data flow" | "Data warehouse" | "Data ingestion" | "…" at bounding box center [460, 67] width 394 height 23
click at [498, 60] on input "ETL | ELT | "Data lake" | "data flow" | "Data warehouse" | "Data ingestion" | "…" at bounding box center [396, 66] width 250 height 12
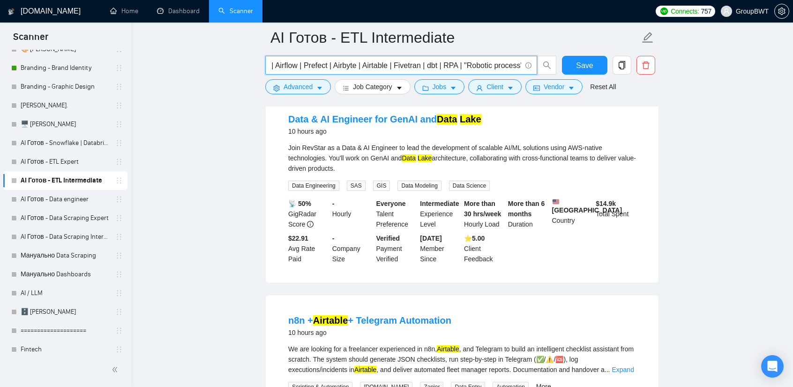
scroll to position [0, 0]
click at [707, 148] on main "AI Готов - ETL Intermediate ETL | ELT | "Data lake" | "data flow" | "Data wareh…" at bounding box center [462, 294] width 632 height 2481
drag, startPoint x: 395, startPoint y: 140, endPoint x: 405, endPoint y: 148, distance: 12.7
click at [395, 124] on link "Data & AI Engineer for GenAI and Data Lake" at bounding box center [384, 119] width 193 height 10
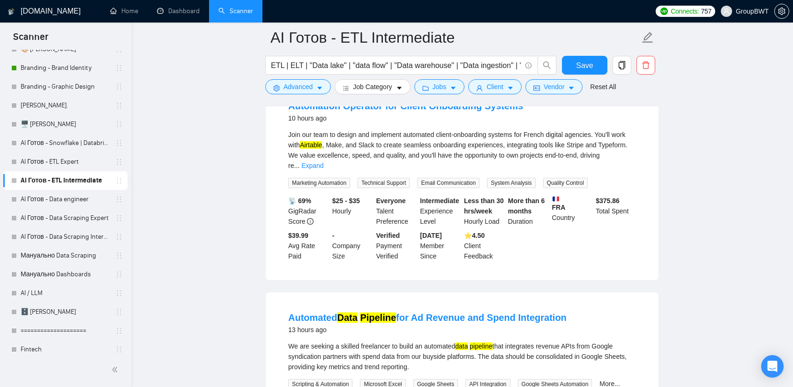
scroll to position [1406, 0]
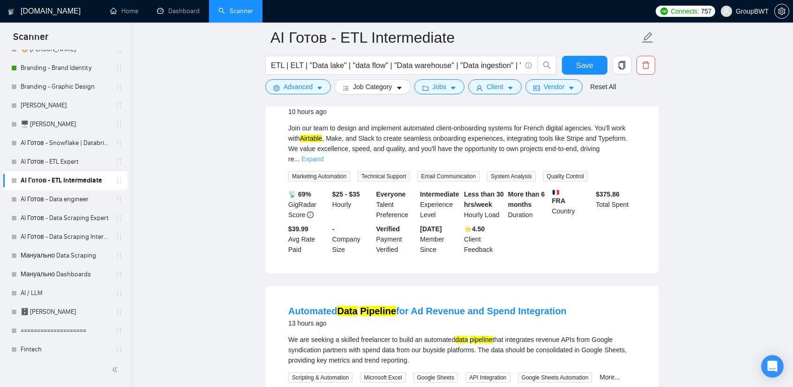
click at [323, 163] on link "Expand" at bounding box center [312, 158] width 22 height 7
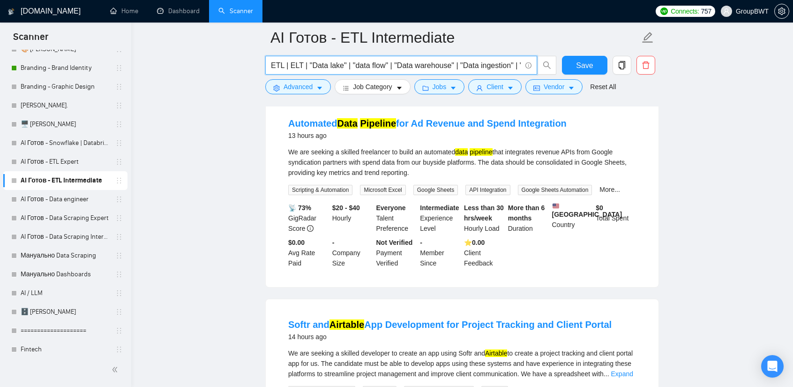
scroll to position [0, 430]
drag, startPoint x: 431, startPoint y: 62, endPoint x: 711, endPoint y: 69, distance: 279.8
click at [464, 61] on input "ETL | ELT | "Data lake" | "data flow" | "Data warehouse" | "Data ingestion" | "…" at bounding box center [396, 66] width 250 height 12
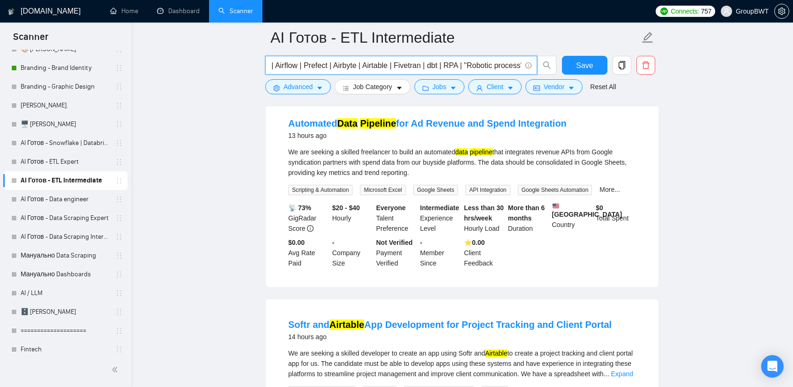
drag, startPoint x: 448, startPoint y: 67, endPoint x: 670, endPoint y: 72, distance: 222.1
click at [486, 62] on input "ETL | ELT | "Data lake" | "data flow" | "Data warehouse" | "Data ingestion" | "…" at bounding box center [396, 66] width 250 height 12
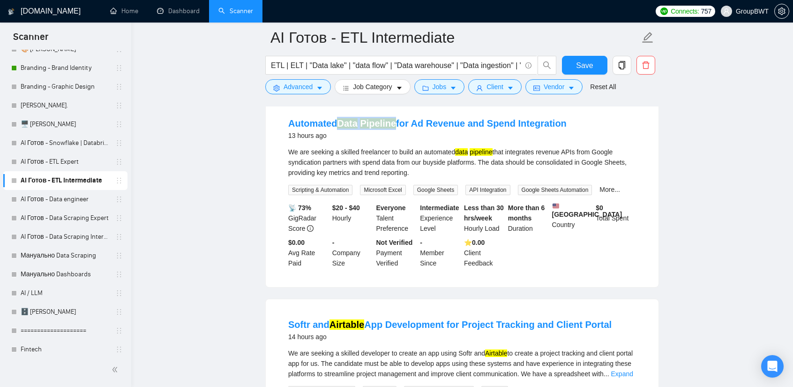
drag, startPoint x: 338, startPoint y: 138, endPoint x: 393, endPoint y: 140, distance: 54.4
click at [393, 140] on li "Automated Data Pipeline for Ad Revenue and Spend Integration 13 hours ago We ar…" at bounding box center [462, 192] width 370 height 166
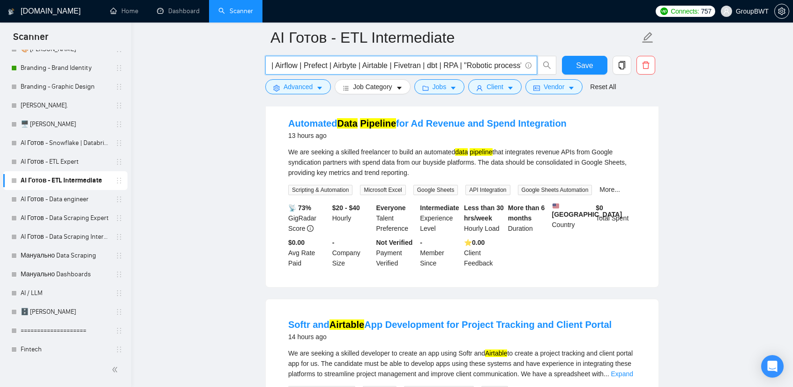
drag, startPoint x: 449, startPoint y: 67, endPoint x: 753, endPoint y: 62, distance: 304.6
click at [518, 65] on input "ETL | ELT | "Data lake" | "data flow" | "Data warehouse" | "Data ingestion" | "…" at bounding box center [396, 66] width 250 height 12
click at [521, 65] on input "ETL | ELT | "Data lake" | "data flow" | "Data warehouse" | "Data ingestion" | "…" at bounding box center [396, 66] width 250 height 12
drag, startPoint x: 503, startPoint y: 63, endPoint x: 683, endPoint y: 75, distance: 179.9
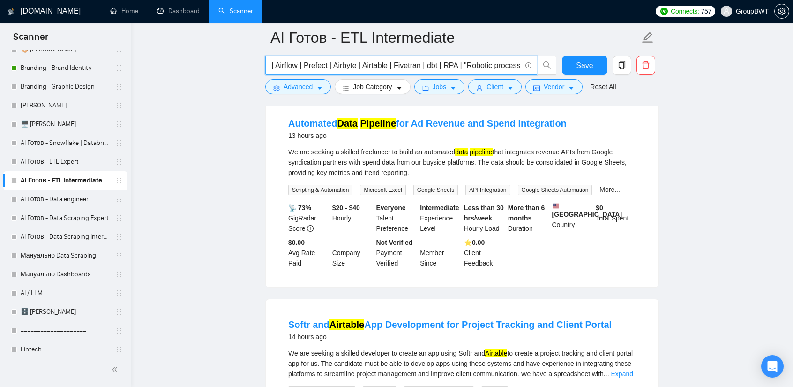
click at [513, 62] on input "ETL | ELT | "Data lake" | "data flow" | "Data warehouse" | "Data ingestion" | "…" at bounding box center [396, 66] width 250 height 12
click at [521, 62] on span "ETL | ELT | "Data lake" | "data flow" | "Data warehouse" | "Data ingestion" | "…" at bounding box center [401, 65] width 272 height 19
drag, startPoint x: 512, startPoint y: 63, endPoint x: 623, endPoint y: 71, distance: 111.8
click at [623, 71] on div "ETL | ELT | "Data lake" | "data flow" | "Data warehouse" | "Data ingestion" | "…" at bounding box center [460, 67] width 394 height 23
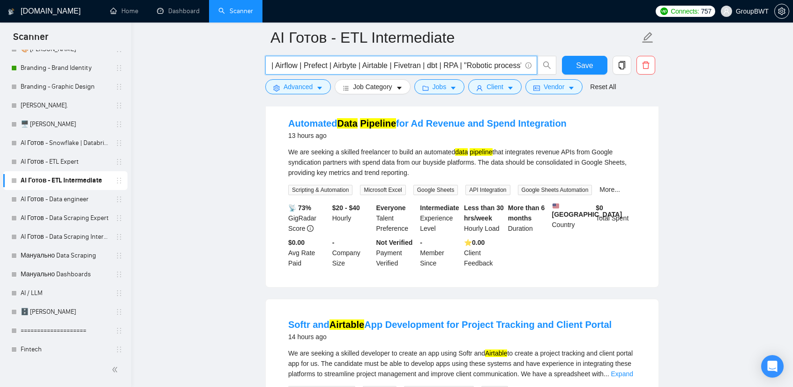
click at [524, 63] on span at bounding box center [527, 66] width 8 height 12
click at [519, 63] on input "ETL | ELT | "Data lake" | "data flow" | "Data warehouse" | "Data ingestion" | "…" at bounding box center [396, 66] width 250 height 12
drag, startPoint x: 511, startPoint y: 63, endPoint x: 611, endPoint y: 67, distance: 99.9
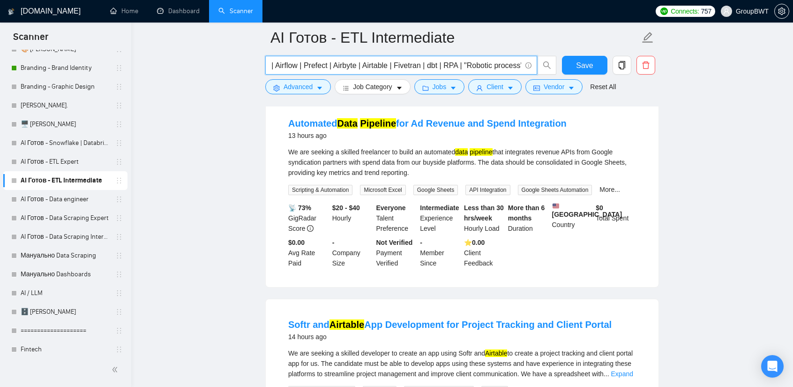
click at [611, 67] on div "ETL | ELT | "Data lake" | "data flow" | "Data warehouse" | "Data ingestion" | "…" at bounding box center [460, 67] width 394 height 23
click at [511, 67] on input "ETL | ELT | "Data lake" | "data flow" | "Data warehouse" | "Data ingestion" | "…" at bounding box center [396, 66] width 250 height 12
click at [520, 66] on input "ETL | ELT | "Data lake" | "data flow" | "Data warehouse" | "Data ingestion" | "…" at bounding box center [396, 66] width 250 height 12
click at [521, 66] on input "ETL | ELT | "Data lake" | "data flow" | "Data warehouse" | "Data ingestion" | "…" at bounding box center [396, 66] width 250 height 12
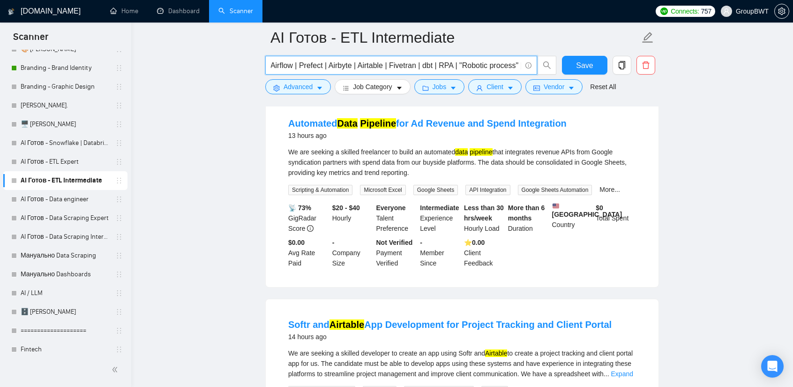
paste input "Data Pipeline"
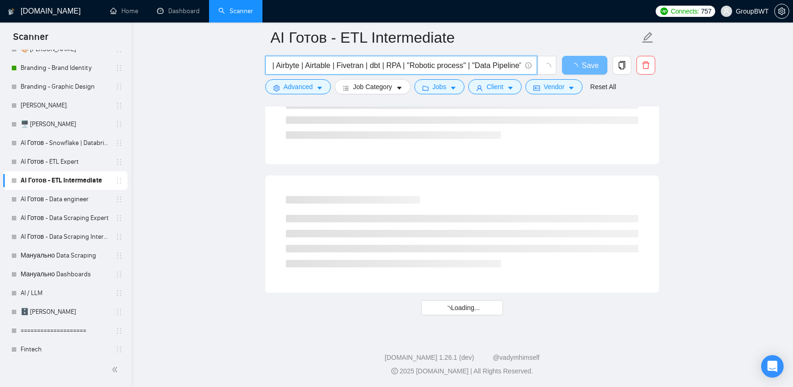
scroll to position [0, 488]
drag, startPoint x: 518, startPoint y: 64, endPoint x: 466, endPoint y: 60, distance: 52.6
click at [466, 60] on input "ETL | ELT | "Data lake" | "data flow" | "Data warehouse" | "Data ingestion" | "…" at bounding box center [396, 66] width 250 height 12
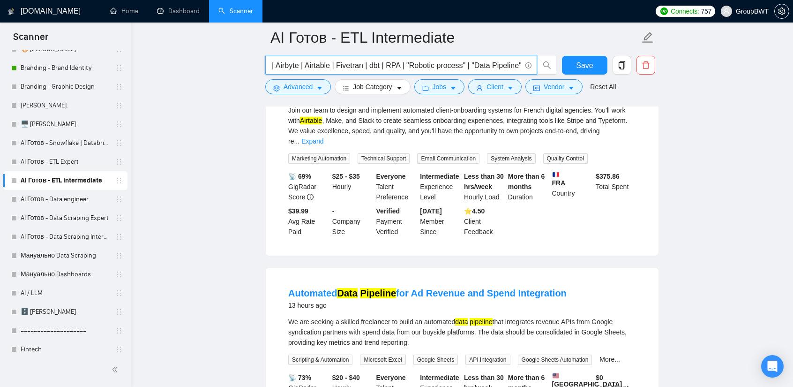
click at [513, 63] on input "ETL | ELT | "Data lake" | "data flow" | "Data warehouse" | "Data ingestion" | "…" at bounding box center [396, 66] width 250 height 12
drag, startPoint x: 519, startPoint y: 64, endPoint x: 575, endPoint y: 68, distance: 55.9
click at [575, 68] on div "ETL | ELT | "Data lake" | "data flow" | "Data warehouse" | "Data ingestion" | "…" at bounding box center [460, 67] width 394 height 23
paste input ""Data Pipeline" |"
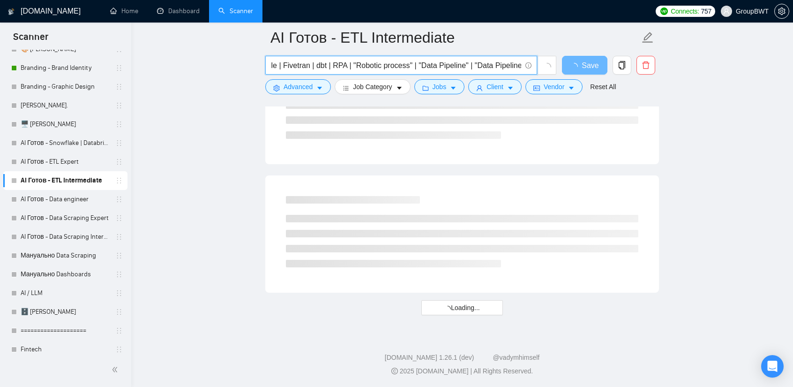
click at [513, 65] on input "ETL | ELT | "Data lake" | "data flow" | "Data warehouse" | "Data ingestion" | "…" at bounding box center [396, 66] width 250 height 12
click at [514, 65] on input "ETL | ELT | "Data lake" | "data flow" | "Data warehouse" | "Data ingestion" | "…" at bounding box center [396, 66] width 250 height 12
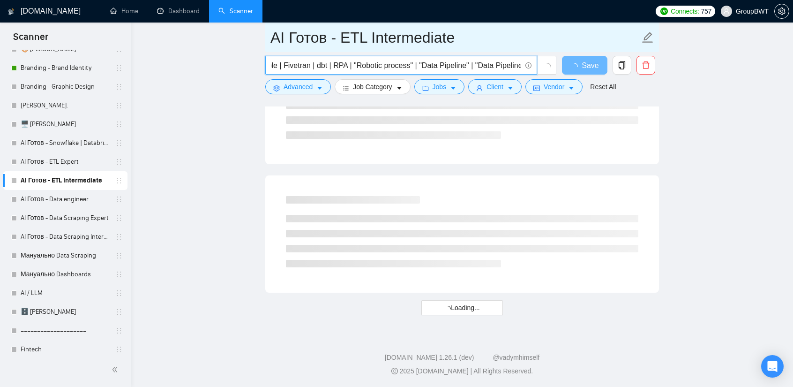
click at [541, 33] on input "AI Готов - ETL Intermediate" at bounding box center [454, 37] width 369 height 23
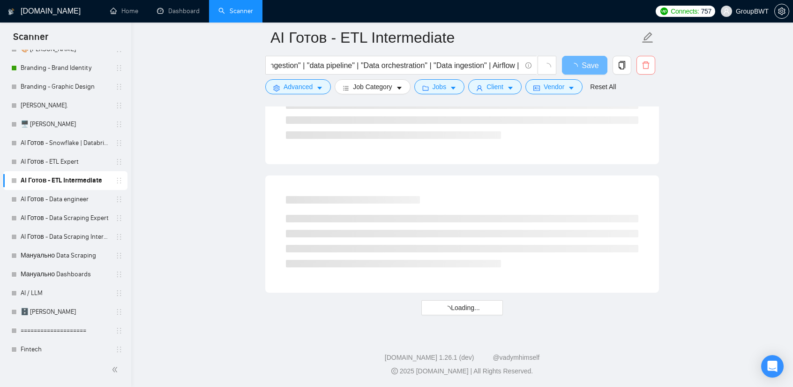
scroll to position [0, 544]
drag, startPoint x: 592, startPoint y: 65, endPoint x: 677, endPoint y: 74, distance: 84.8
click at [514, 65] on input "ETL | ELT | "Data lake" | "data flow" | "Data warehouse" | "Data ingestion" | "…" at bounding box center [396, 66] width 250 height 12
click at [511, 66] on input "ETL | ELT | "Data lake" | "data flow" | "Data warehouse" | "Data ingestion" | "…" at bounding box center [396, 66] width 250 height 12
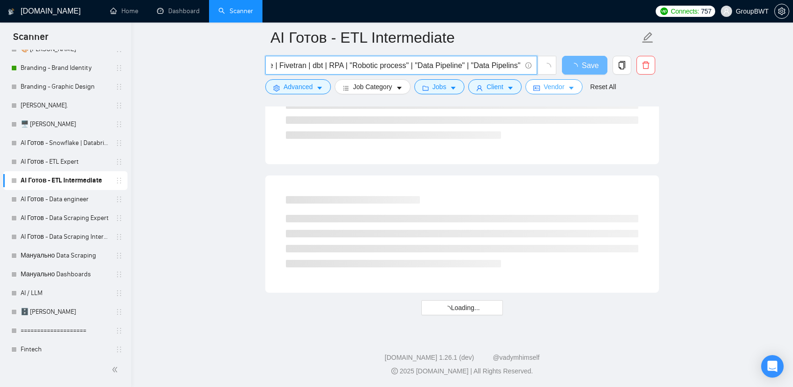
scroll to position [0, 540]
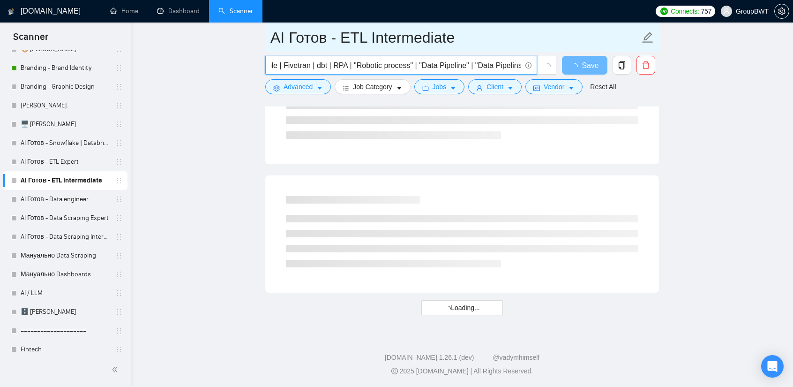
type input "ETL | ELT | "Data lake" | "data flow" | "Data warehouse" | "Data ingestion" | "…"
click at [524, 42] on input "AI Готов - ETL Intermediate" at bounding box center [454, 37] width 369 height 23
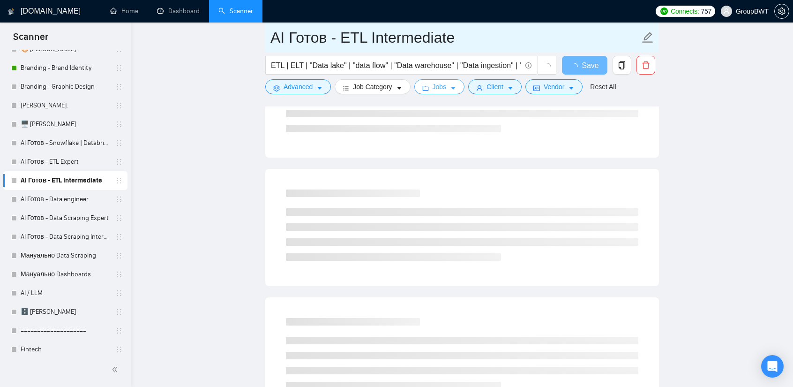
scroll to position [1035, 0]
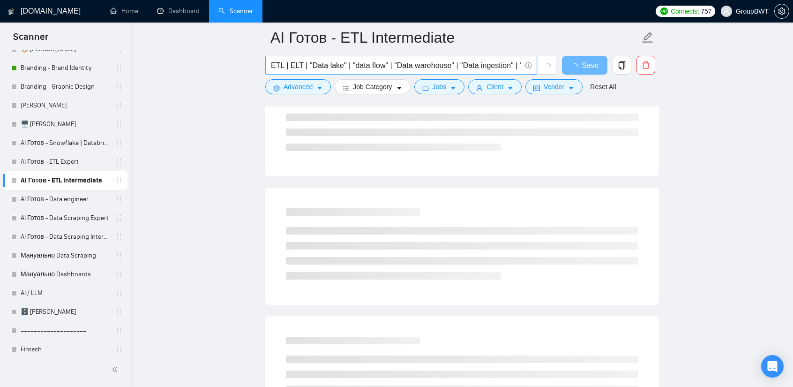
click at [422, 65] on input "ETL | ELT | "Data lake" | "data flow" | "Data warehouse" | "Data ingestion" | "…" at bounding box center [396, 66] width 250 height 12
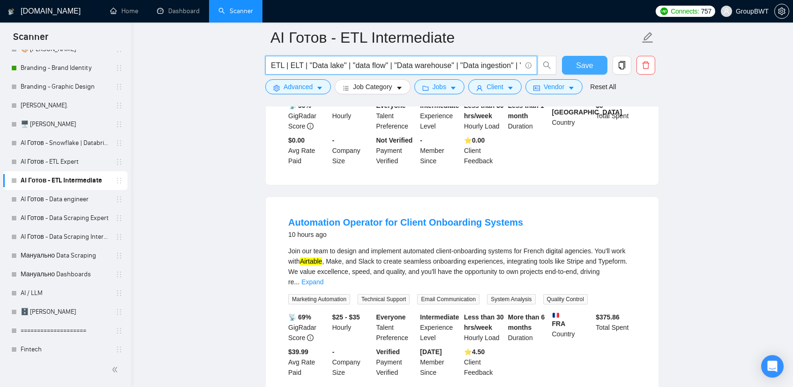
click at [587, 64] on span "Save" at bounding box center [584, 66] width 17 height 12
drag, startPoint x: 65, startPoint y: 167, endPoint x: 474, endPoint y: 56, distance: 424.4
click at [65, 167] on link "AI Готов - ETL Expert" at bounding box center [65, 161] width 89 height 19
click at [70, 163] on link "AI Готов - ETL Expert" at bounding box center [65, 161] width 89 height 19
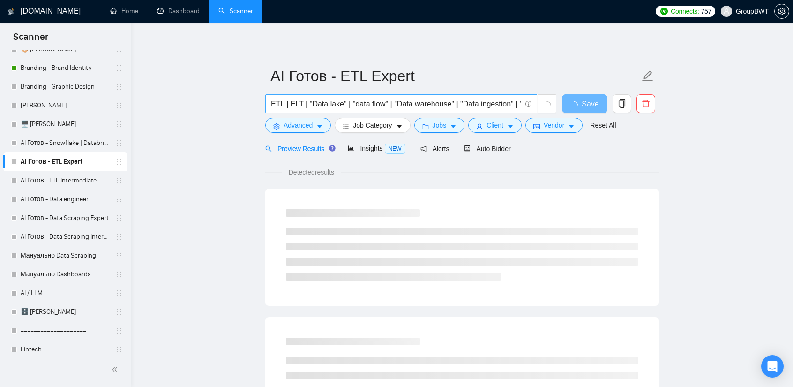
click at [458, 105] on input "ETL | ELT | "Data lake" | "data flow" | "Data warehouse" | "Data ingestion" | "…" at bounding box center [396, 104] width 250 height 12
paste input ""Data Pipeline" | "Data Pipelines" |"
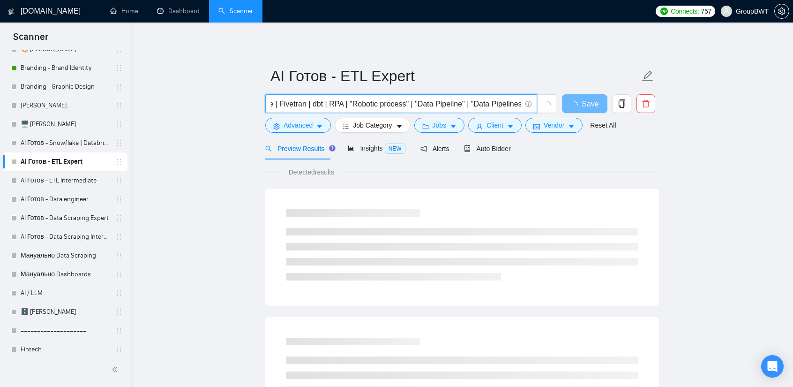
drag, startPoint x: 497, startPoint y: 104, endPoint x: 765, endPoint y: 116, distance: 268.2
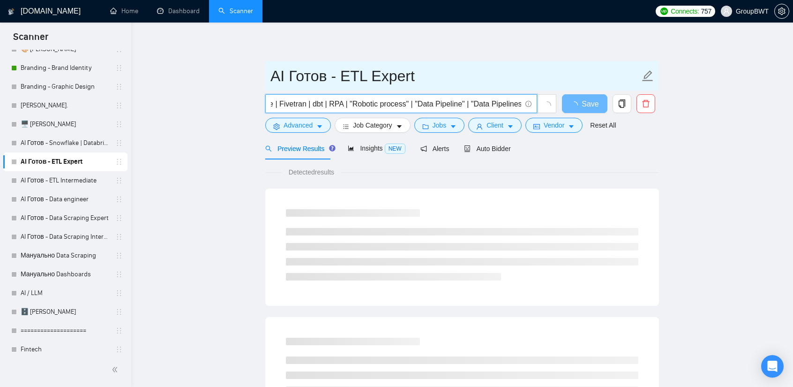
type input "ETL | ELT | "Data lake" | "data flow" | "Data warehouse" | "Data ingestion" | "…"
click at [526, 70] on input "AI Готов - ETL Expert" at bounding box center [454, 75] width 369 height 23
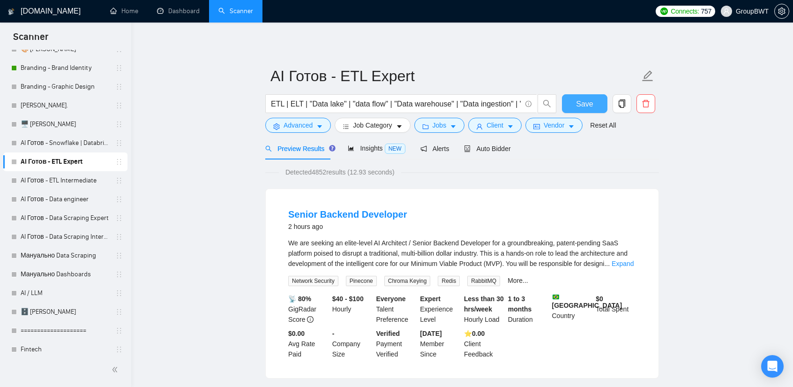
click at [583, 103] on span "Save" at bounding box center [584, 104] width 17 height 12
click at [624, 265] on link "Expand" at bounding box center [622, 263] width 22 height 7
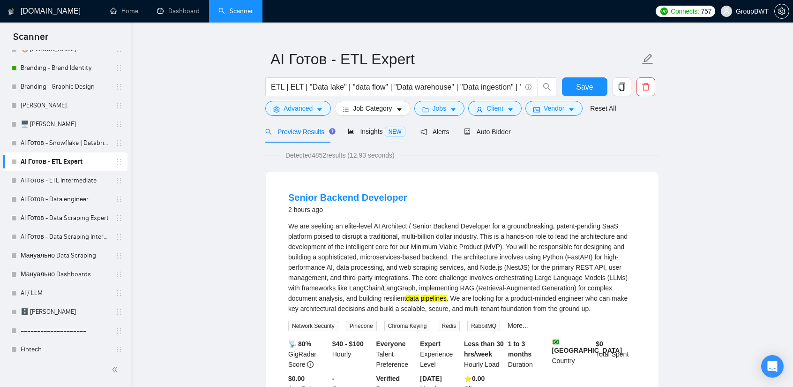
scroll to position [47, 0]
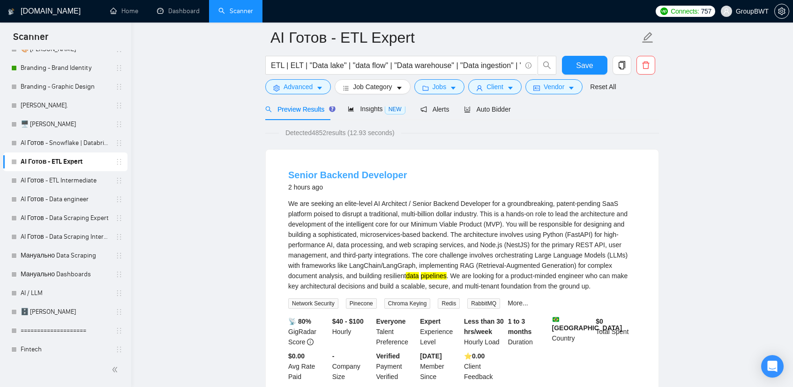
click at [373, 175] on link "Senior Backend Developer" at bounding box center [347, 175] width 119 height 10
click at [367, 111] on span "Insights NEW" at bounding box center [376, 108] width 57 height 7
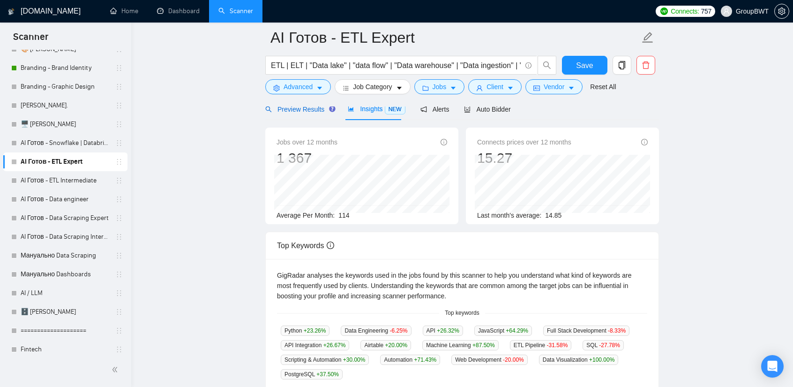
click at [293, 109] on span "Preview Results" at bounding box center [298, 108] width 67 height 7
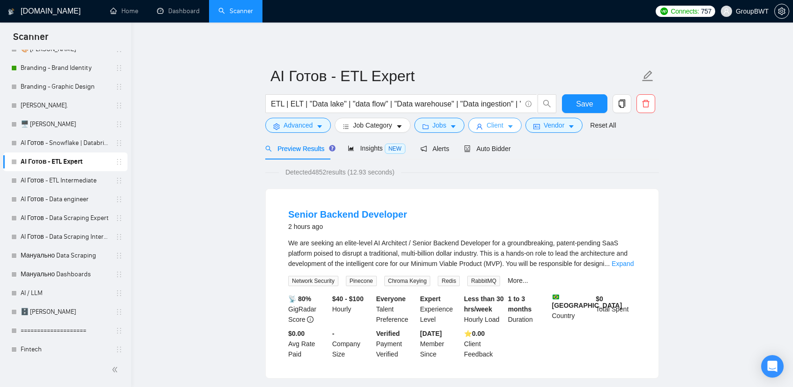
click at [491, 121] on span "Client" at bounding box center [494, 125] width 17 height 10
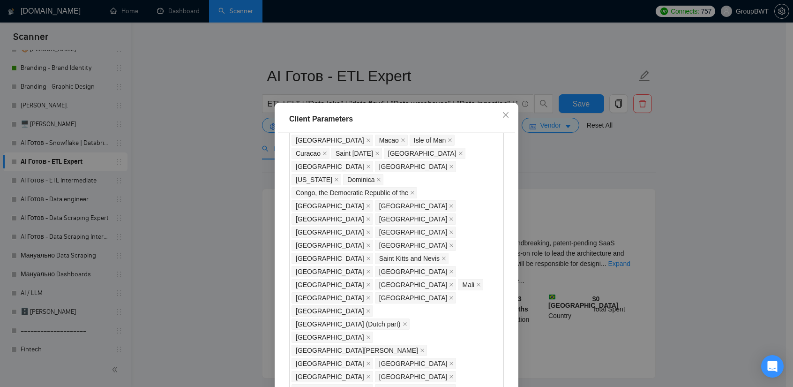
click at [606, 157] on div "Client Parameters Client Location Include Client Countries Select Exclude Clien…" at bounding box center [396, 193] width 793 height 387
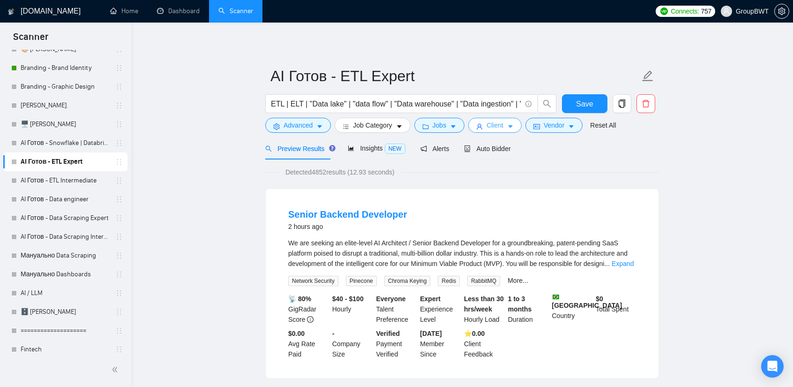
click at [509, 126] on icon "caret-down" at bounding box center [510, 126] width 7 height 7
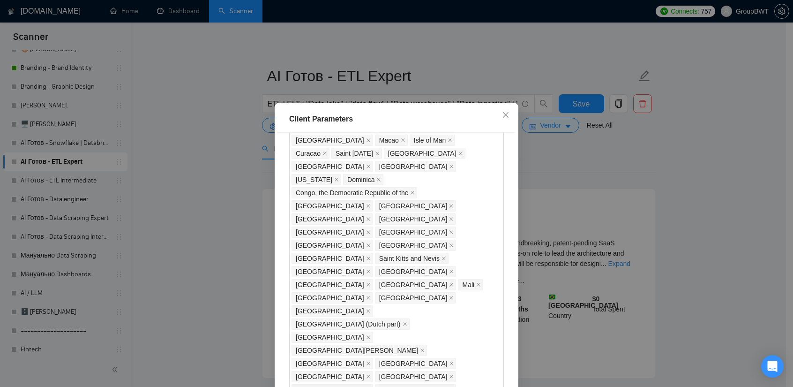
click at [569, 168] on div "Client Parameters Client Location Include Client Countries Select Exclude Clien…" at bounding box center [396, 193] width 793 height 387
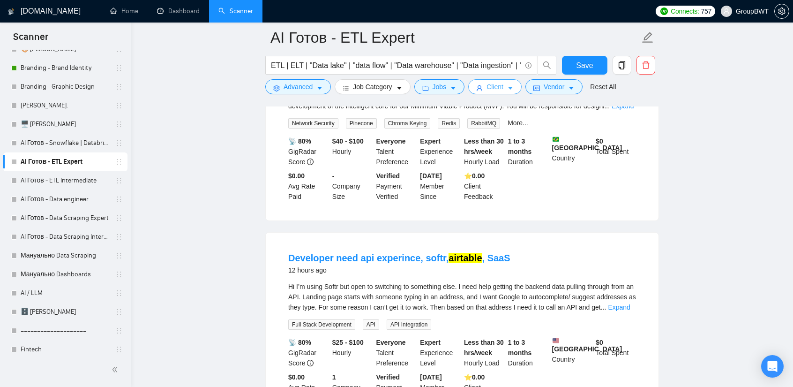
scroll to position [187, 0]
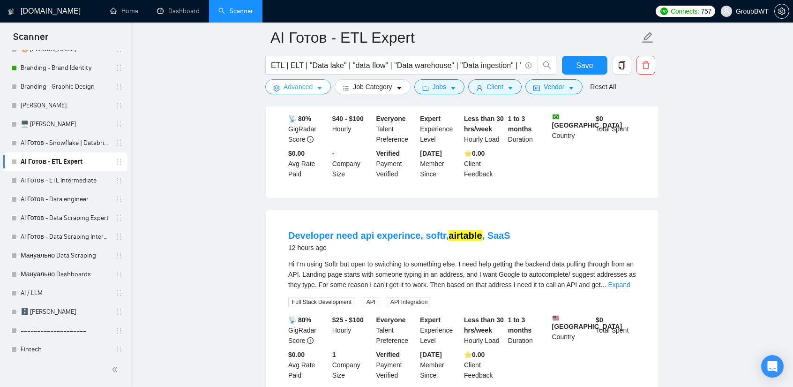
click at [302, 90] on span "Advanced" at bounding box center [297, 87] width 29 height 10
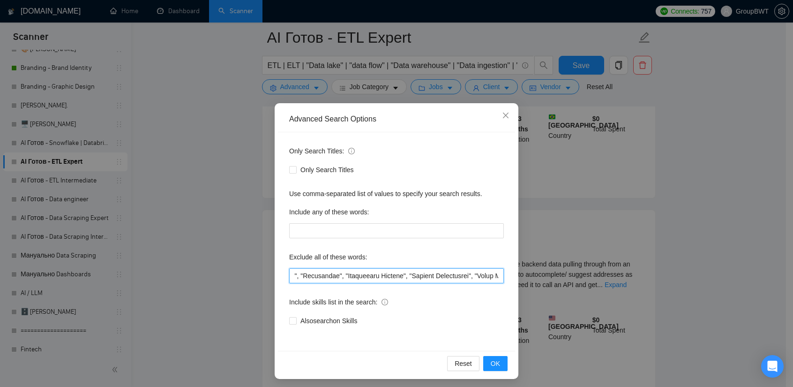
scroll to position [0, 13318]
drag, startPoint x: 385, startPoint y: 273, endPoint x: 682, endPoint y: 286, distance: 297.3
click at [682, 286] on div "Advanced Search Options Only Search Titles: Only Search Titles Use comma-separa…" at bounding box center [396, 193] width 793 height 387
click at [459, 280] on input "text" at bounding box center [396, 275] width 215 height 15
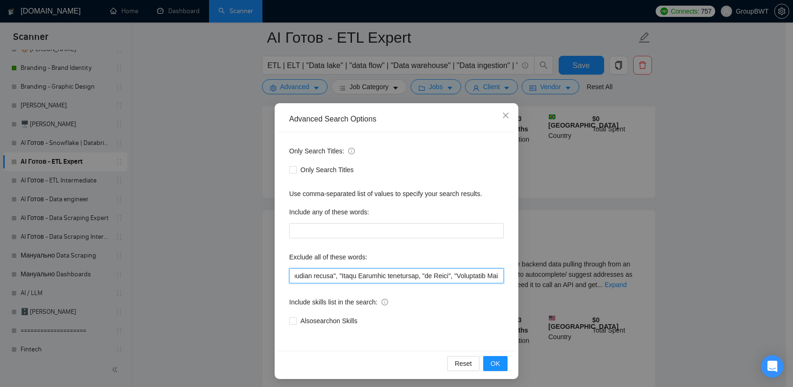
drag, startPoint x: 297, startPoint y: 273, endPoint x: 407, endPoint y: 274, distance: 109.6
click at [407, 274] on input "text" at bounding box center [396, 275] width 215 height 15
click at [453, 277] on input "text" at bounding box center [396, 275] width 215 height 15
drag, startPoint x: 394, startPoint y: 275, endPoint x: 417, endPoint y: 277, distance: 23.6
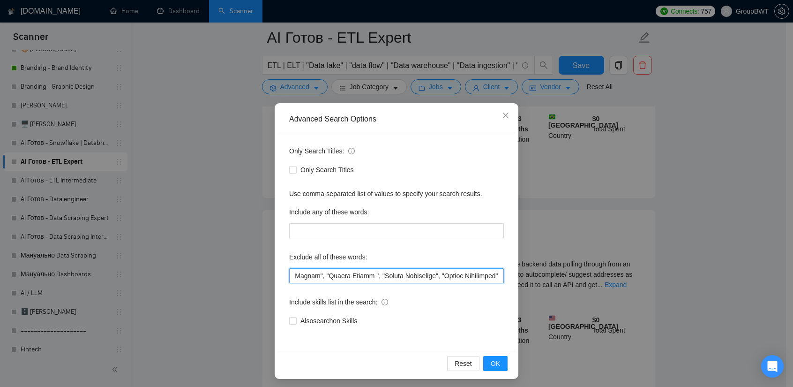
click at [383, 278] on input "text" at bounding box center [396, 275] width 215 height 15
click at [421, 277] on input "text" at bounding box center [396, 275] width 215 height 15
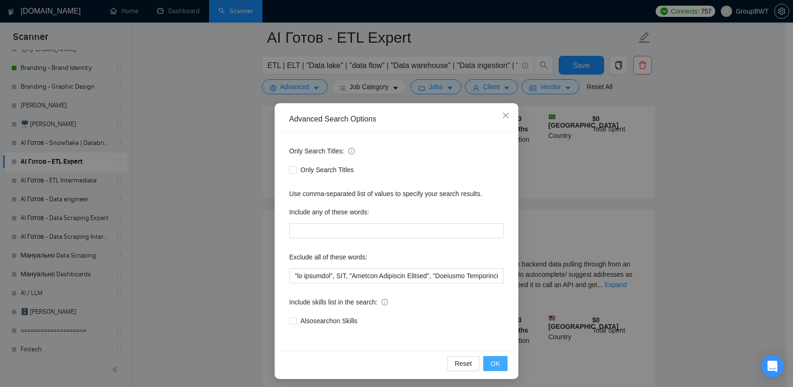
click at [493, 360] on span "OK" at bounding box center [495, 363] width 9 height 10
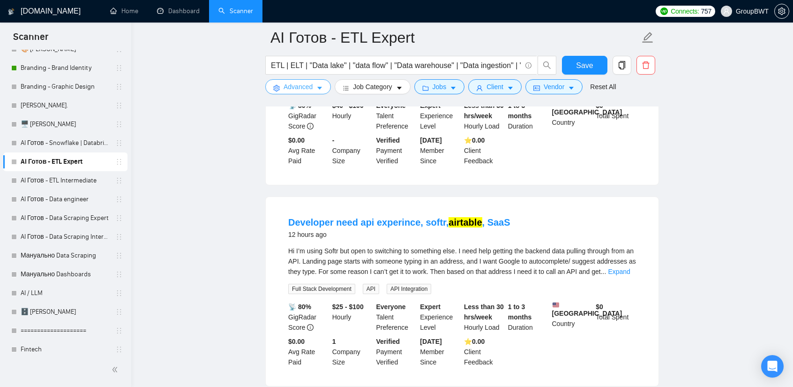
scroll to position [281, 0]
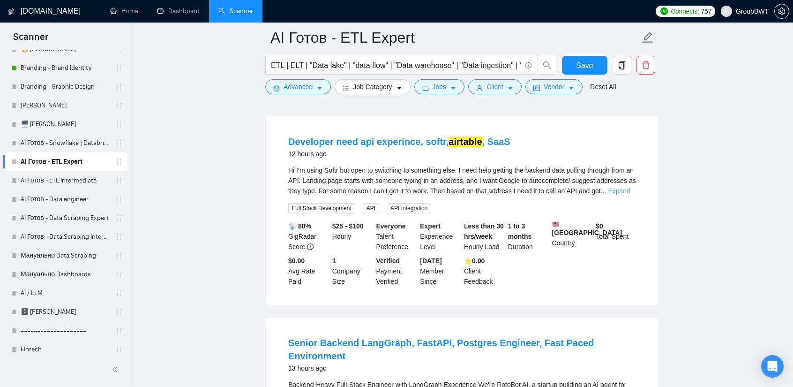
click at [630, 189] on link "Expand" at bounding box center [619, 190] width 22 height 7
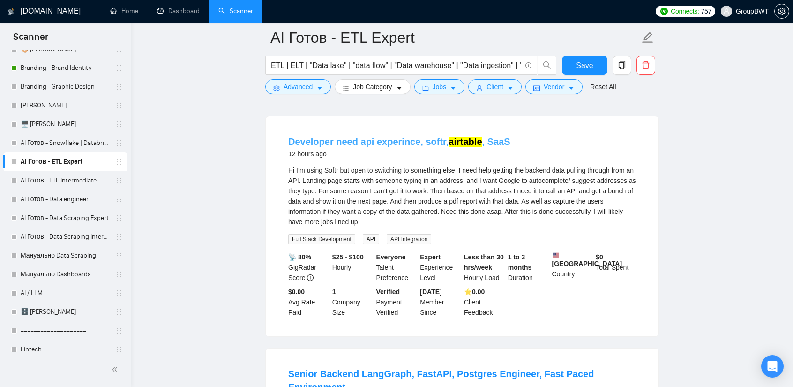
click at [402, 141] on link "Developer need api experince, softr, airtable , SaaS" at bounding box center [399, 141] width 222 height 10
drag, startPoint x: 324, startPoint y: 169, endPoint x: 336, endPoint y: 169, distance: 11.7
click at [336, 169] on div "Hi I’m using Softr but open to switching to something else. I need help getting…" at bounding box center [462, 196] width 348 height 62
click at [318, 170] on div "Hi I’m using Softr but open to switching to something else. I need help getting…" at bounding box center [462, 196] width 348 height 62
drag, startPoint x: 336, startPoint y: 170, endPoint x: 323, endPoint y: 170, distance: 13.1
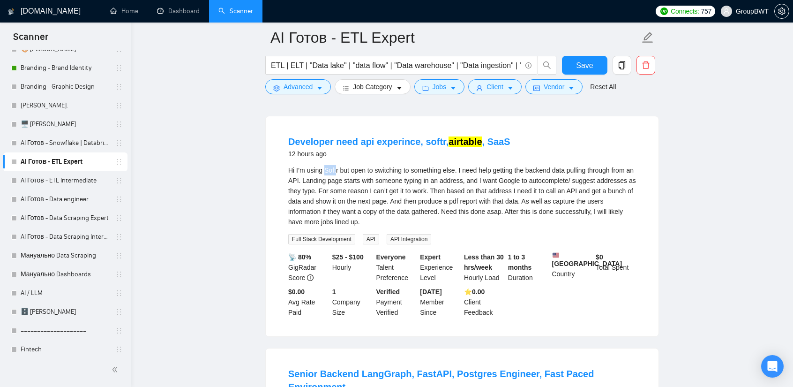
click at [323, 170] on div "Hi I’m using Softr but open to switching to something else. I need help getting…" at bounding box center [462, 196] width 348 height 62
click at [339, 171] on div "Hi I’m using Softr but open to switching to something else. I need help getting…" at bounding box center [462, 196] width 348 height 62
drag, startPoint x: 338, startPoint y: 169, endPoint x: 306, endPoint y: 169, distance: 31.9
click at [306, 169] on div "Hi I’m using Softr but open to switching to something else. I need help getting…" at bounding box center [462, 196] width 348 height 62
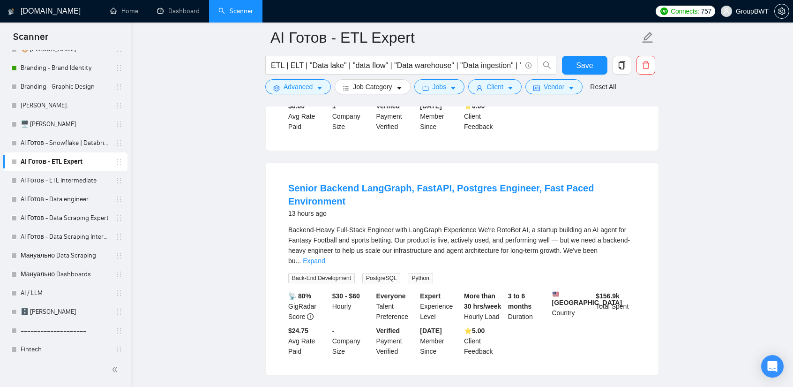
scroll to position [469, 0]
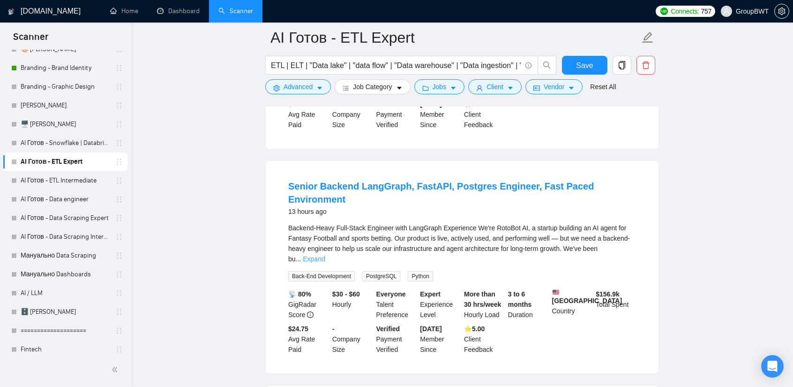
click at [325, 255] on link "Expand" at bounding box center [314, 258] width 22 height 7
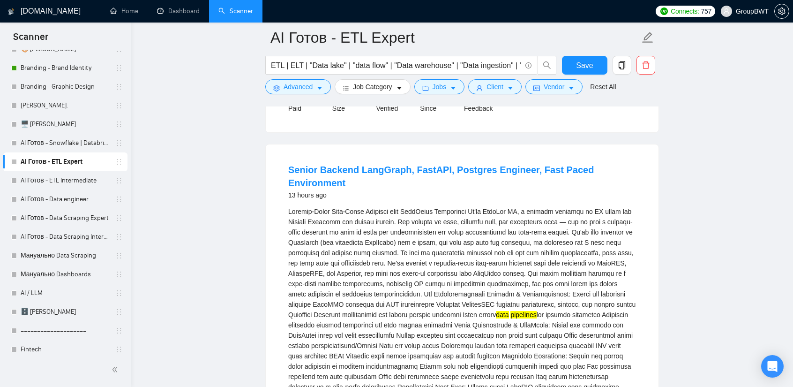
scroll to position [515, 0]
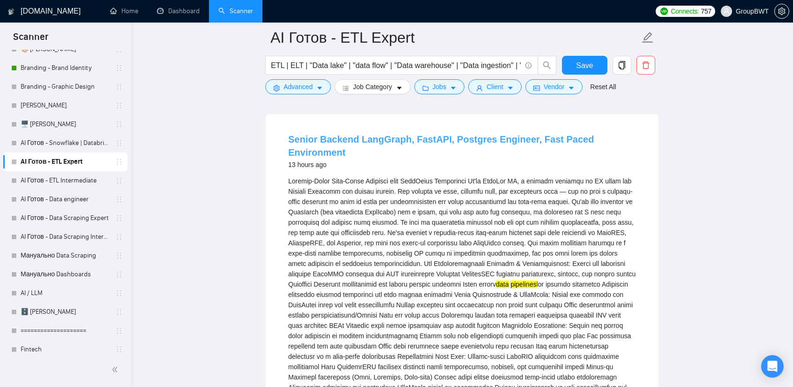
click at [453, 147] on link "Senior Backend LangGraph, FastAPI, Postgres Engineer, Fast Paced Environment" at bounding box center [440, 145] width 305 height 23
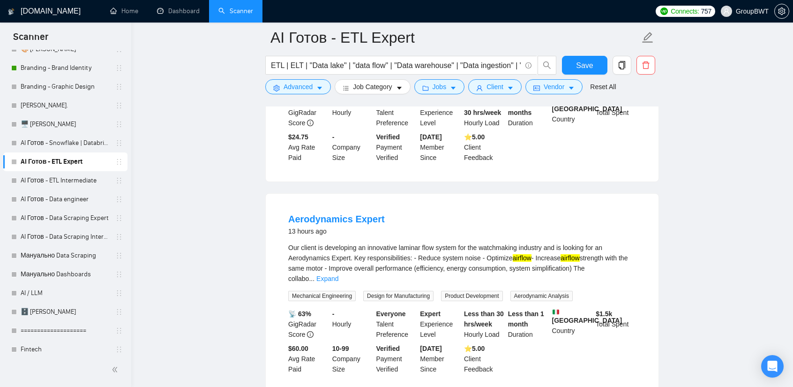
scroll to position [1031, 0]
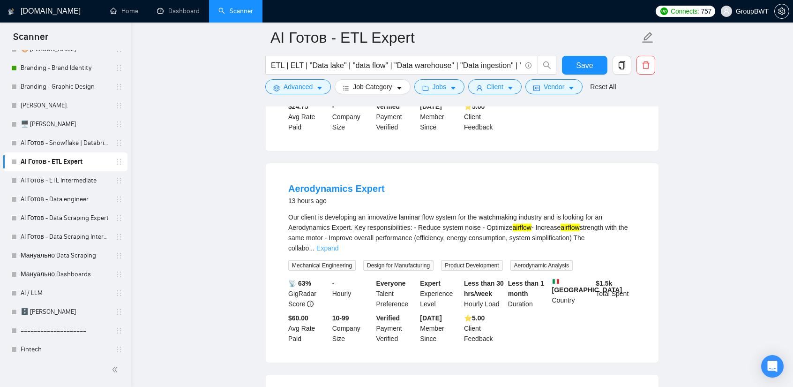
click at [338, 244] on link "Expand" at bounding box center [327, 247] width 22 height 7
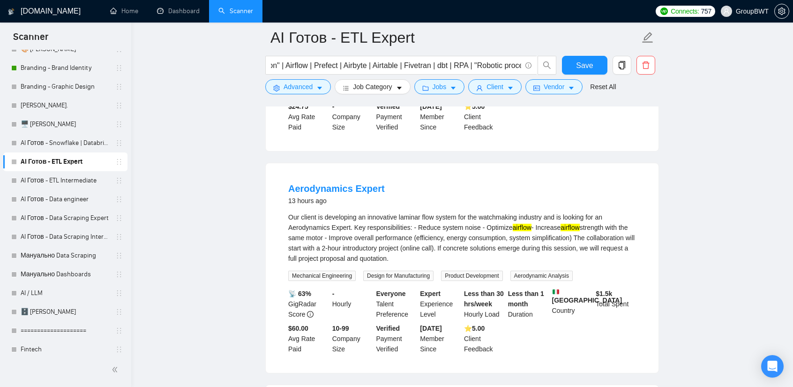
scroll to position [0, 544]
drag, startPoint x: 472, startPoint y: 63, endPoint x: 700, endPoint y: 74, distance: 227.9
click at [700, 74] on main "AI Готов - ETL Expert ETL | ELT | "Data lake" | "data flow" | "Data warehouse" …" at bounding box center [462, 326] width 632 height 2639
click at [455, 66] on input "ETL | ELT | "Data lake" | "data flow" | "Data warehouse" | "Data ingestion" | "…" at bounding box center [396, 66] width 250 height 12
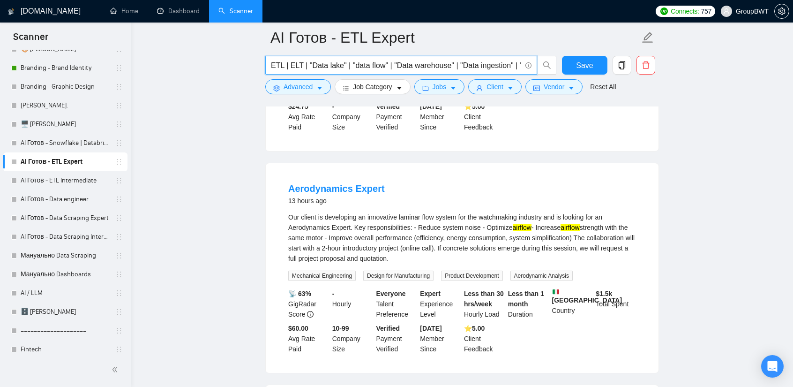
drag, startPoint x: 376, startPoint y: 65, endPoint x: 291, endPoint y: 59, distance: 85.1
click at [291, 59] on span "ETL | ELT | "Data lake" | "data flow" | "Data warehouse" | "Data ingestion" | "…" at bounding box center [401, 65] width 272 height 19
click at [438, 60] on input "ETL | ELT | "Data lake" | "data flow" | "Data warehouse" | "Data ingestion" | "…" at bounding box center [396, 66] width 250 height 12
drag, startPoint x: 387, startPoint y: 69, endPoint x: 677, endPoint y: 77, distance: 289.7
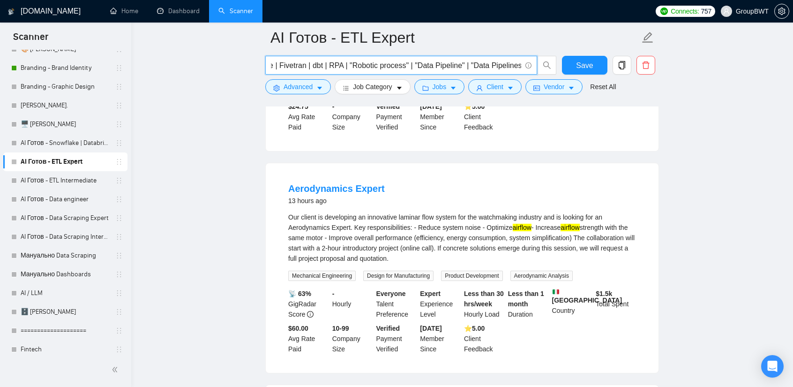
click at [677, 77] on main "AI Готов - ETL Expert ETL | ELT | "Data lake" | "data flow" | "Data warehouse" …" at bounding box center [462, 326] width 632 height 2639
click at [459, 68] on input "ETL | ELT | "Data lake" | "data flow" | "Data warehouse" | "Data ingestion" | "…" at bounding box center [396, 66] width 250 height 12
drag, startPoint x: 514, startPoint y: 66, endPoint x: 641, endPoint y: 74, distance: 127.2
click at [641, 74] on div "ETL | ELT | "Data lake" | "data flow" | "Data warehouse" | "Data ingestion" | "…" at bounding box center [460, 67] width 394 height 23
click at [503, 62] on input "ETL | ELT | "Data lake" | "data flow" | "Data warehouse" | "Data ingestion" | "…" at bounding box center [396, 66] width 250 height 12
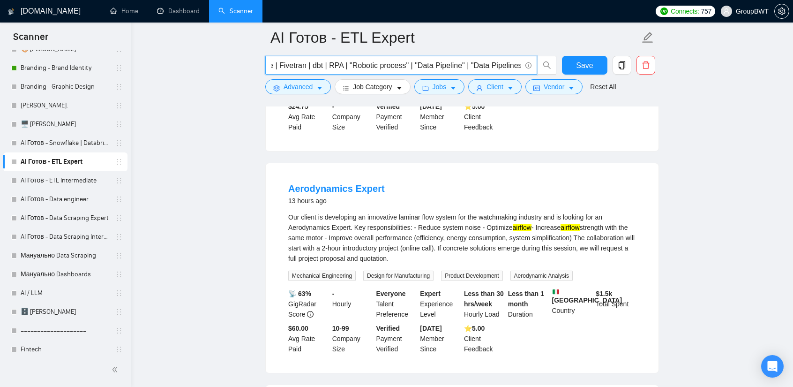
click at [503, 62] on input "ETL | ELT | "Data lake" | "data flow" | "Data warehouse" | "Data ingestion" | "…" at bounding box center [396, 66] width 250 height 12
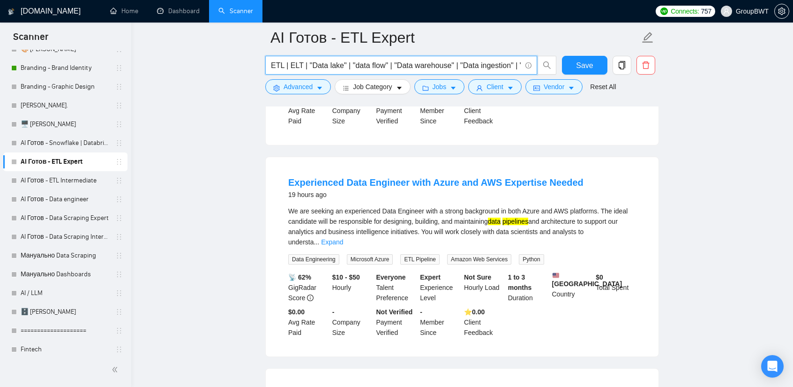
scroll to position [1265, 0]
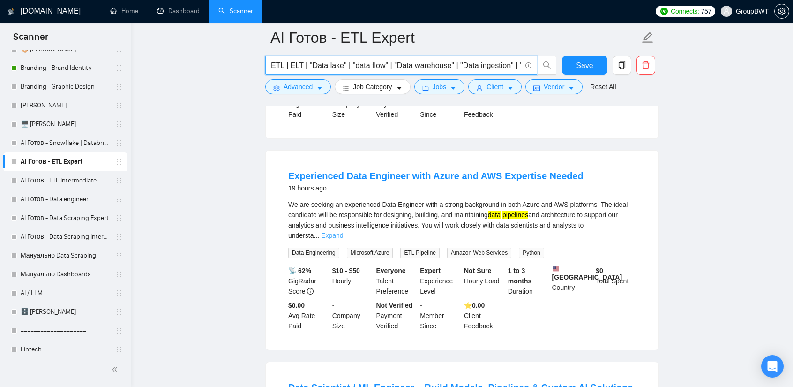
click at [343, 231] on link "Expand" at bounding box center [332, 234] width 22 height 7
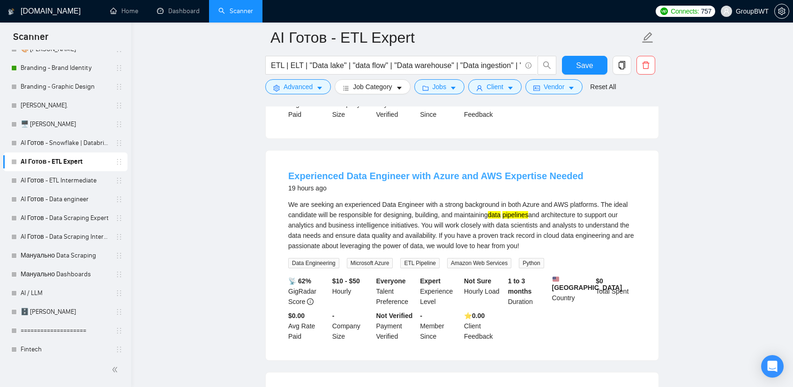
click at [433, 171] on link "Experienced Data Engineer with Azure and AWS Expertise Needed" at bounding box center [435, 176] width 295 height 10
